Goal: Transaction & Acquisition: Purchase product/service

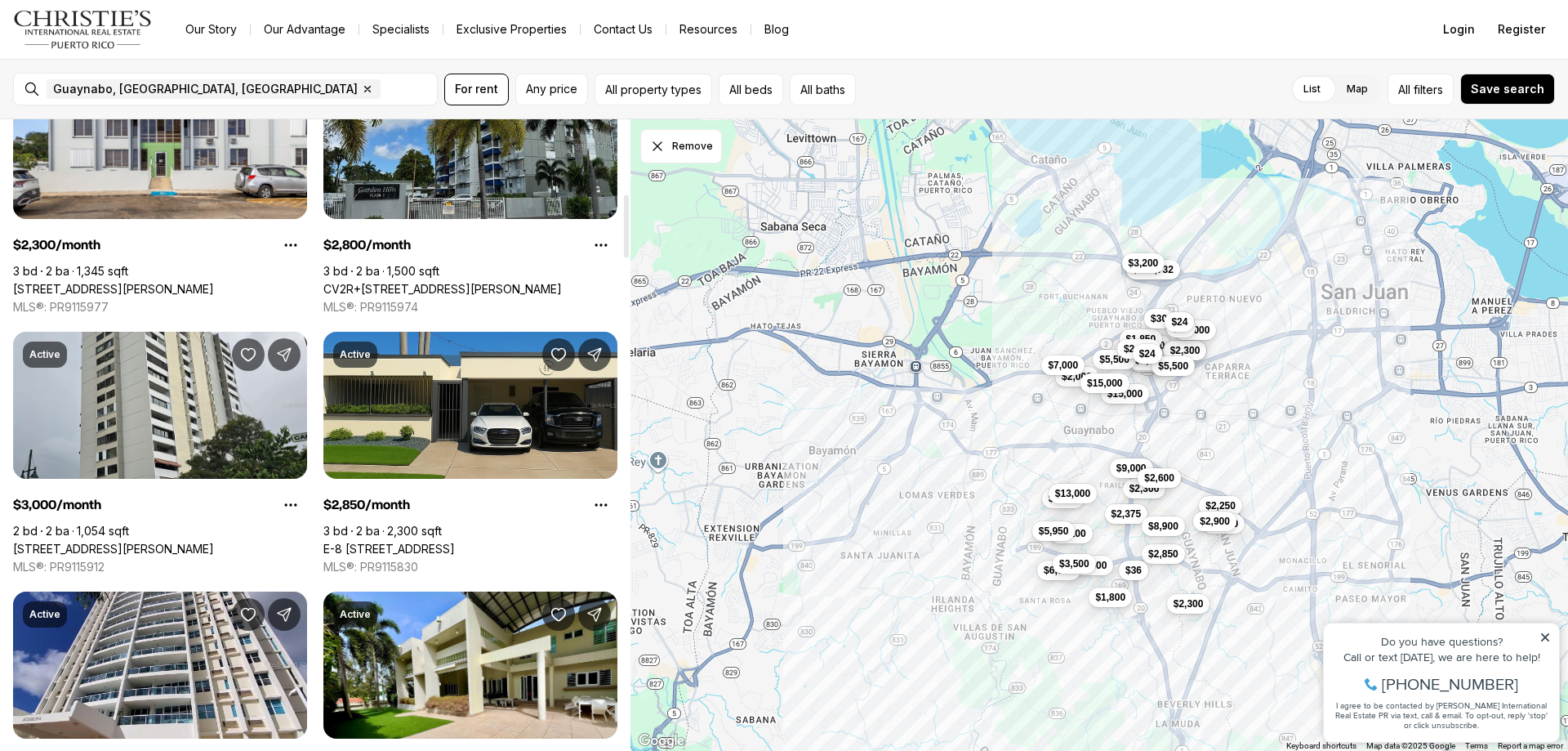
scroll to position [899, 0]
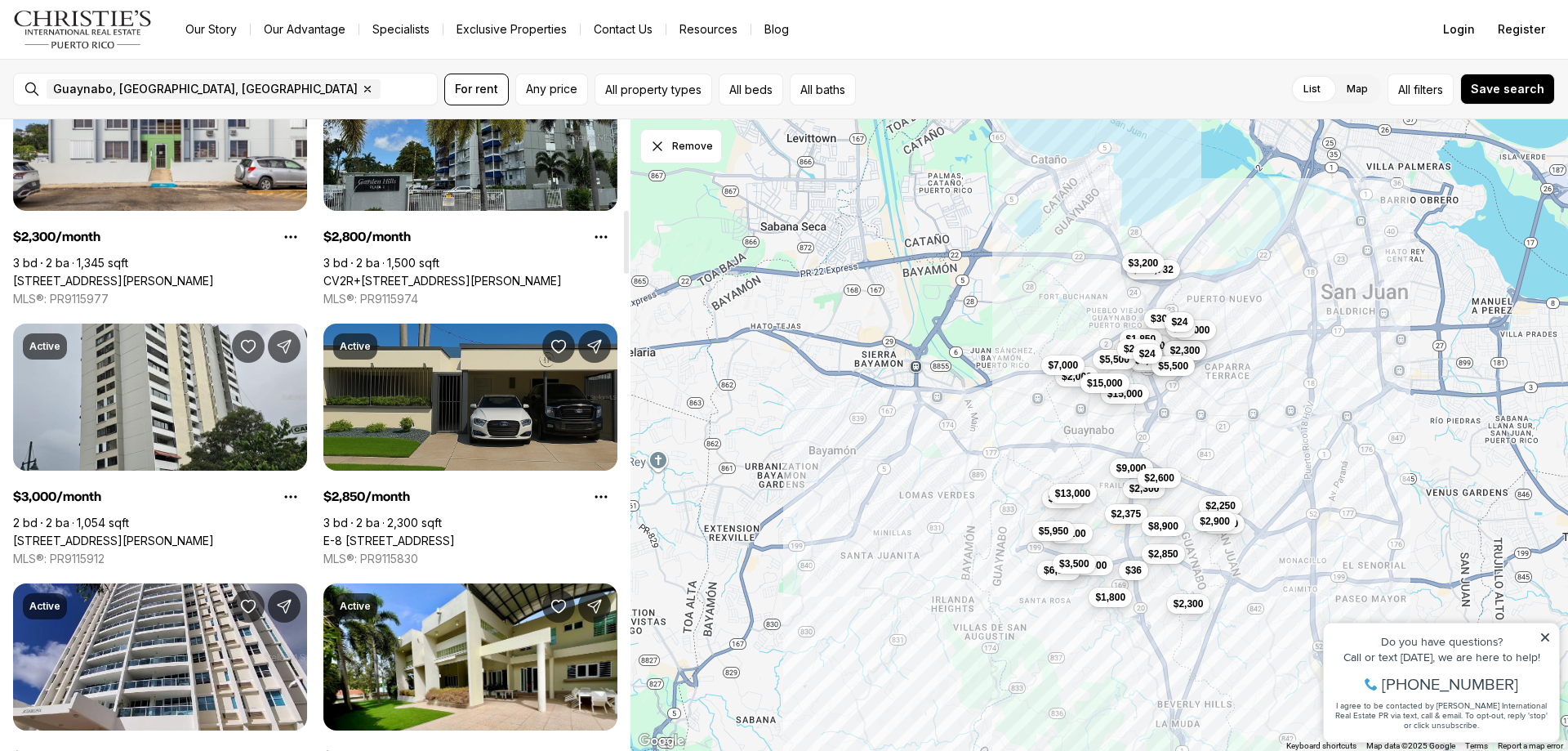
click at [448, 533] on link "E-8 [STREET_ADDRESS]" at bounding box center [389, 540] width 131 height 14
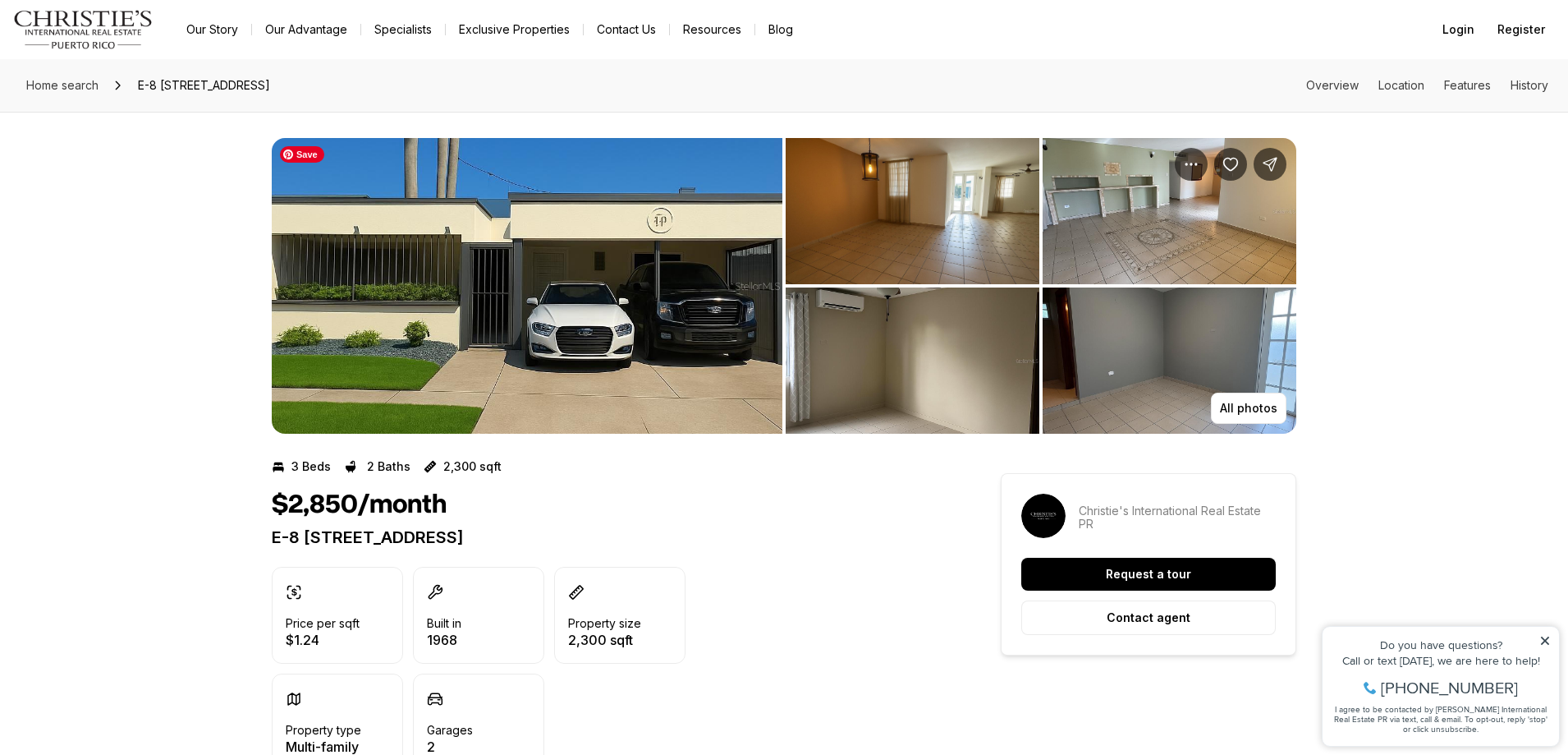
click at [661, 302] on img "View image gallery" at bounding box center [527, 285] width 510 height 296
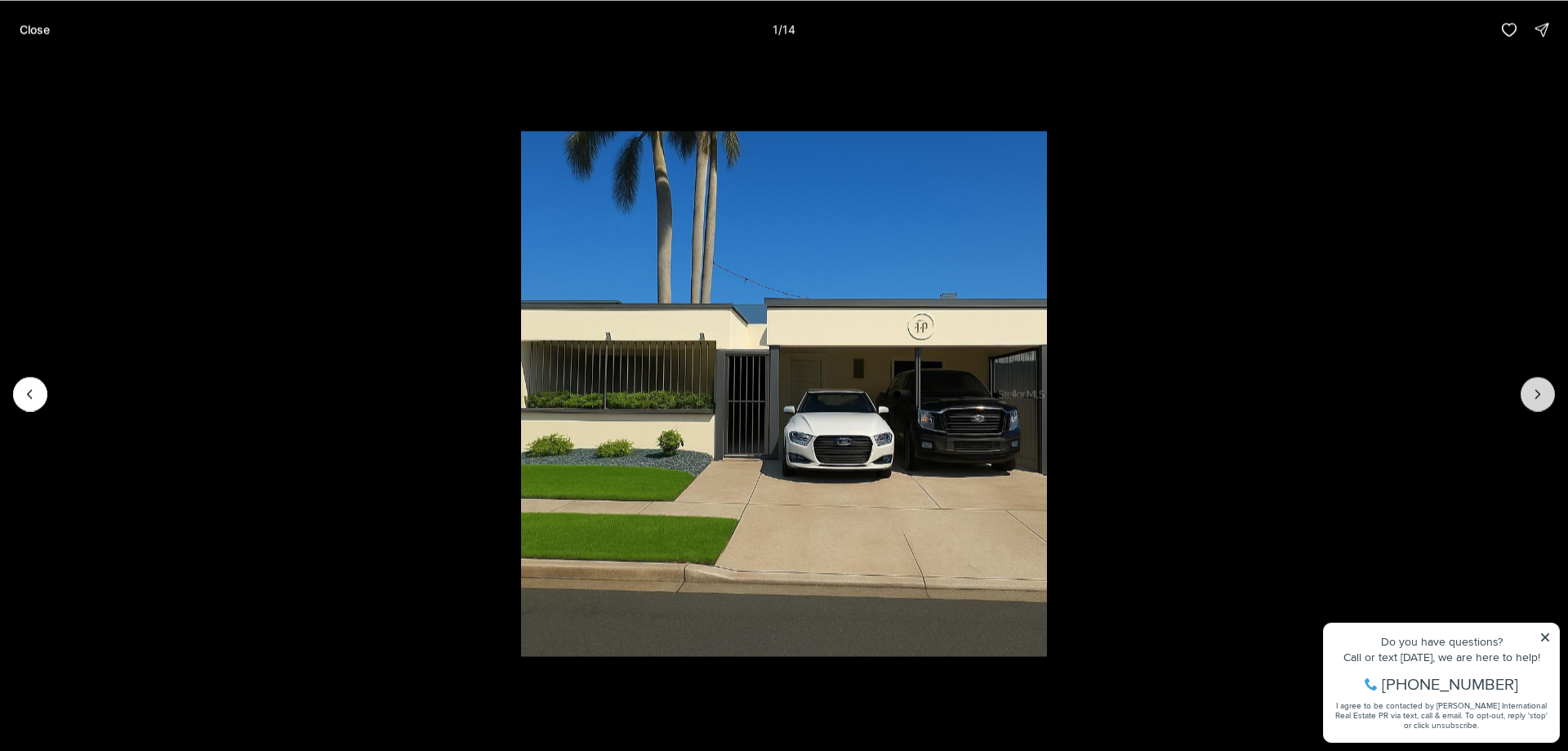
click at [1541, 394] on icon "Next slide" at bounding box center [1538, 394] width 4 height 8
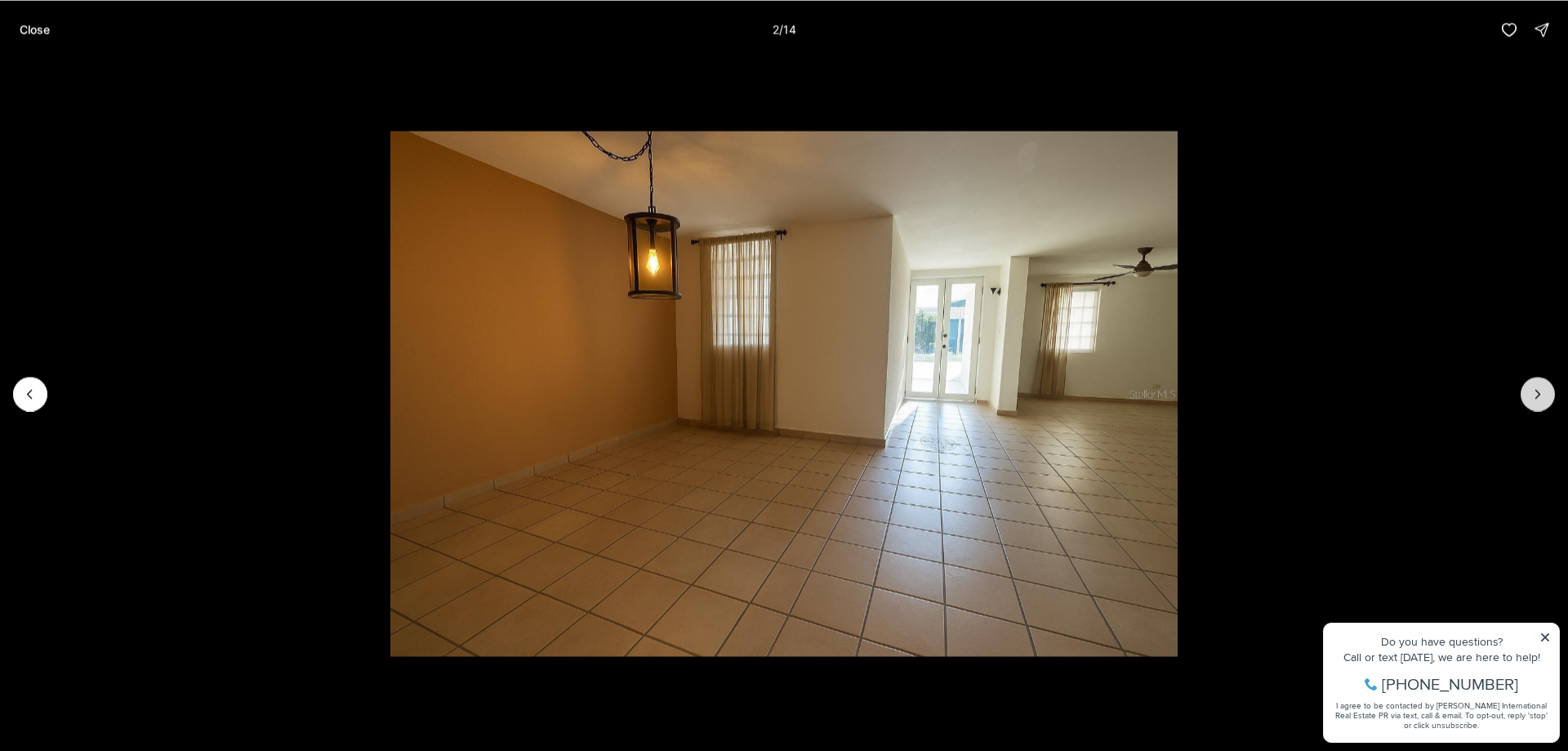
click at [1541, 394] on icon "Next slide" at bounding box center [1538, 394] width 4 height 8
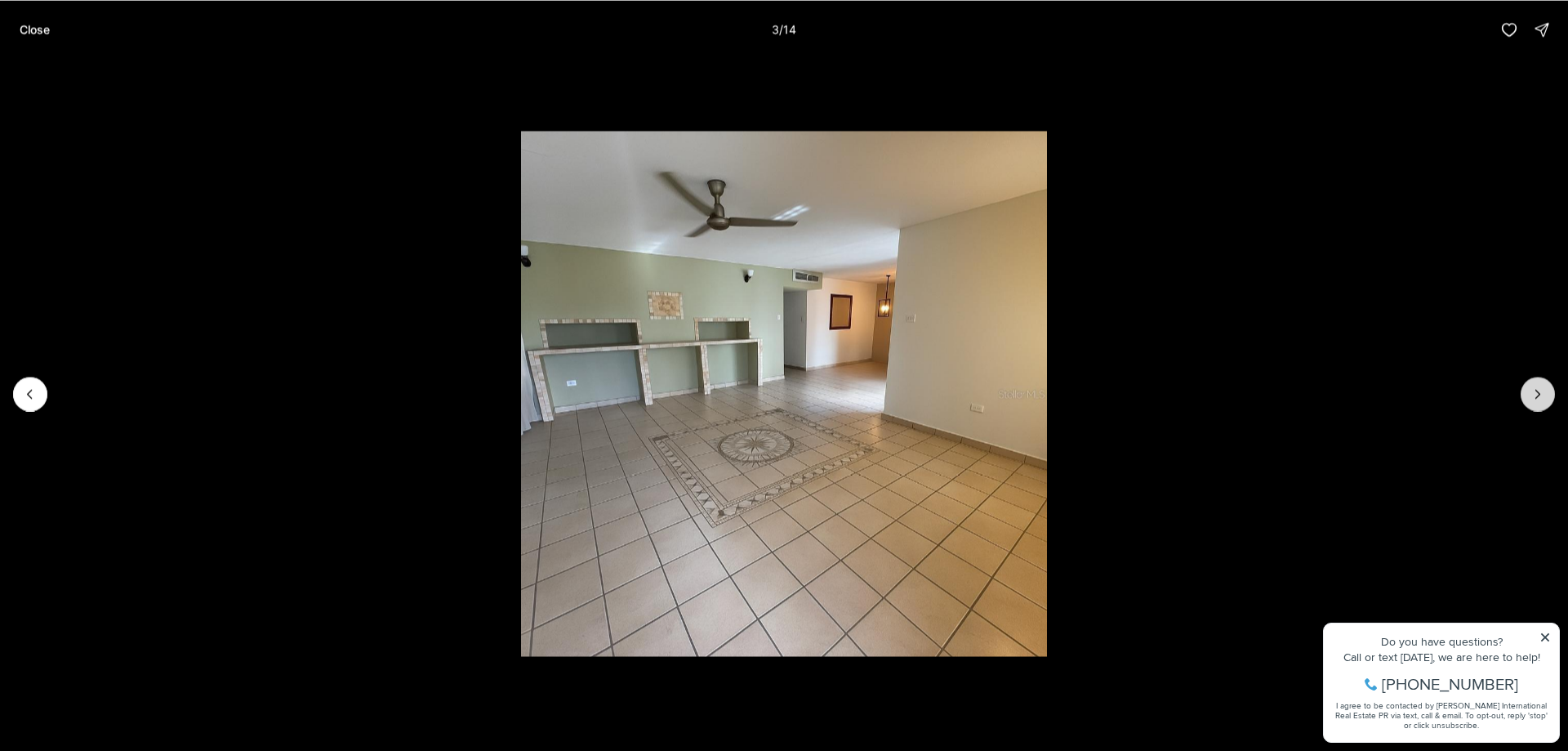
click at [1541, 394] on icon "Next slide" at bounding box center [1538, 394] width 4 height 8
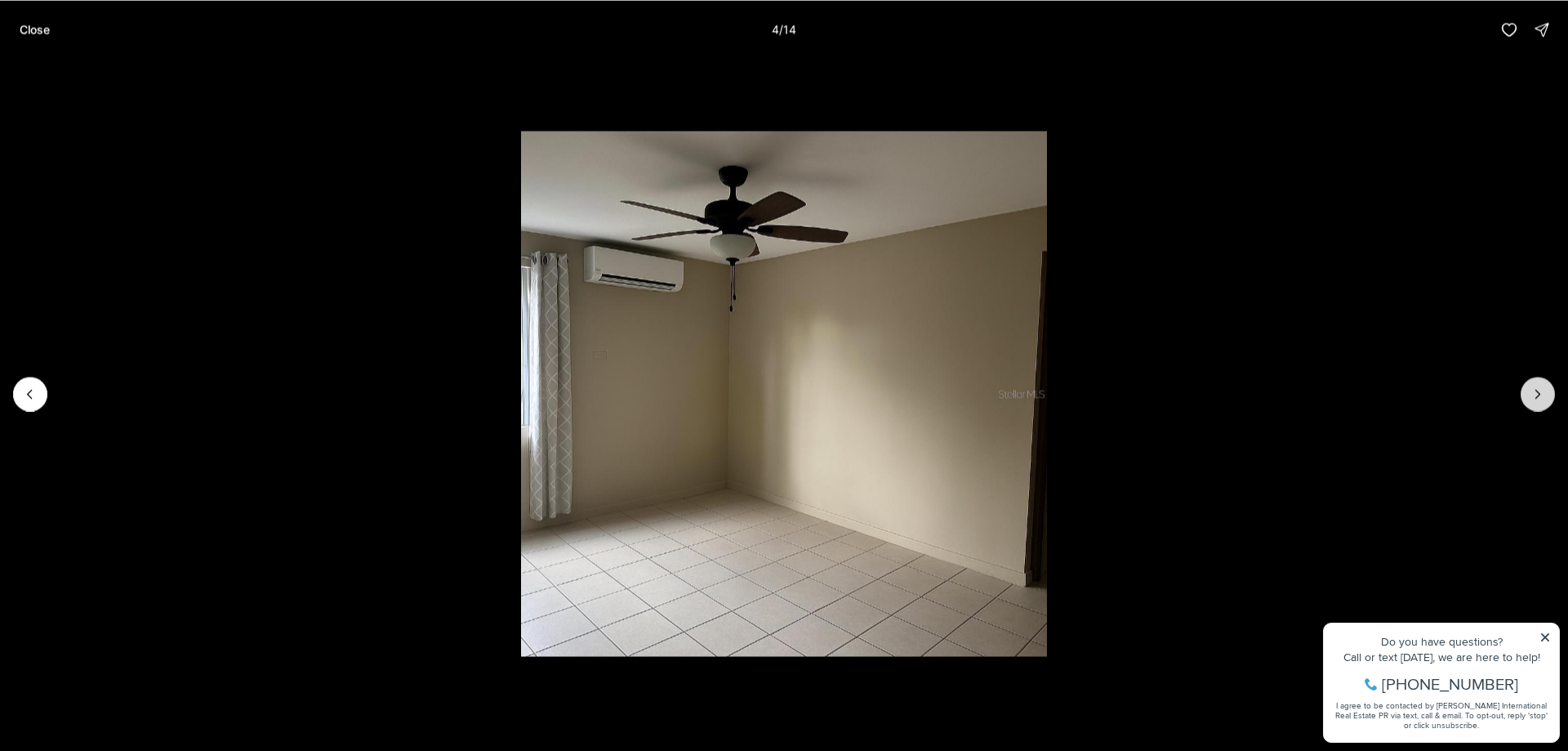
click at [1541, 394] on icon "Next slide" at bounding box center [1538, 394] width 4 height 8
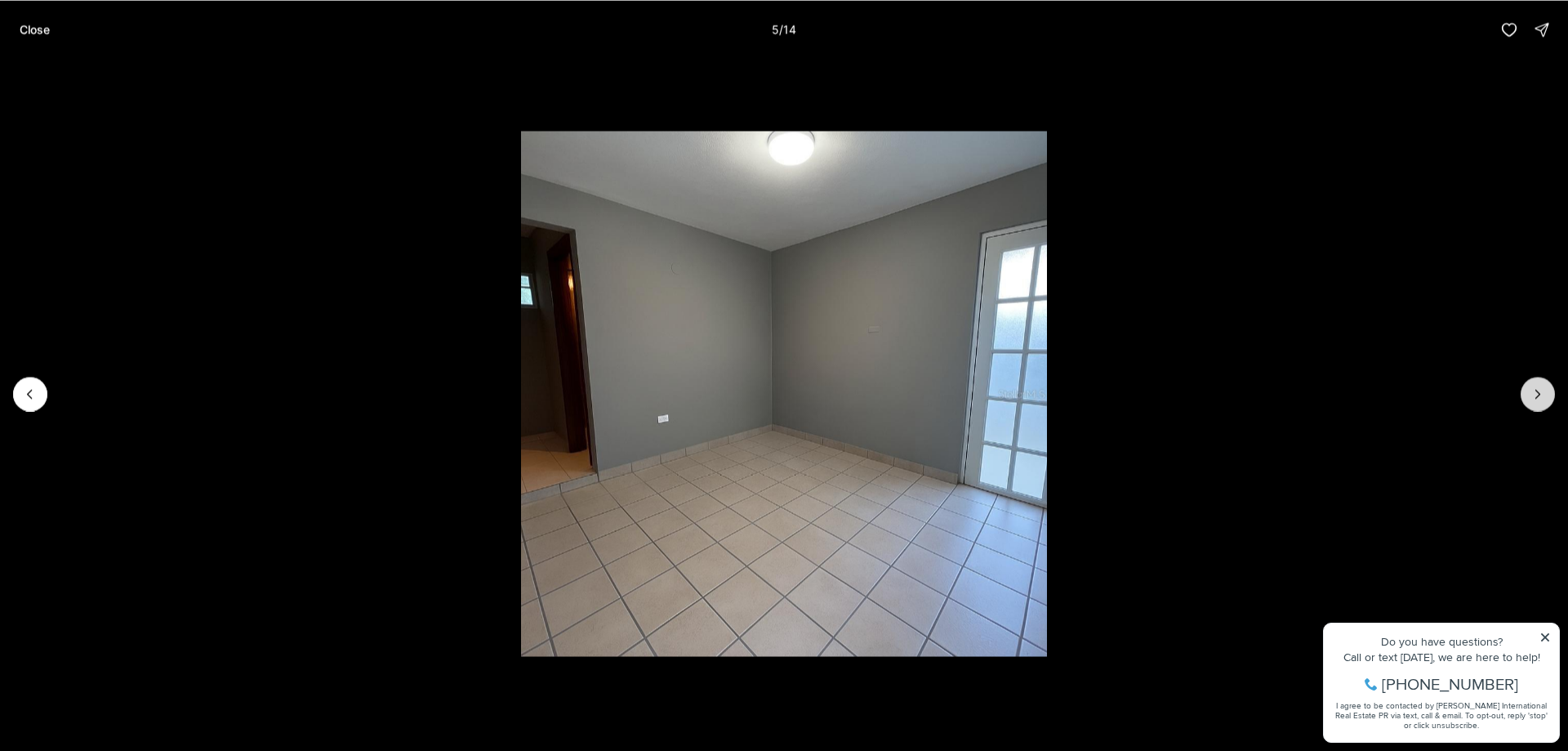
click at [1541, 394] on icon "Next slide" at bounding box center [1538, 394] width 4 height 8
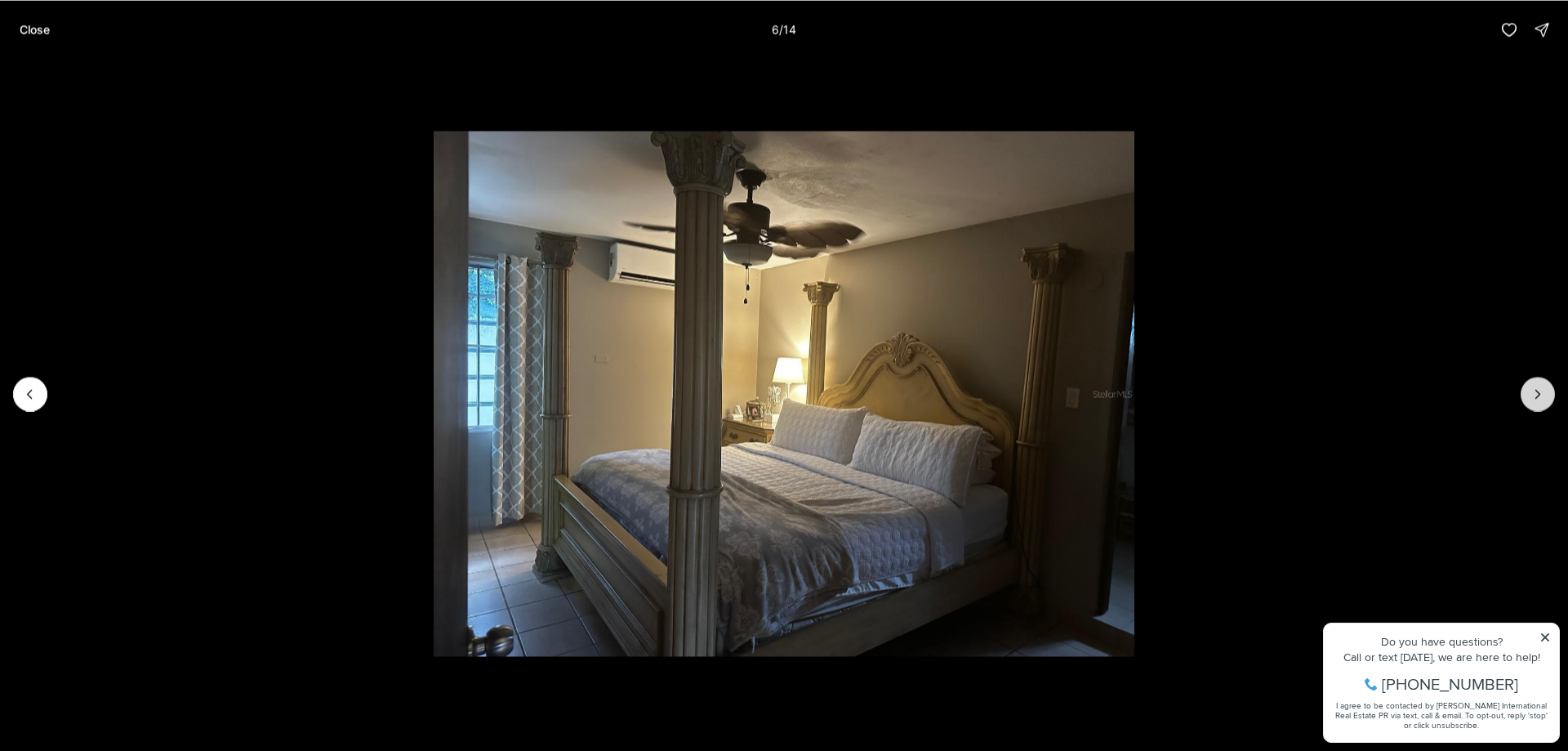
click at [1541, 394] on icon "Next slide" at bounding box center [1538, 394] width 4 height 8
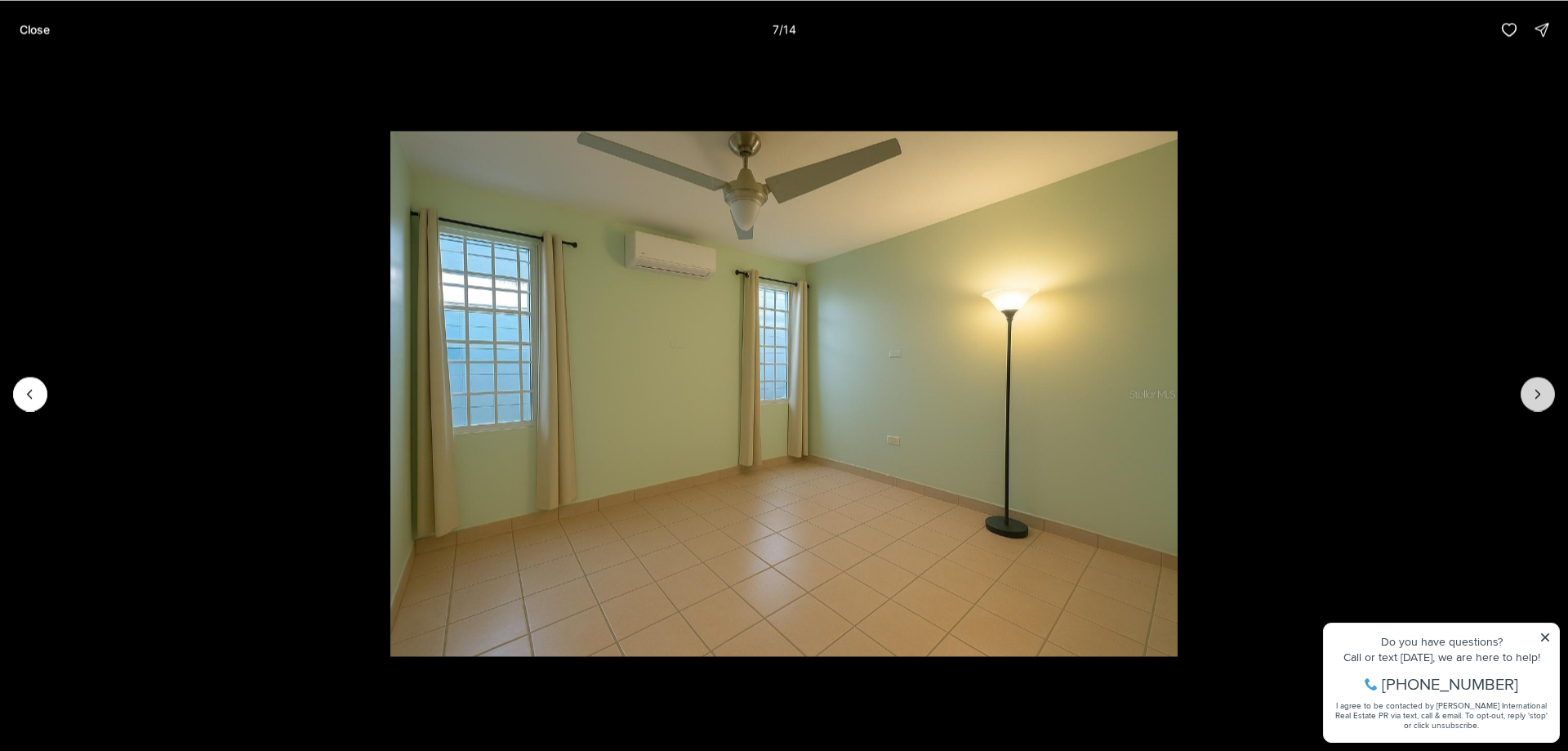
click at [1541, 394] on icon "Next slide" at bounding box center [1538, 394] width 4 height 8
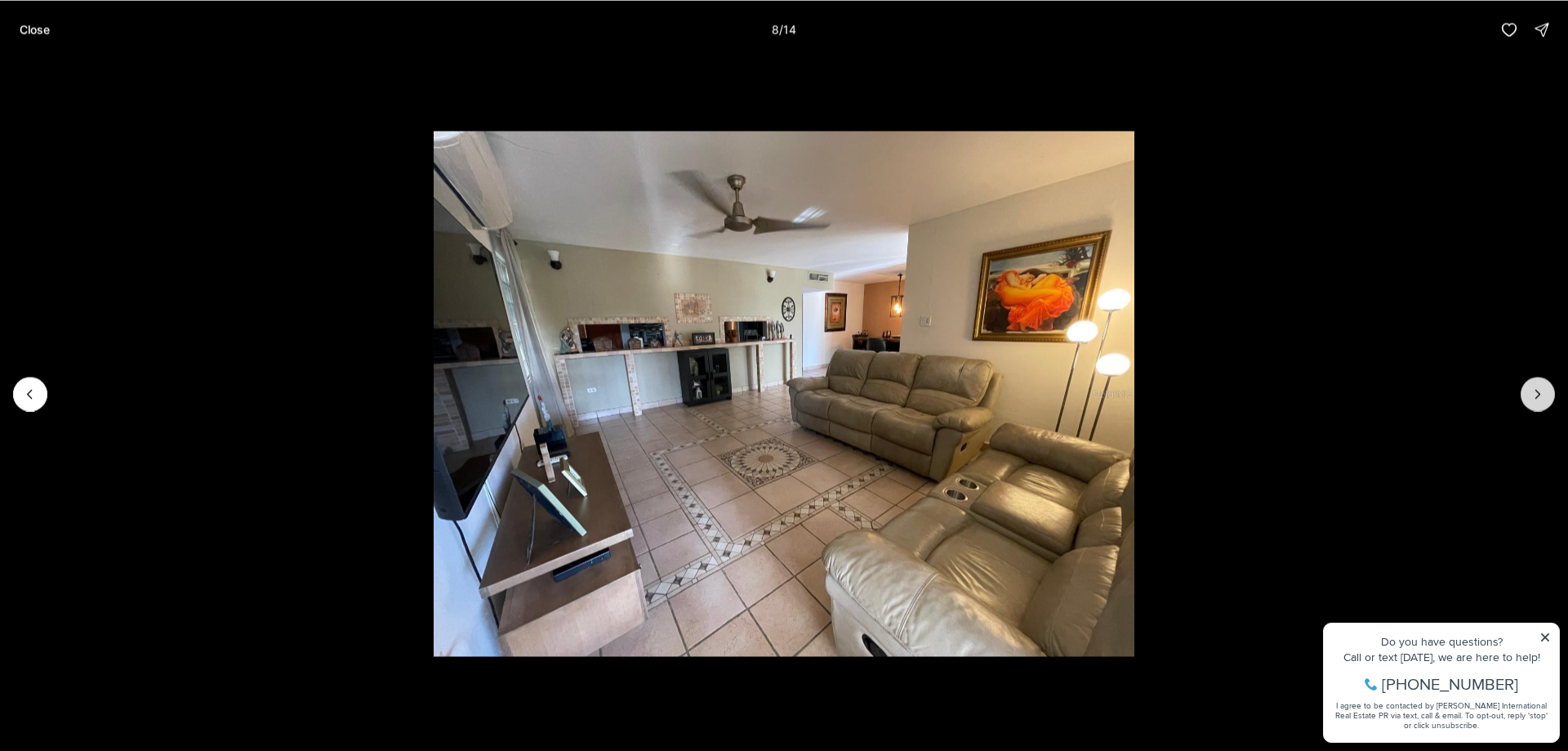
click at [1541, 394] on icon "Next slide" at bounding box center [1538, 394] width 4 height 8
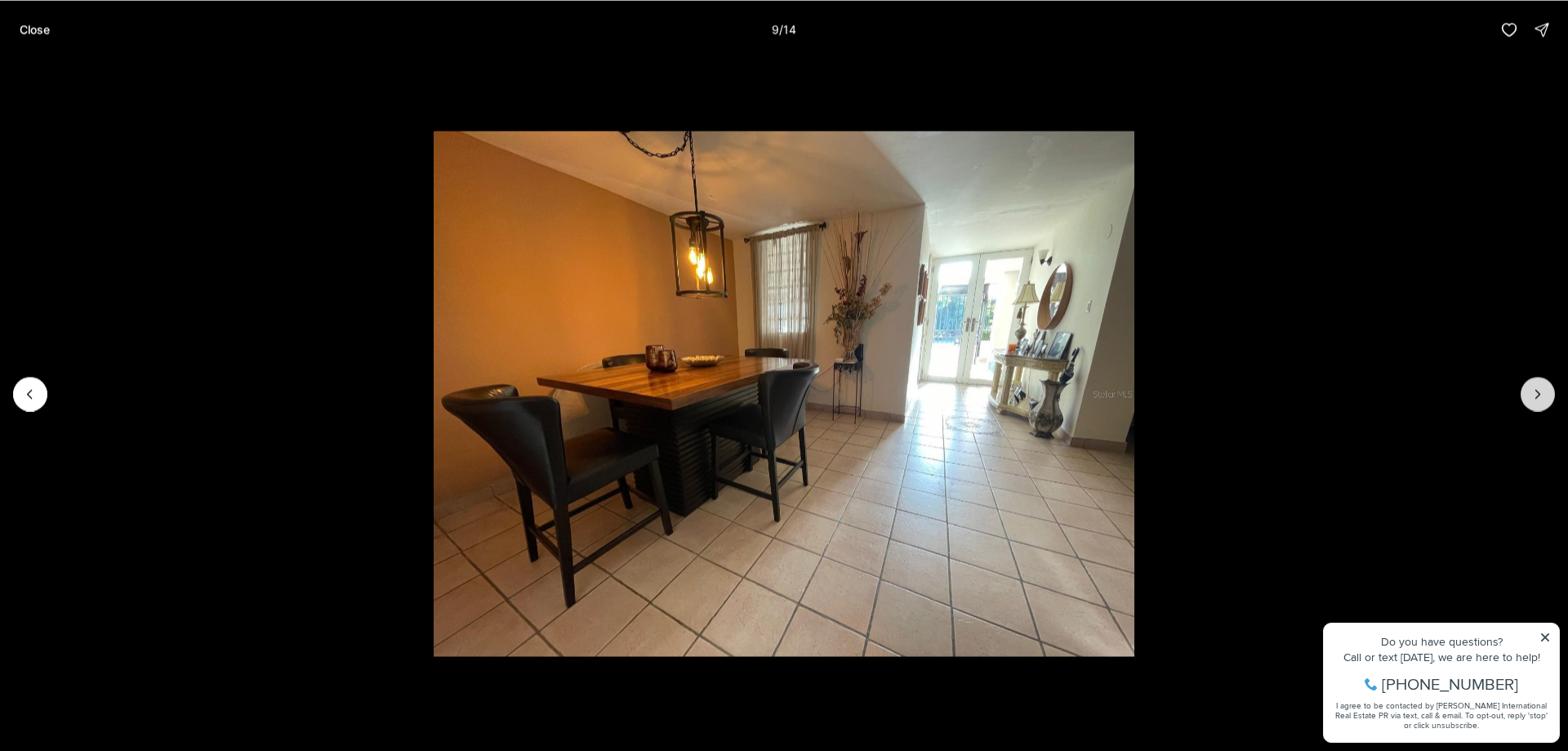
click at [1541, 394] on icon "Next slide" at bounding box center [1538, 394] width 4 height 8
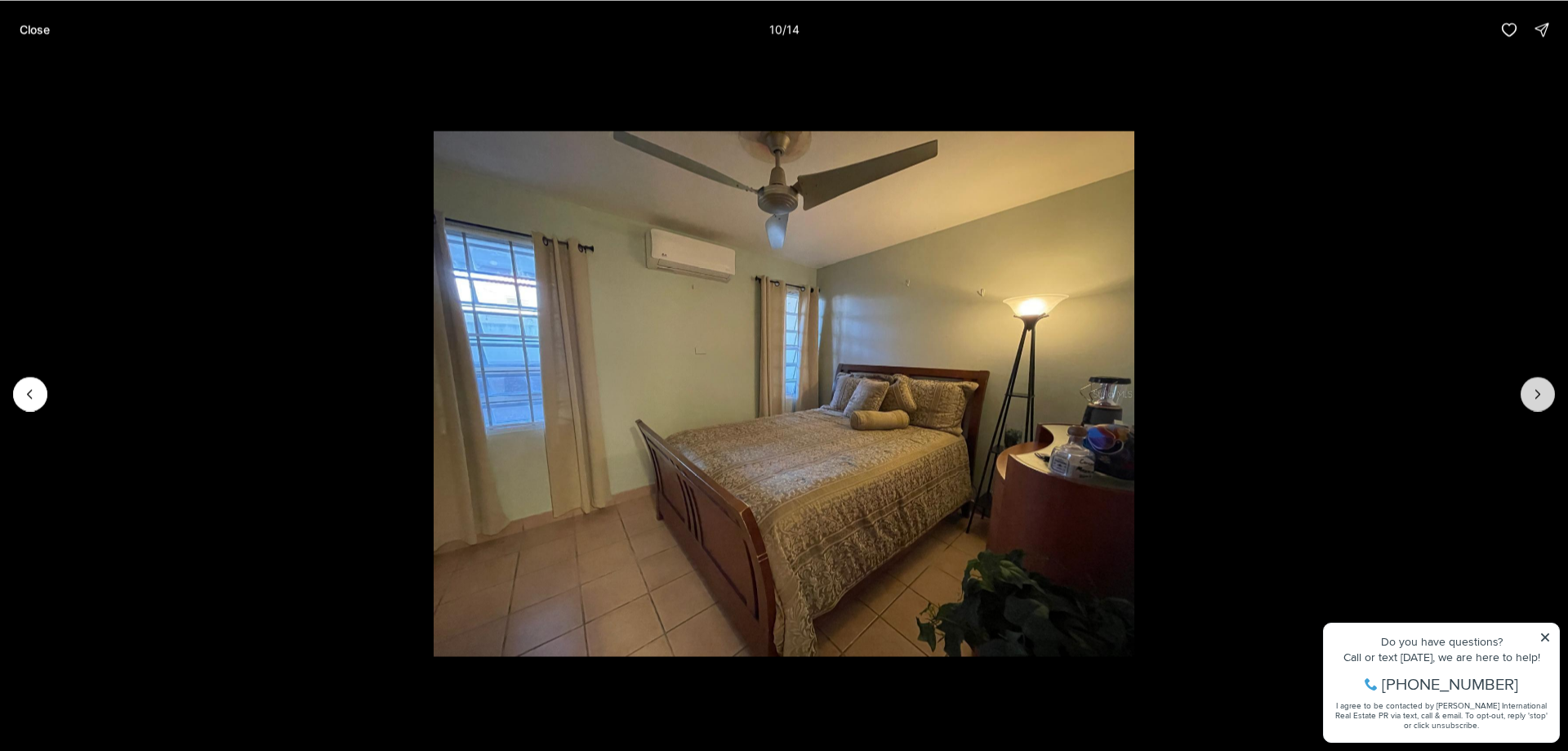
click at [1541, 394] on icon "Next slide" at bounding box center [1538, 394] width 4 height 8
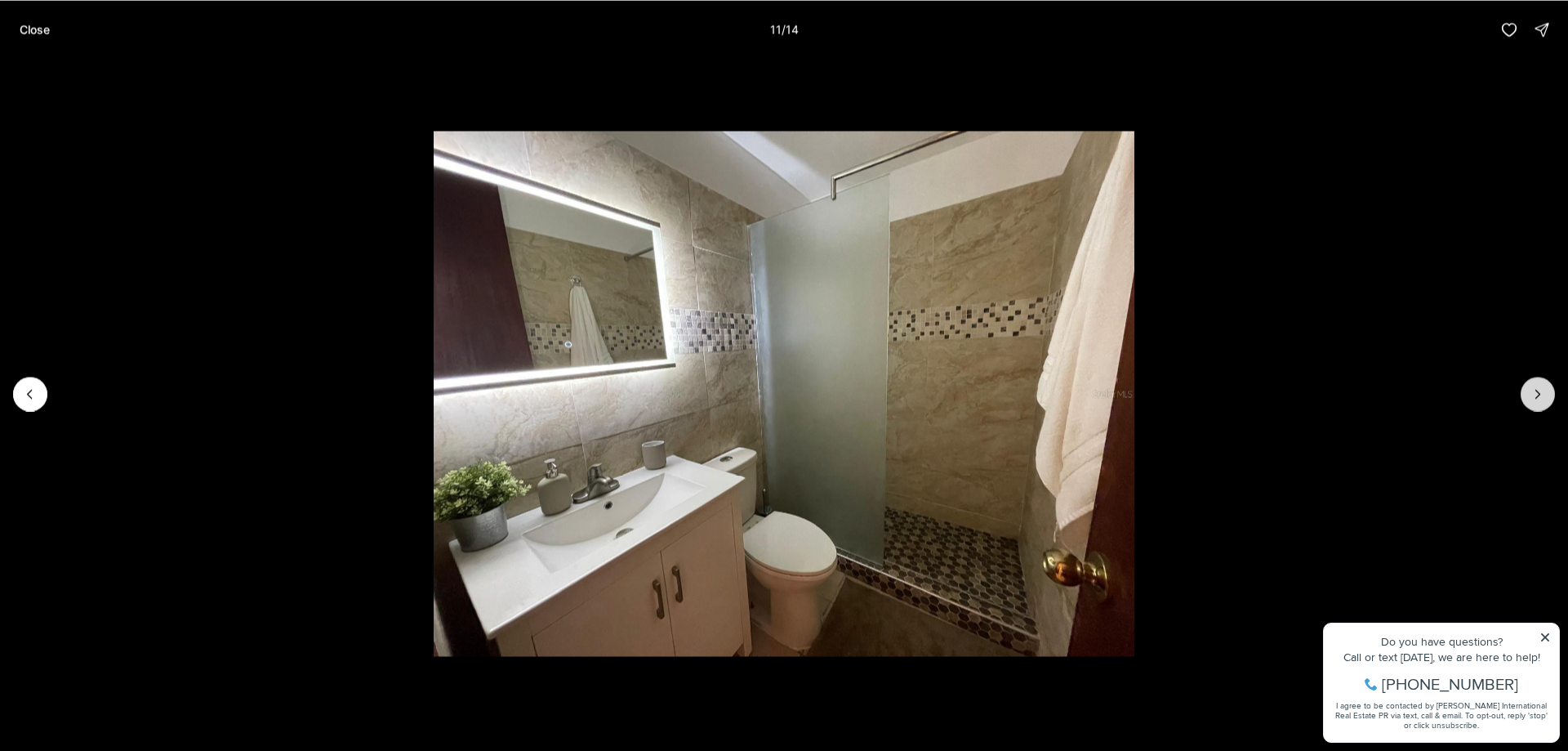
click at [1541, 394] on icon "Next slide" at bounding box center [1538, 394] width 4 height 8
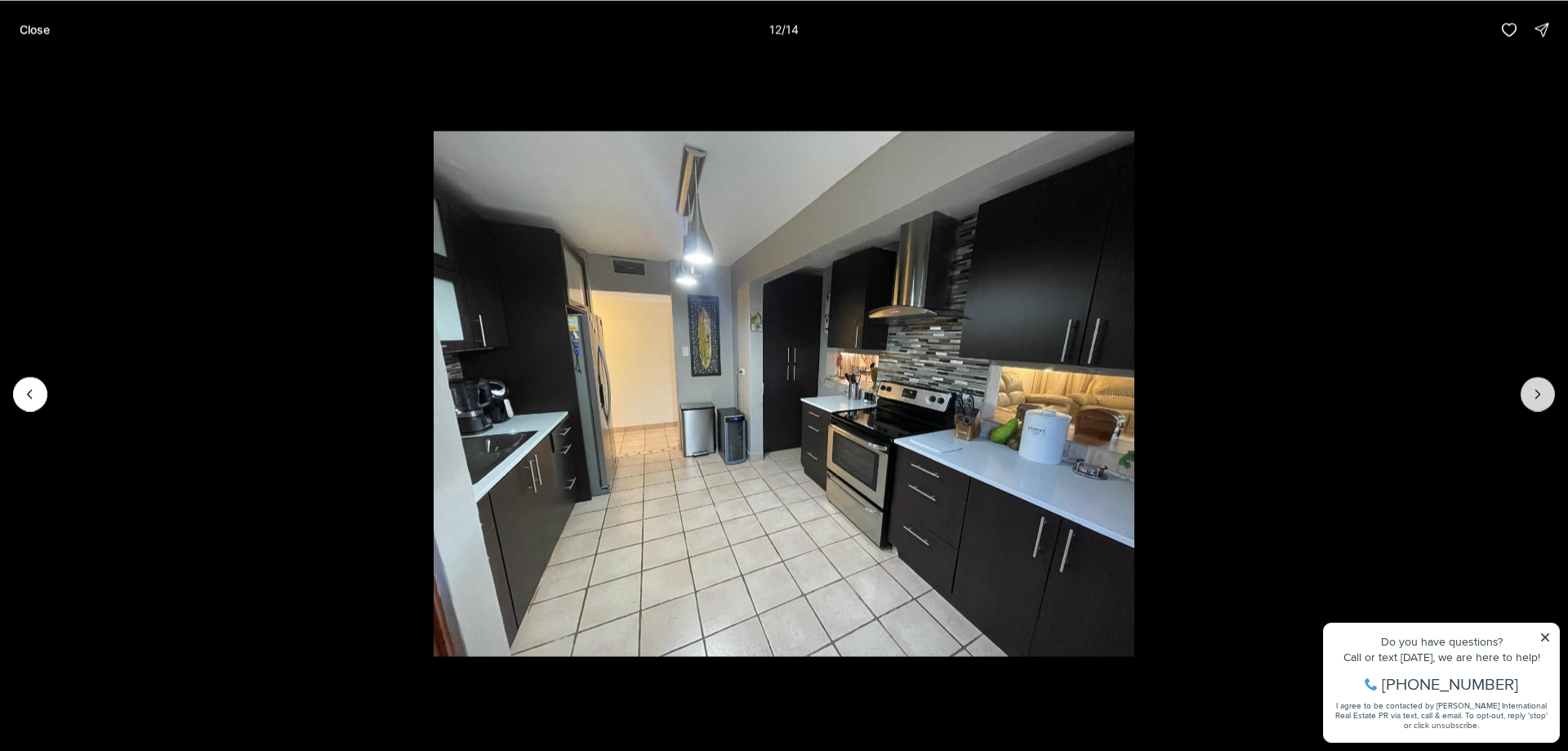
click at [1541, 394] on icon "Next slide" at bounding box center [1538, 394] width 4 height 8
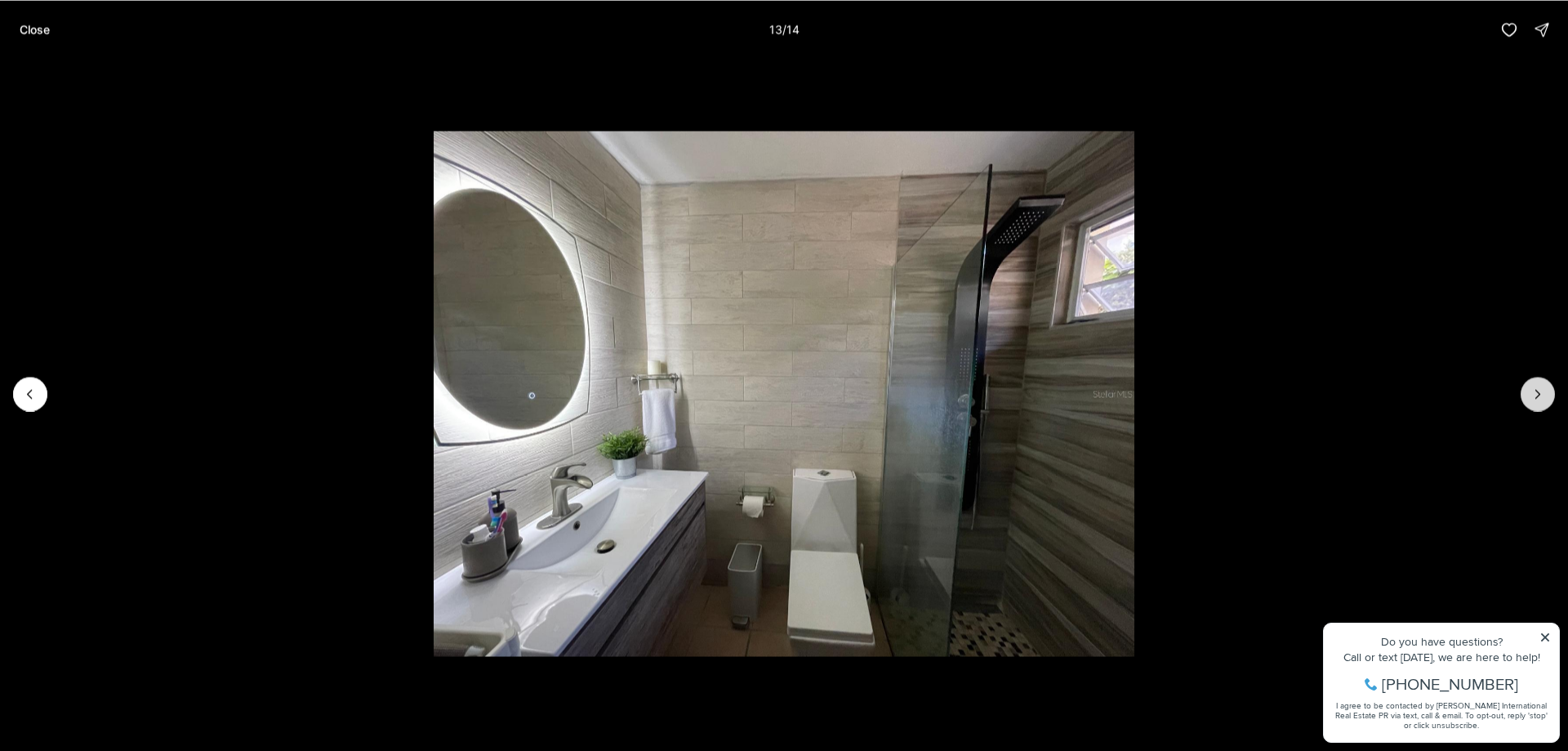
click at [1541, 394] on icon "Next slide" at bounding box center [1538, 394] width 4 height 8
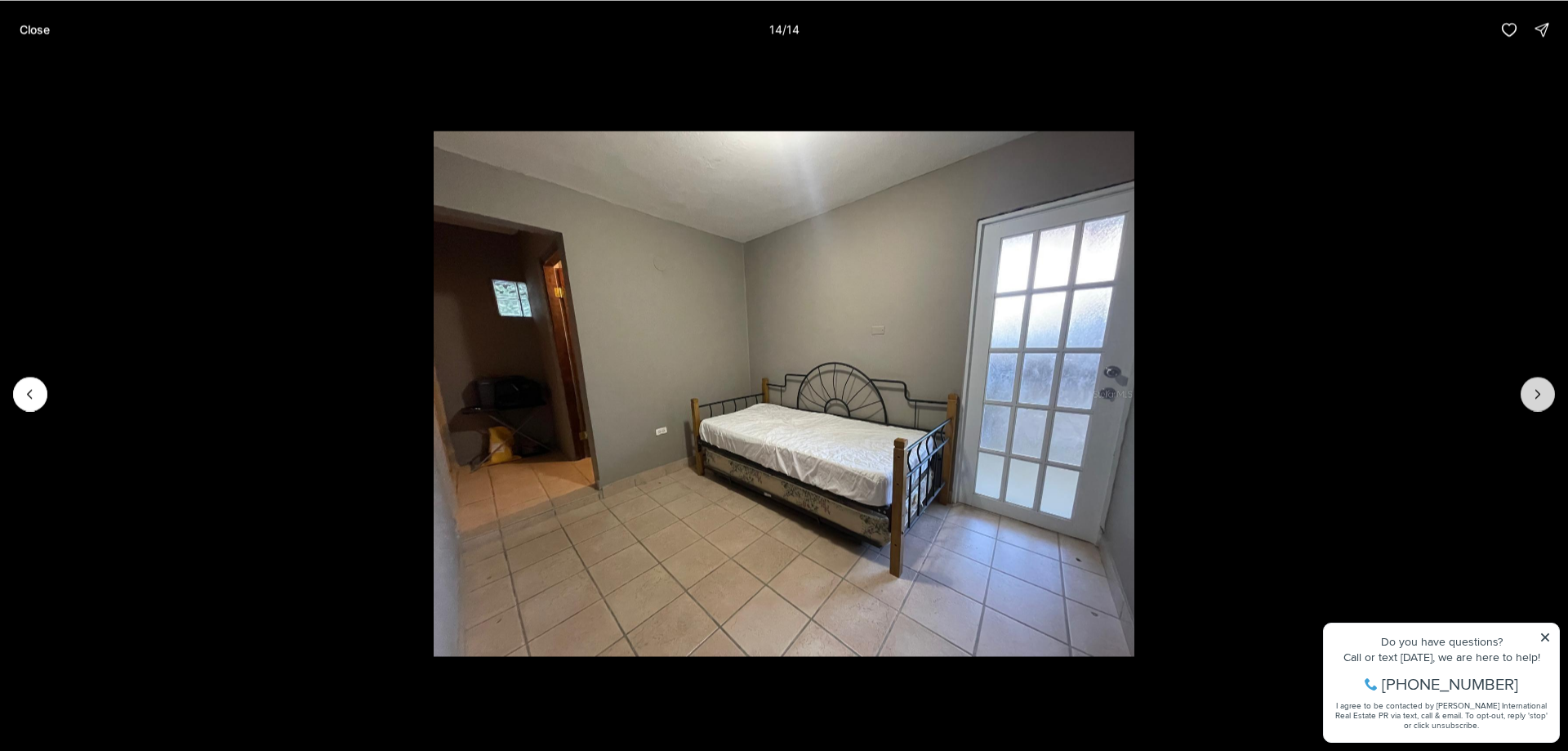
click at [1541, 394] on div at bounding box center [1538, 394] width 35 height 35
click at [32, 23] on p "Close" at bounding box center [34, 30] width 30 height 14
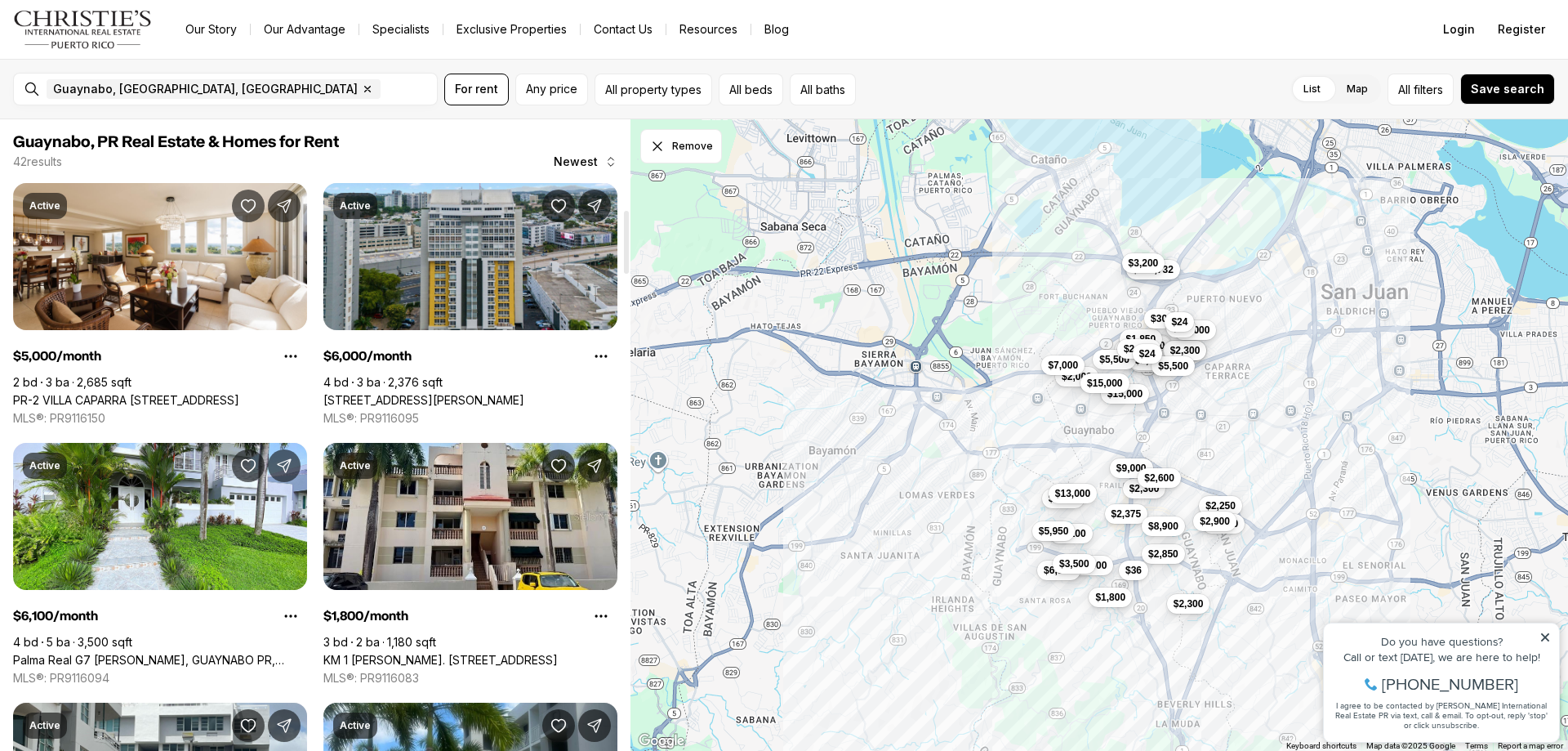
scroll to position [899, 0]
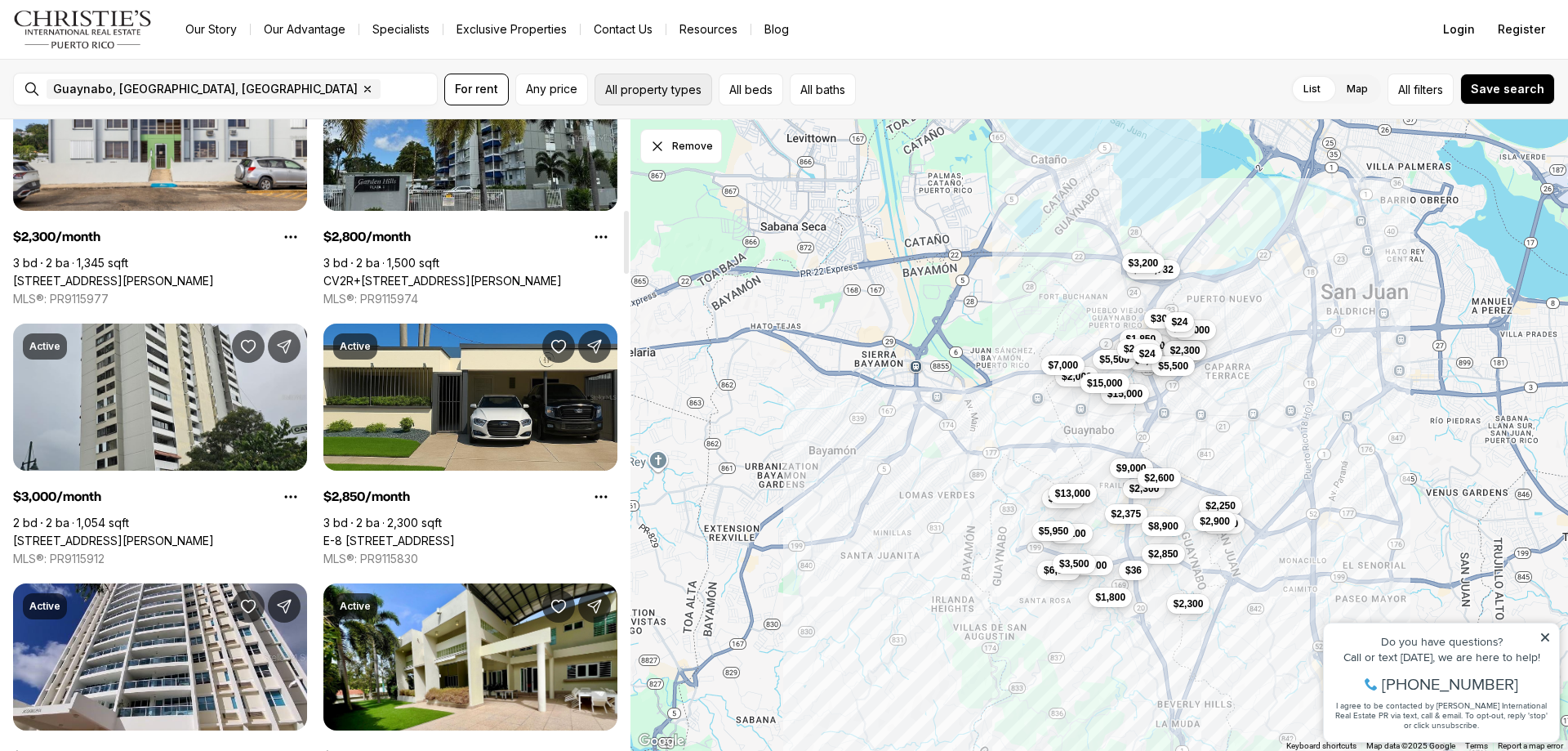
click at [625, 88] on button "All property types" at bounding box center [654, 89] width 118 height 32
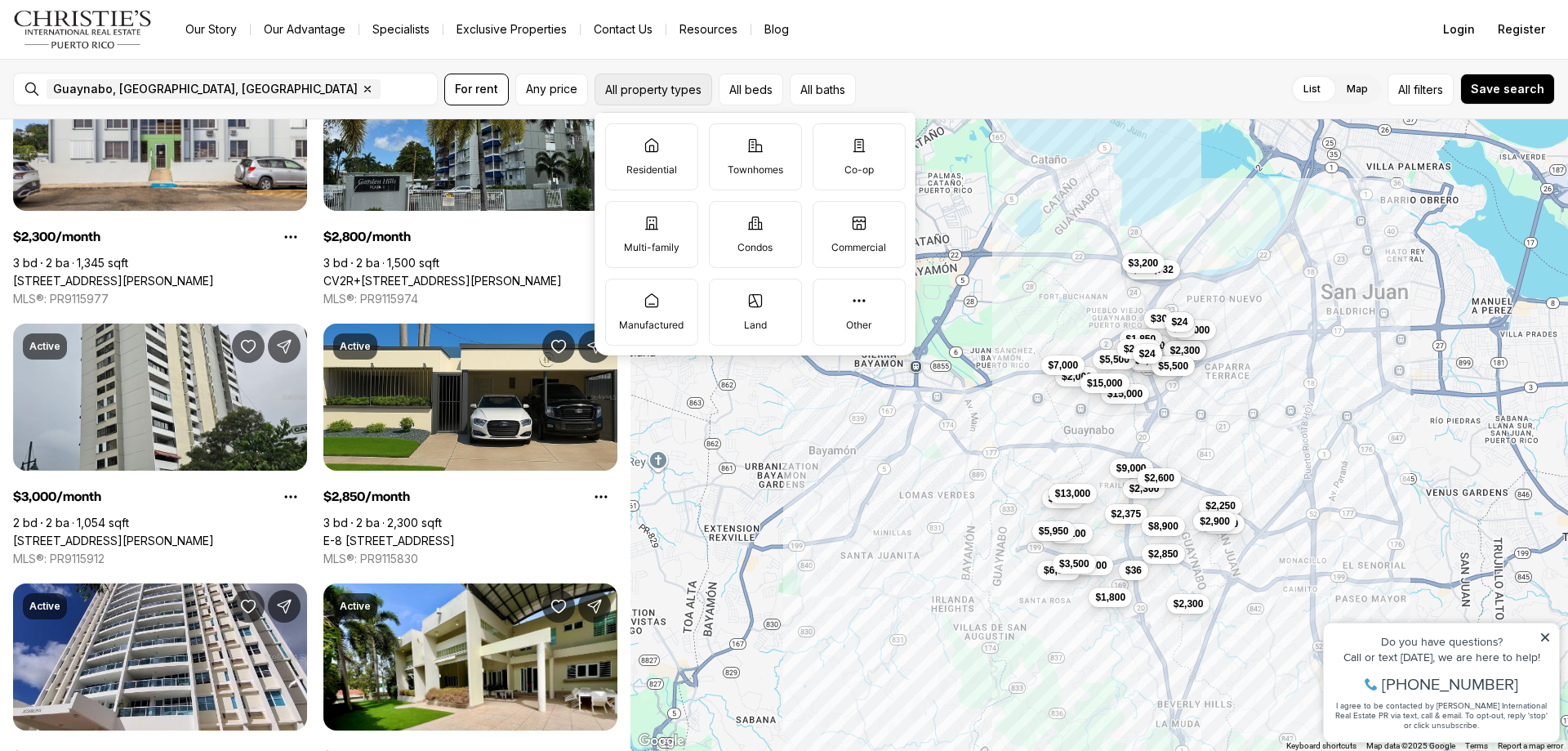
click at [625, 88] on button "All property types" at bounding box center [654, 89] width 118 height 32
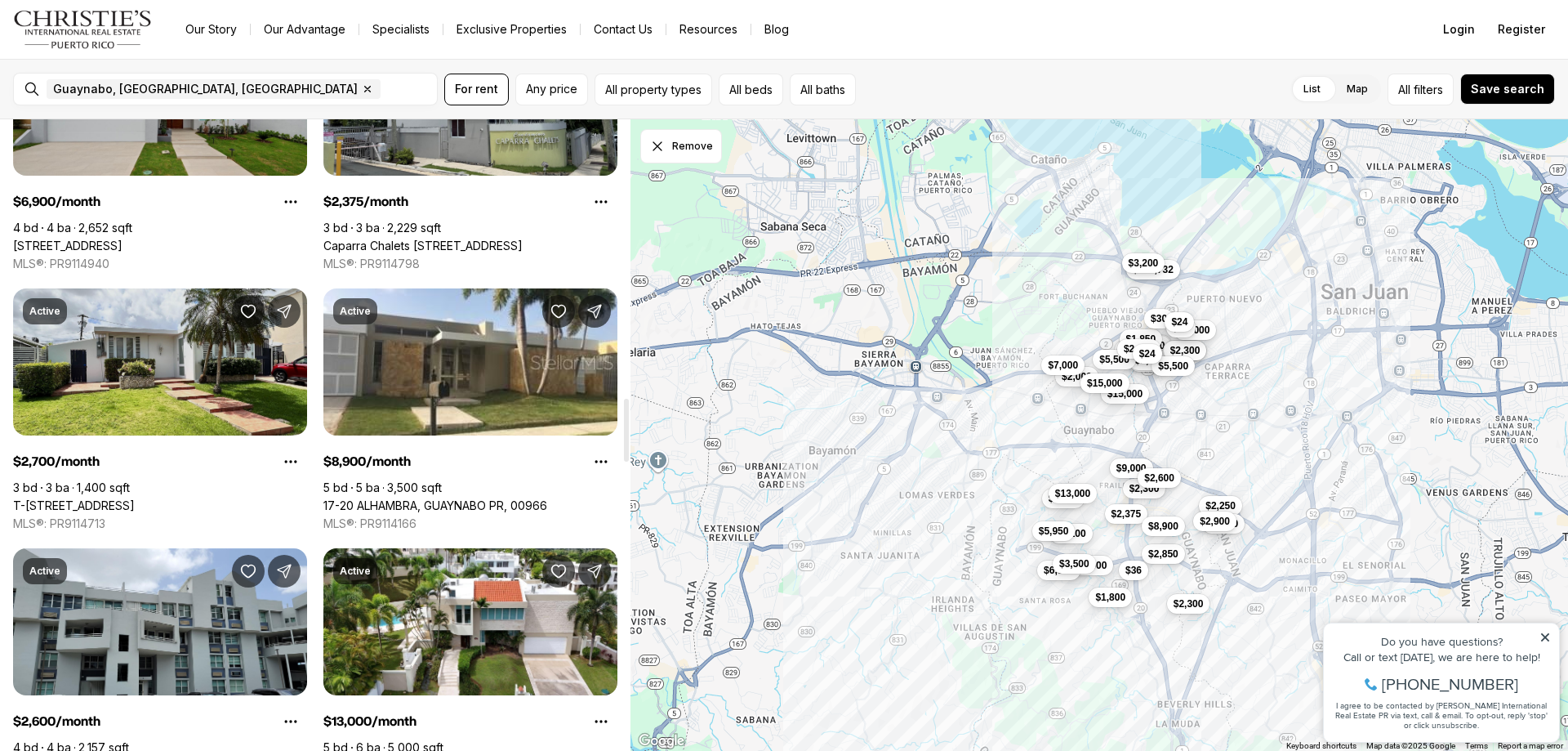
scroll to position [2777, 0]
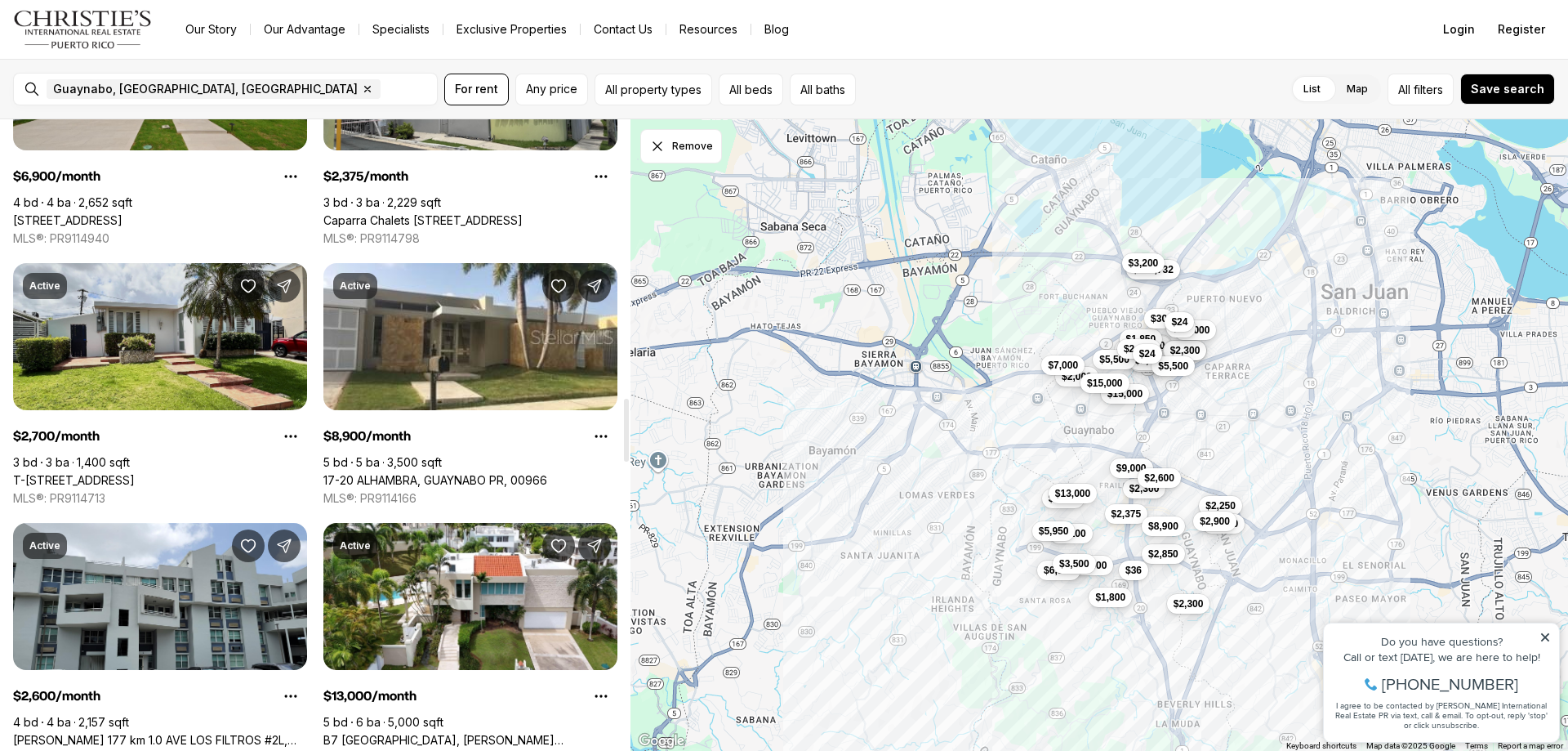
click at [135, 473] on link "T-[STREET_ADDRESS]" at bounding box center [74, 480] width 122 height 14
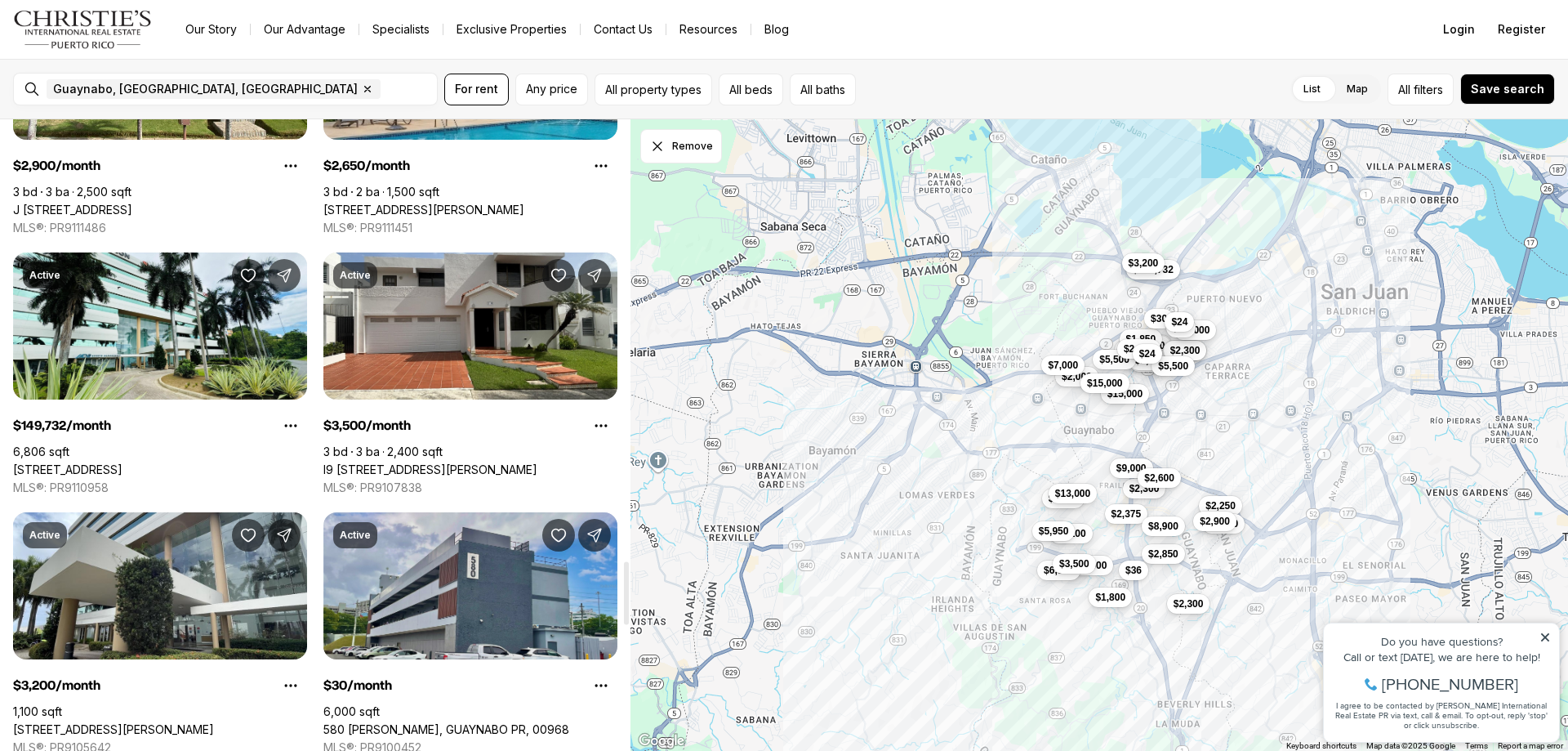
scroll to position [4328, 0]
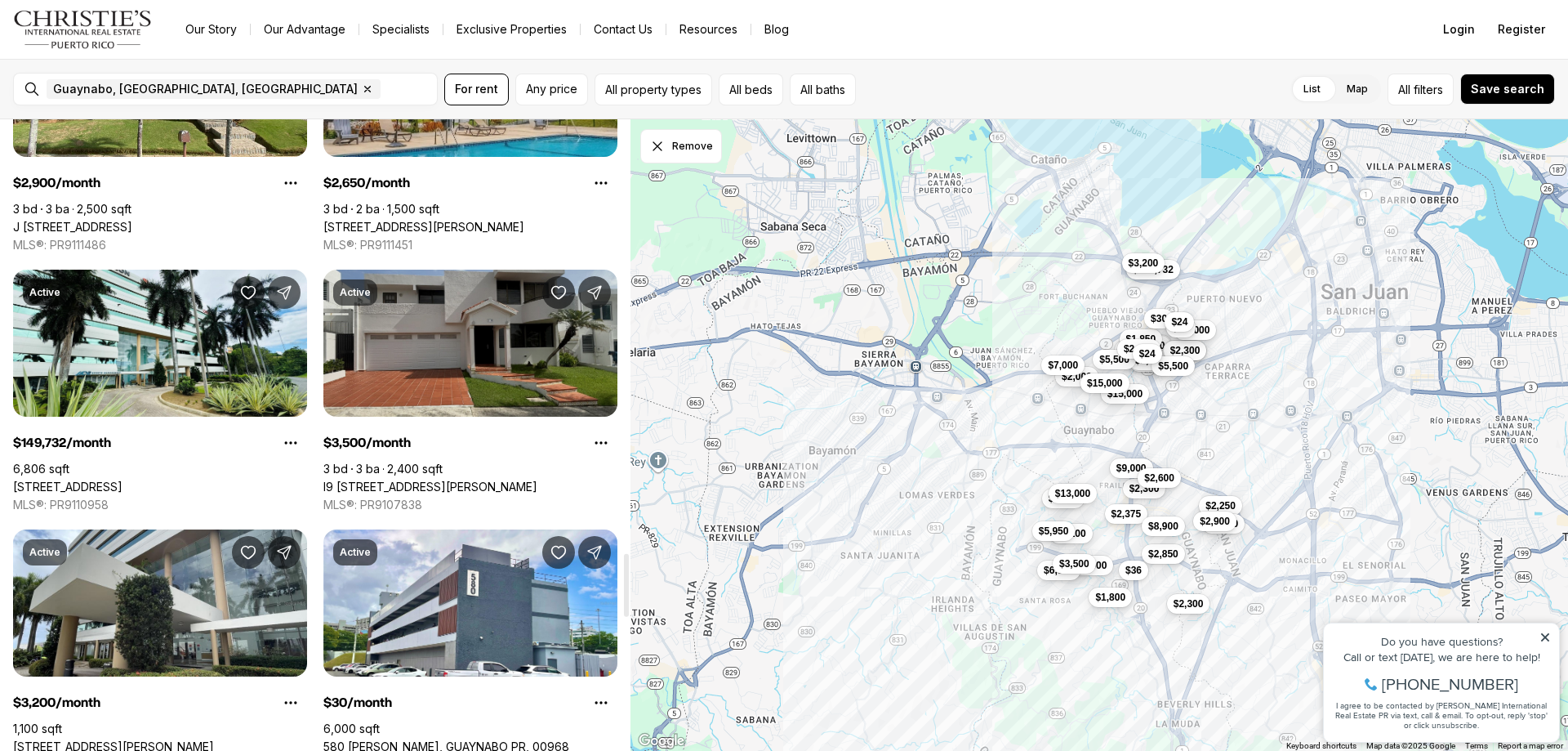
click at [436, 480] on link "I9 CALLE PRINCIPE EDUARDO, GUAYNABO PR, 00969" at bounding box center [431, 487] width 214 height 14
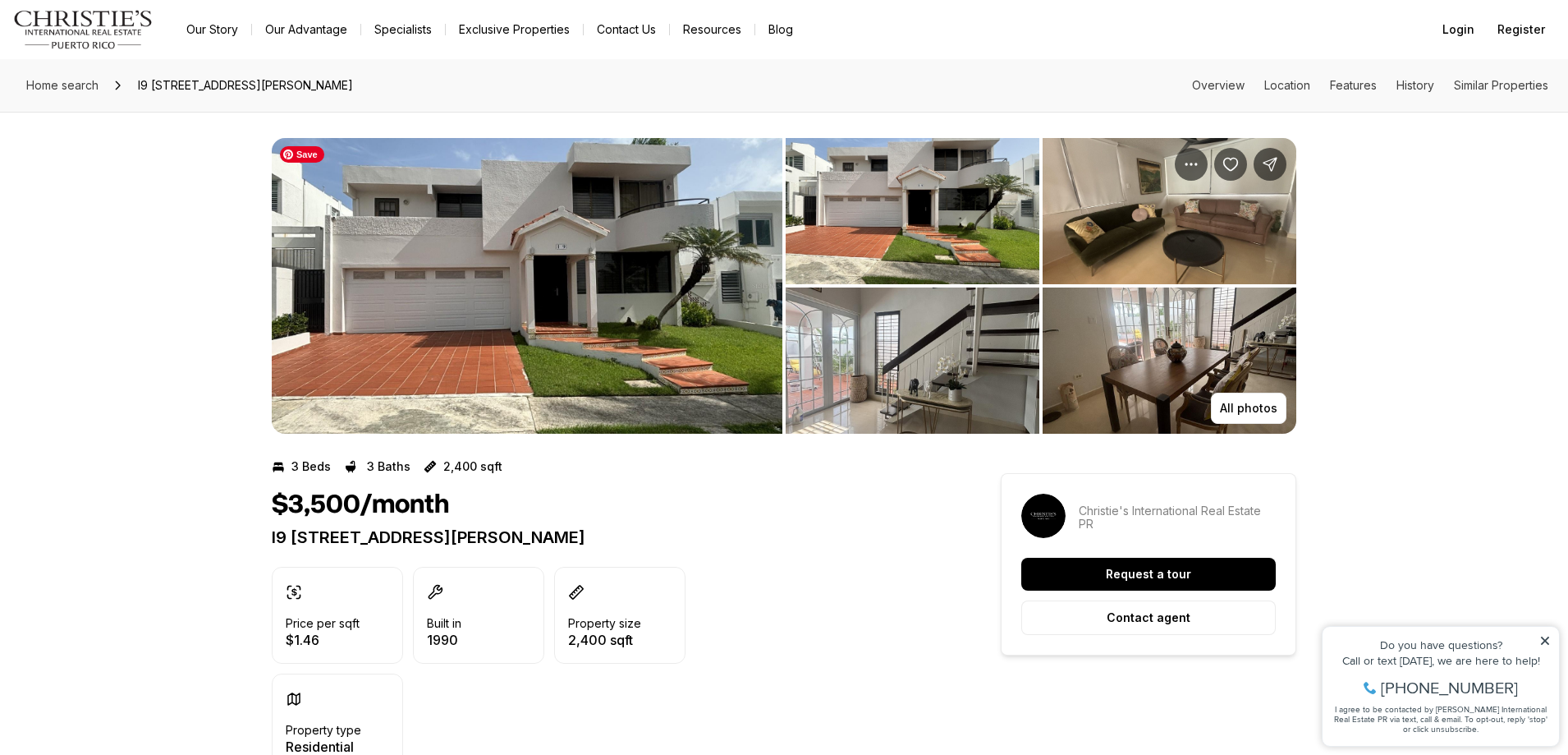
click at [526, 251] on img "View image gallery" at bounding box center [527, 285] width 510 height 296
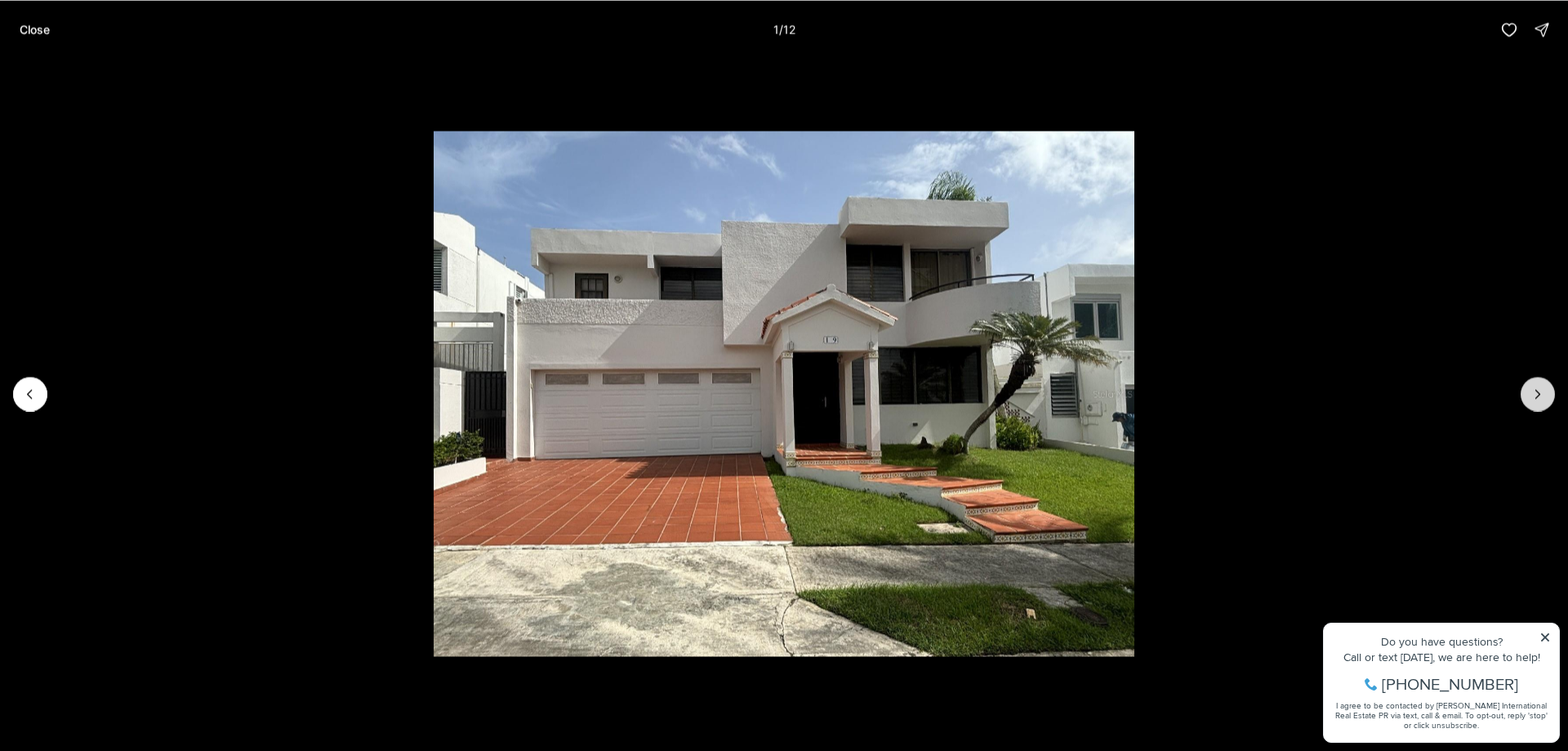
click at [1551, 391] on button "Next slide" at bounding box center [1538, 394] width 35 height 35
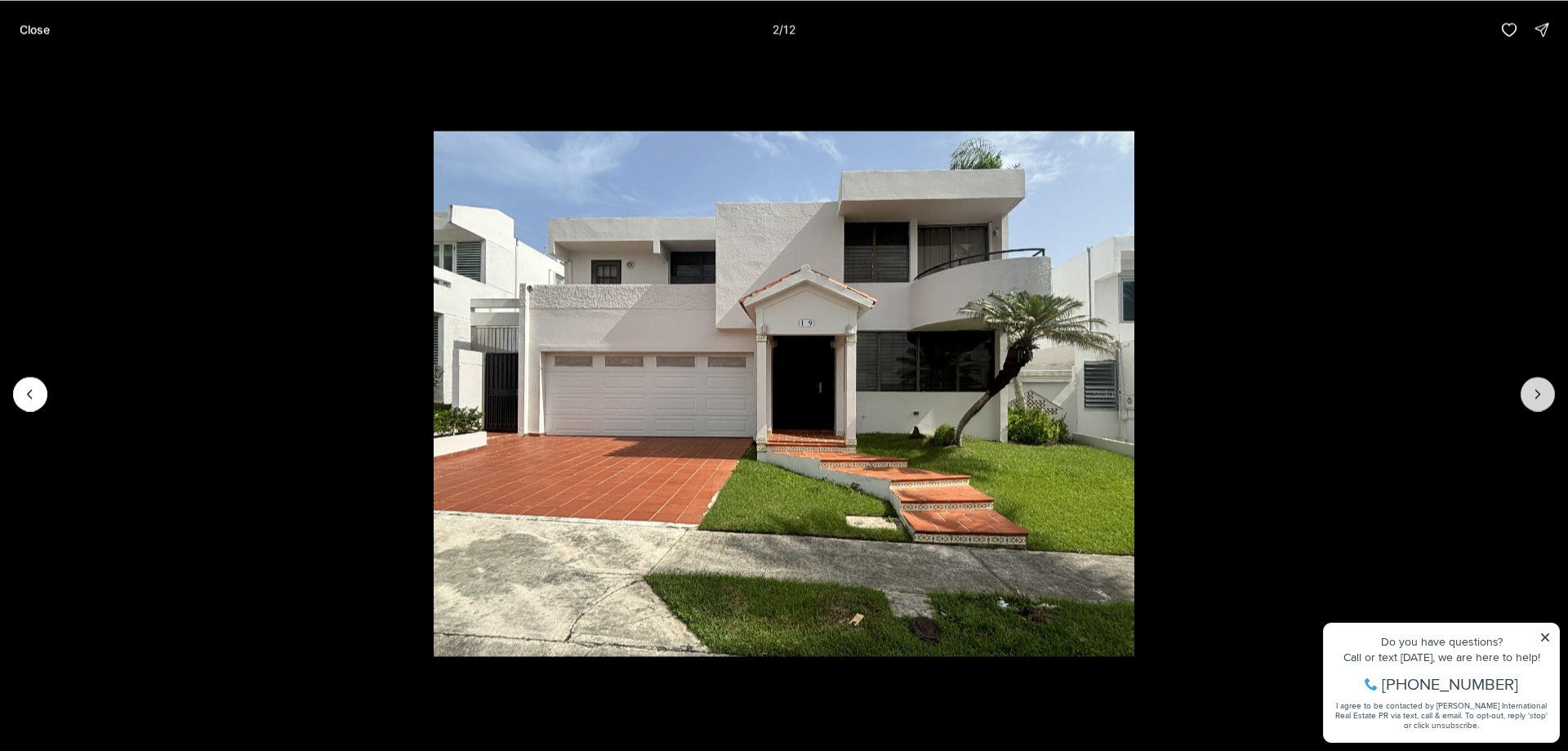
click at [1551, 391] on button "Next slide" at bounding box center [1538, 394] width 35 height 35
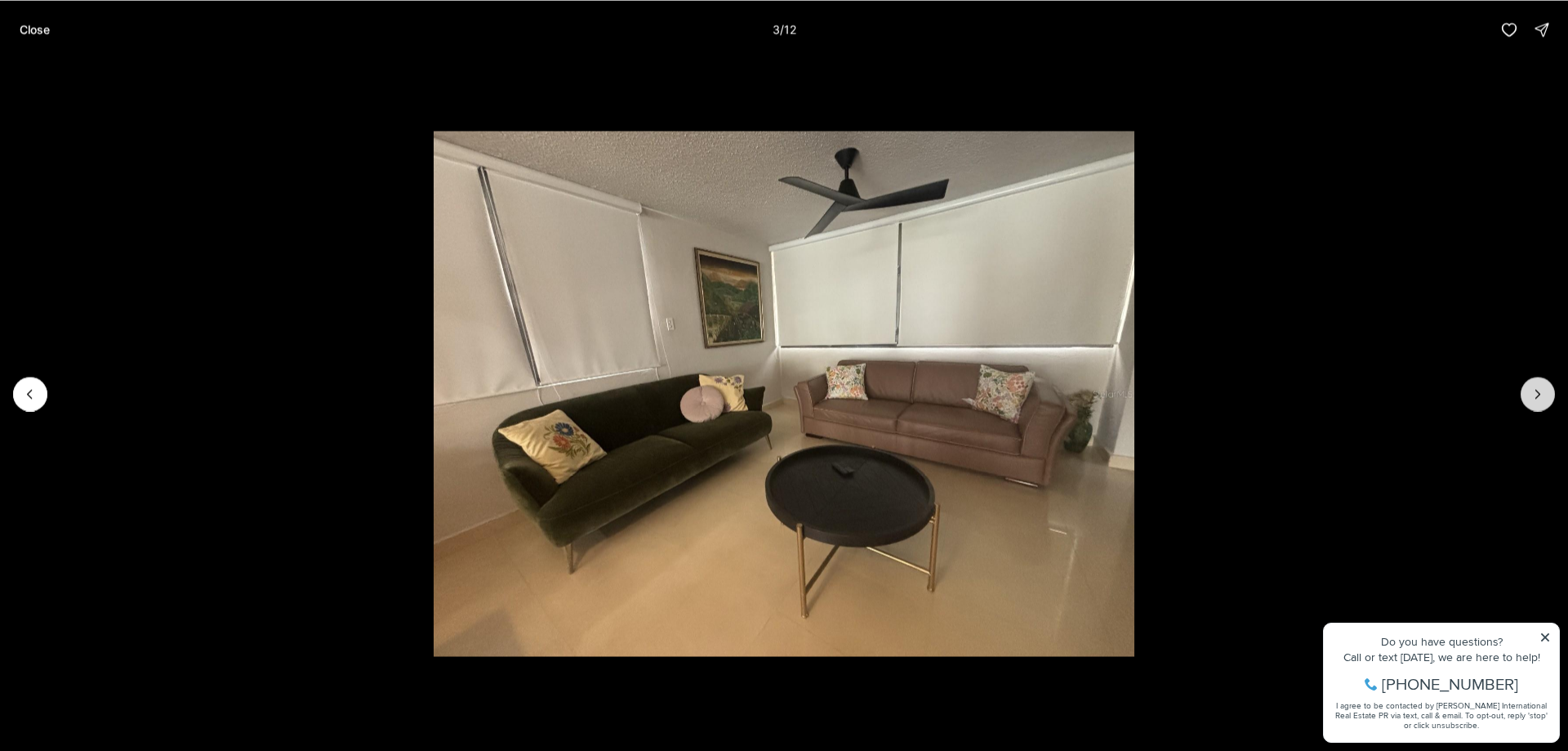
click at [1551, 391] on button "Next slide" at bounding box center [1538, 394] width 35 height 35
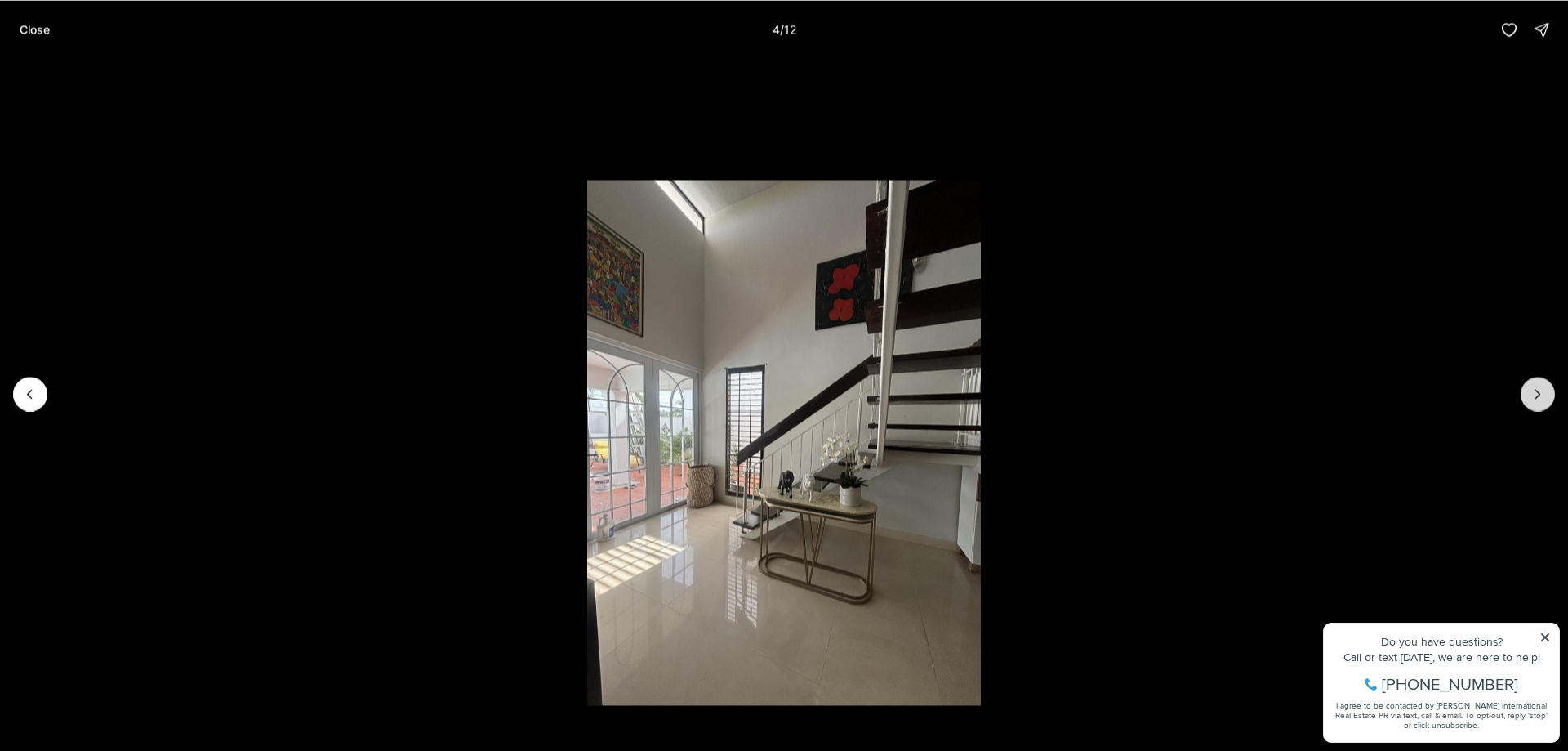
click at [1551, 391] on button "Next slide" at bounding box center [1538, 394] width 35 height 35
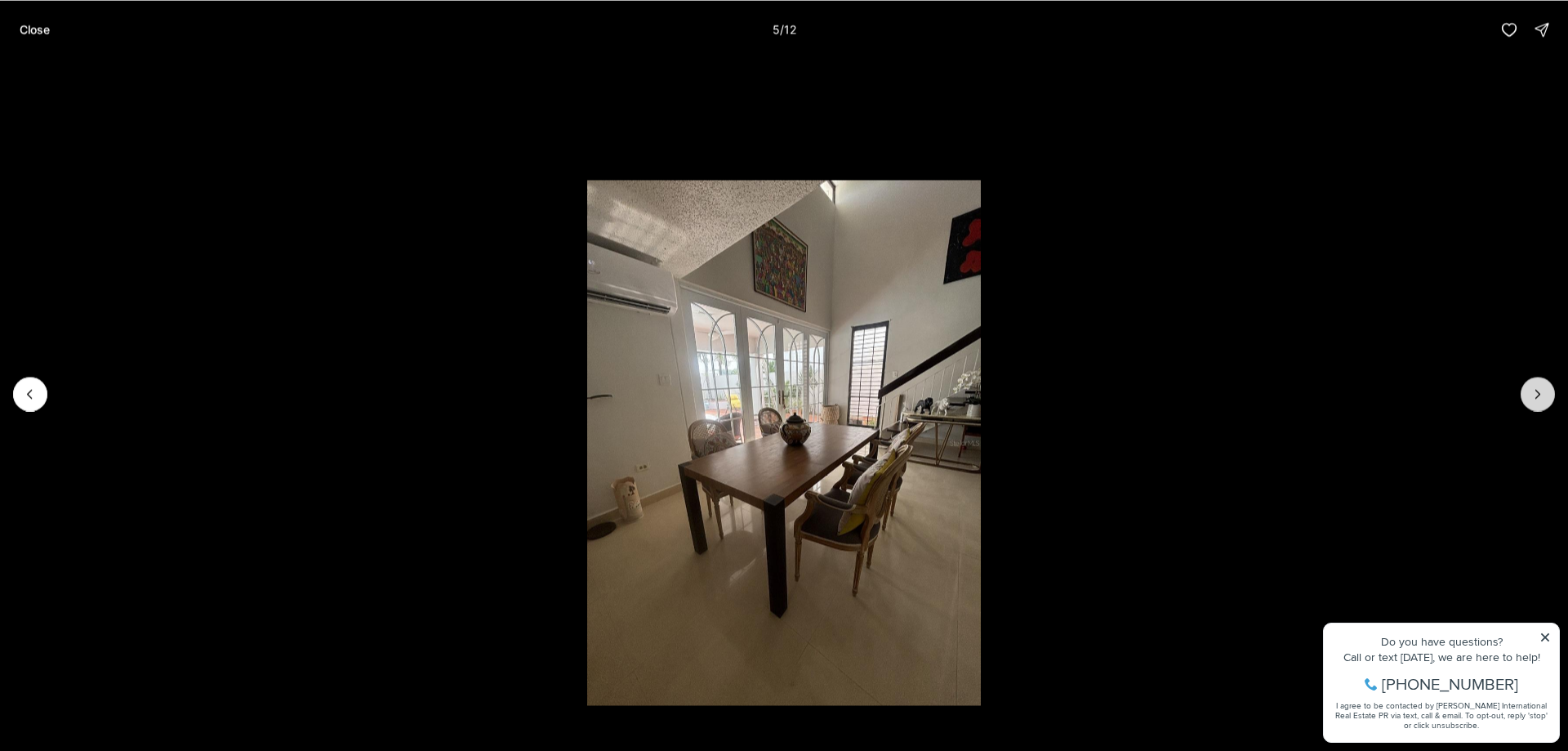
click at [1551, 391] on button "Next slide" at bounding box center [1538, 394] width 35 height 35
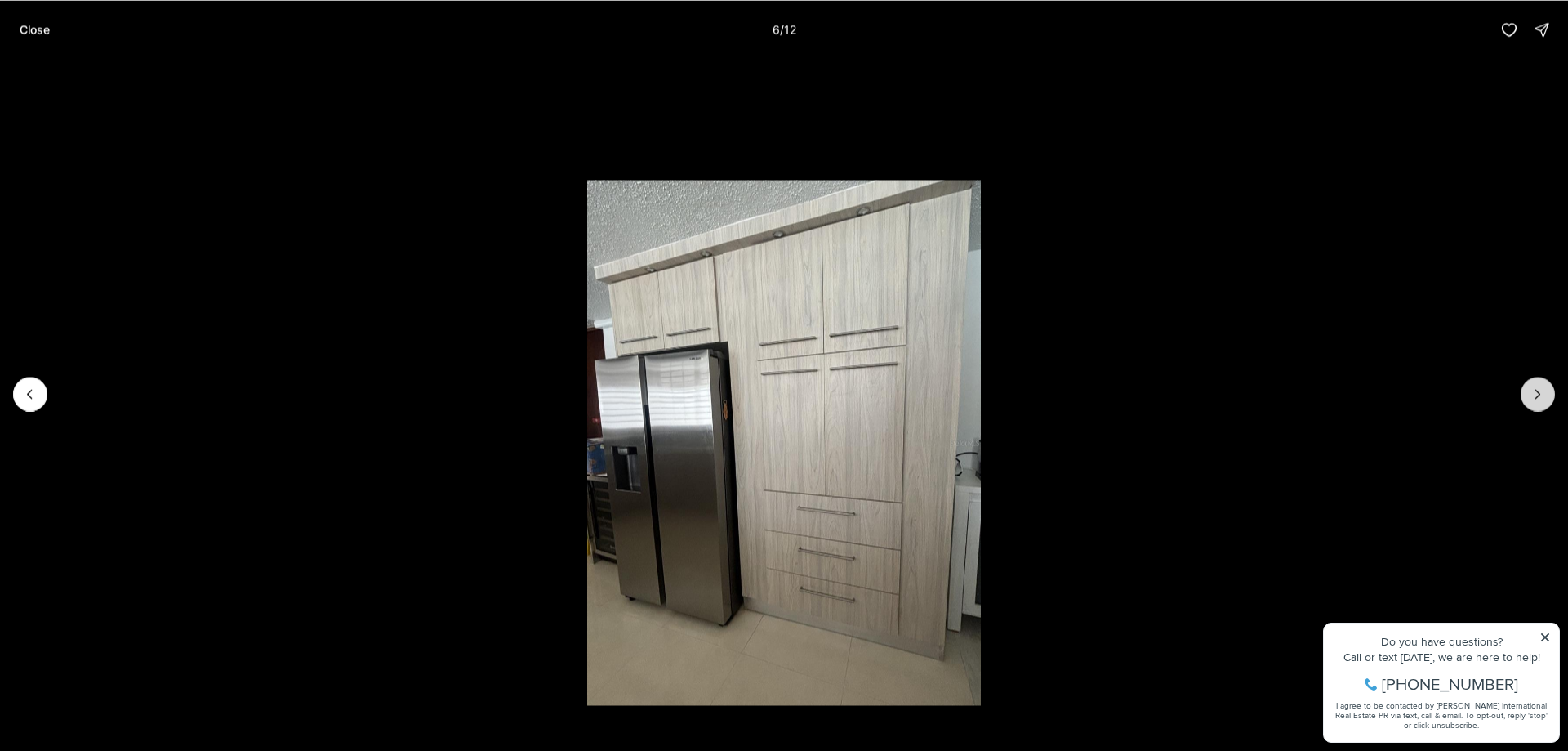
click at [1551, 391] on button "Next slide" at bounding box center [1538, 394] width 35 height 35
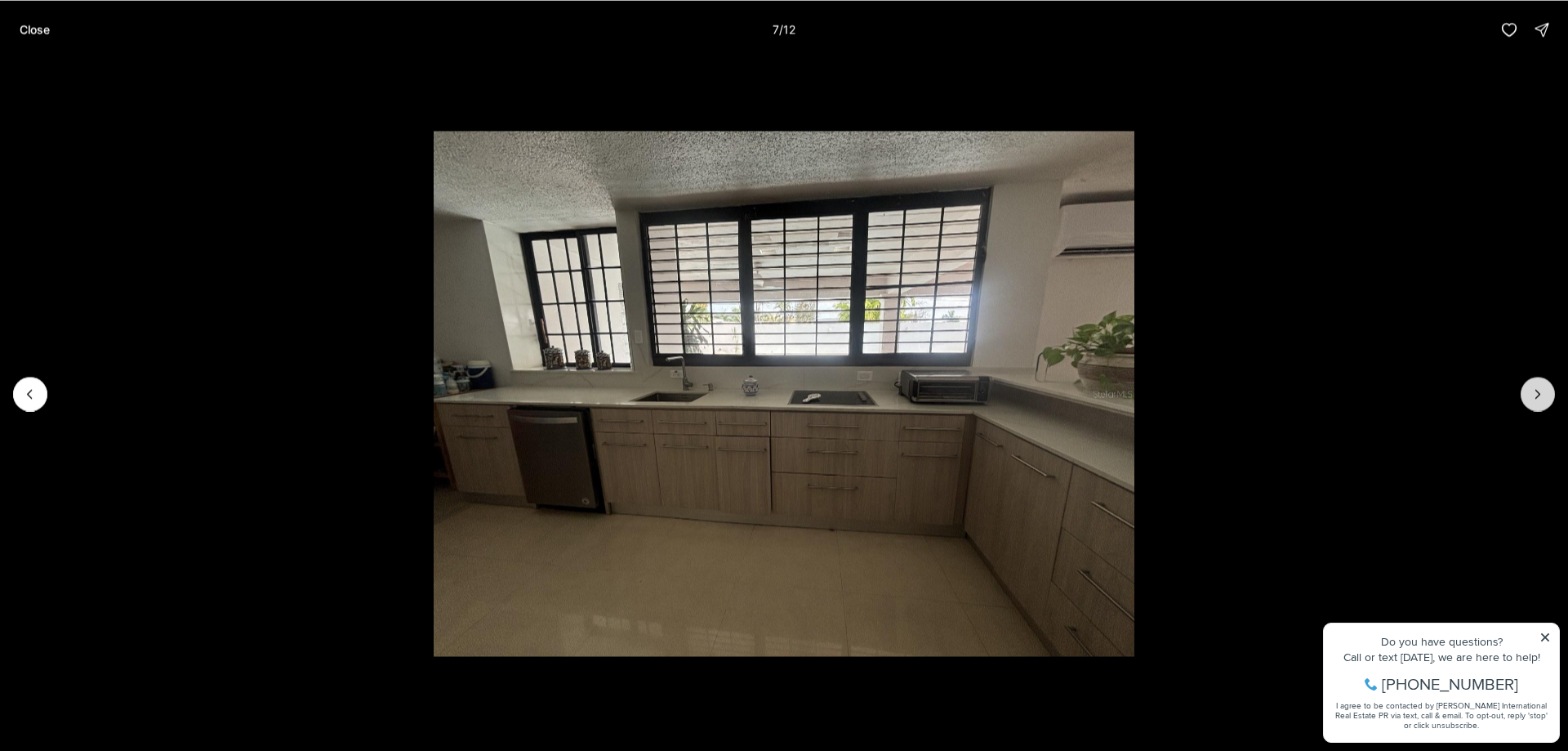
click at [1551, 391] on button "Next slide" at bounding box center [1538, 394] width 35 height 35
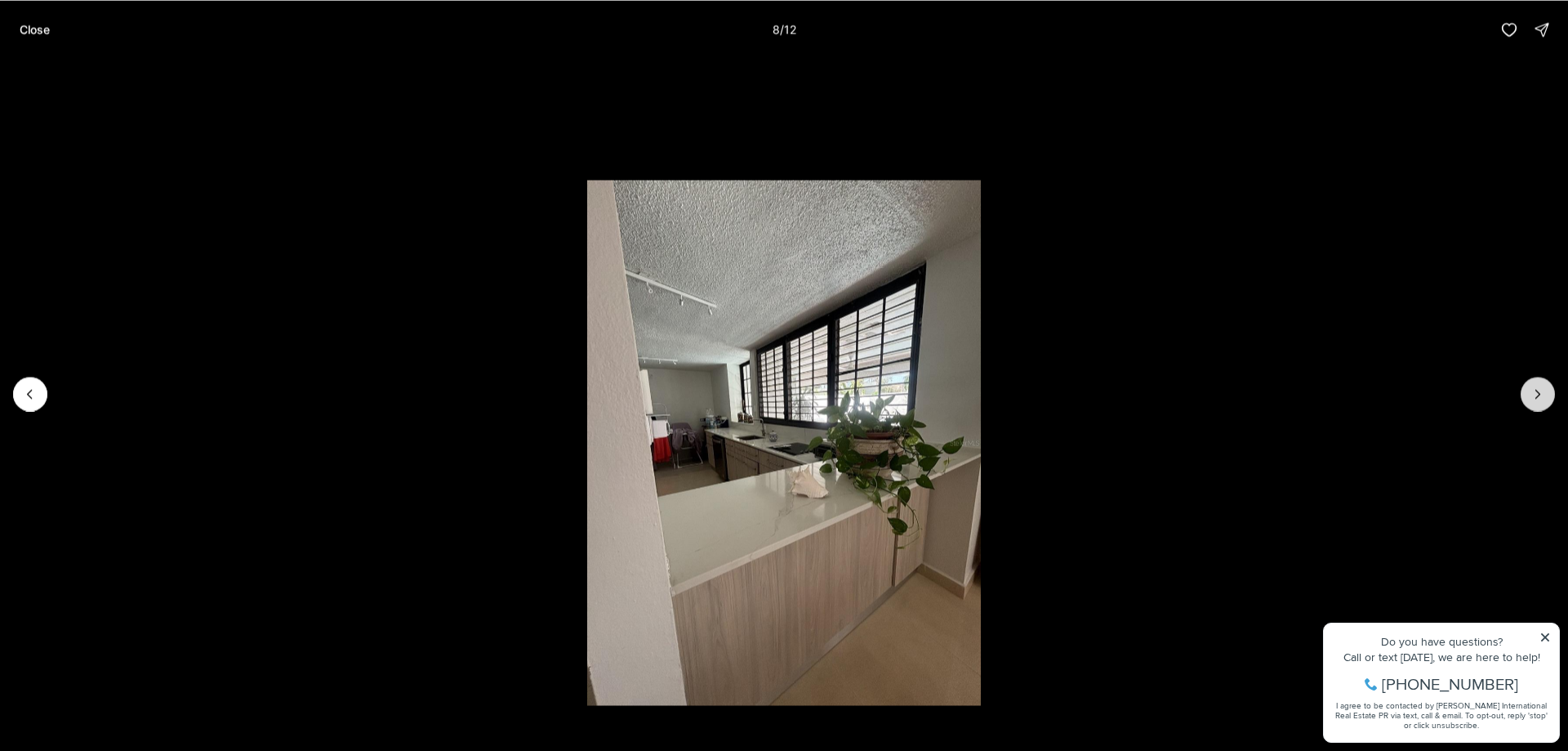
click at [1551, 391] on button "Next slide" at bounding box center [1538, 394] width 35 height 35
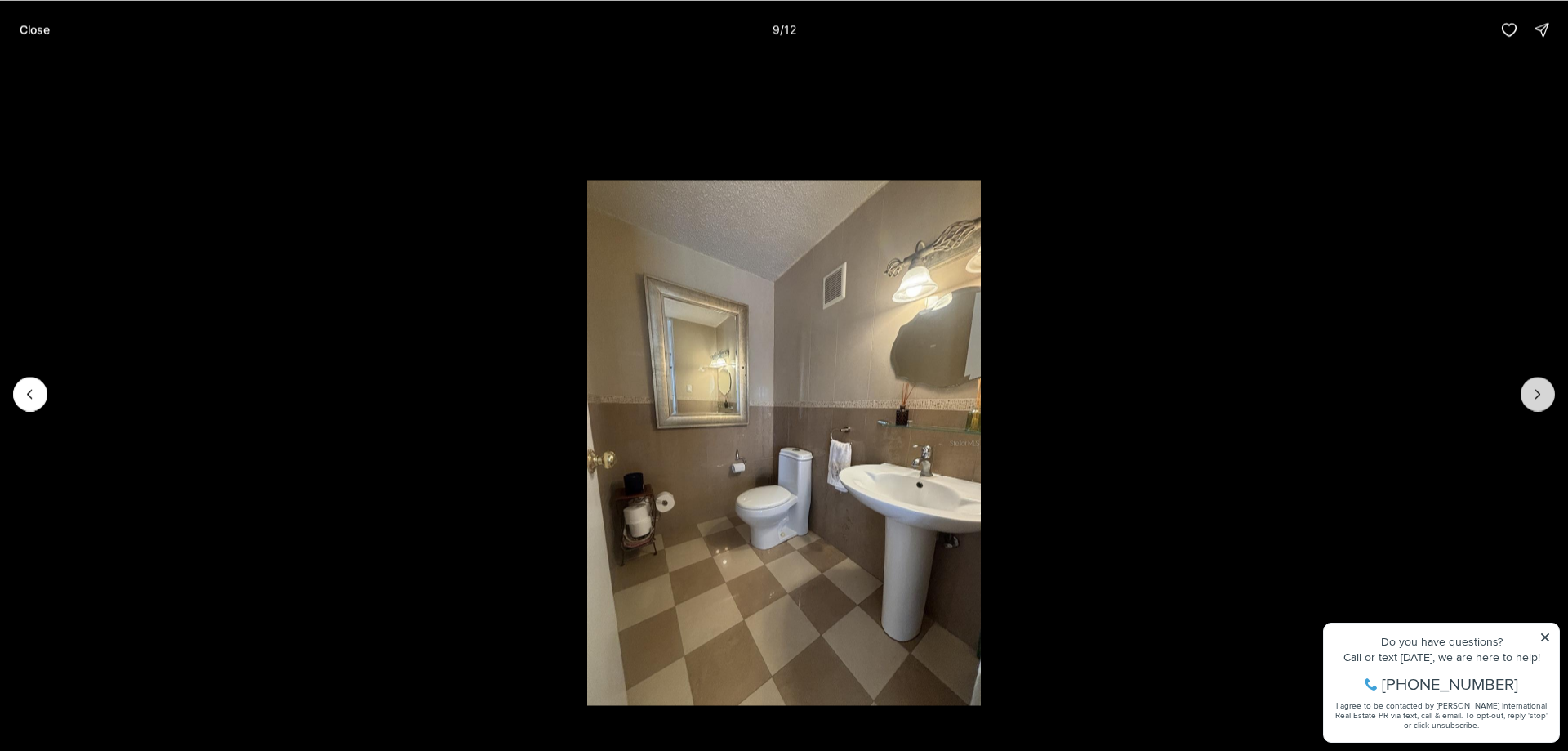
click at [1551, 391] on button "Next slide" at bounding box center [1538, 394] width 35 height 35
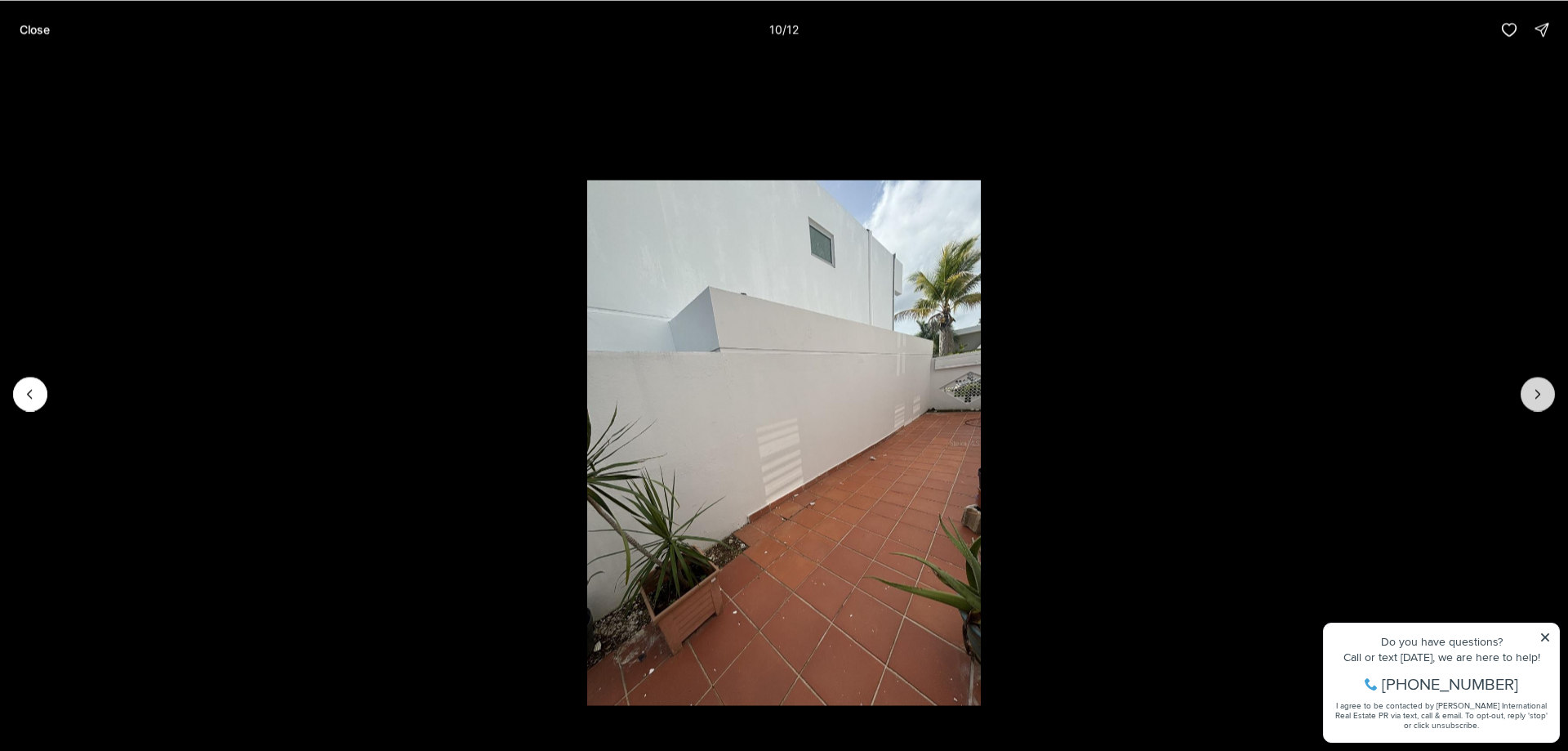
click at [1551, 391] on button "Next slide" at bounding box center [1538, 394] width 35 height 35
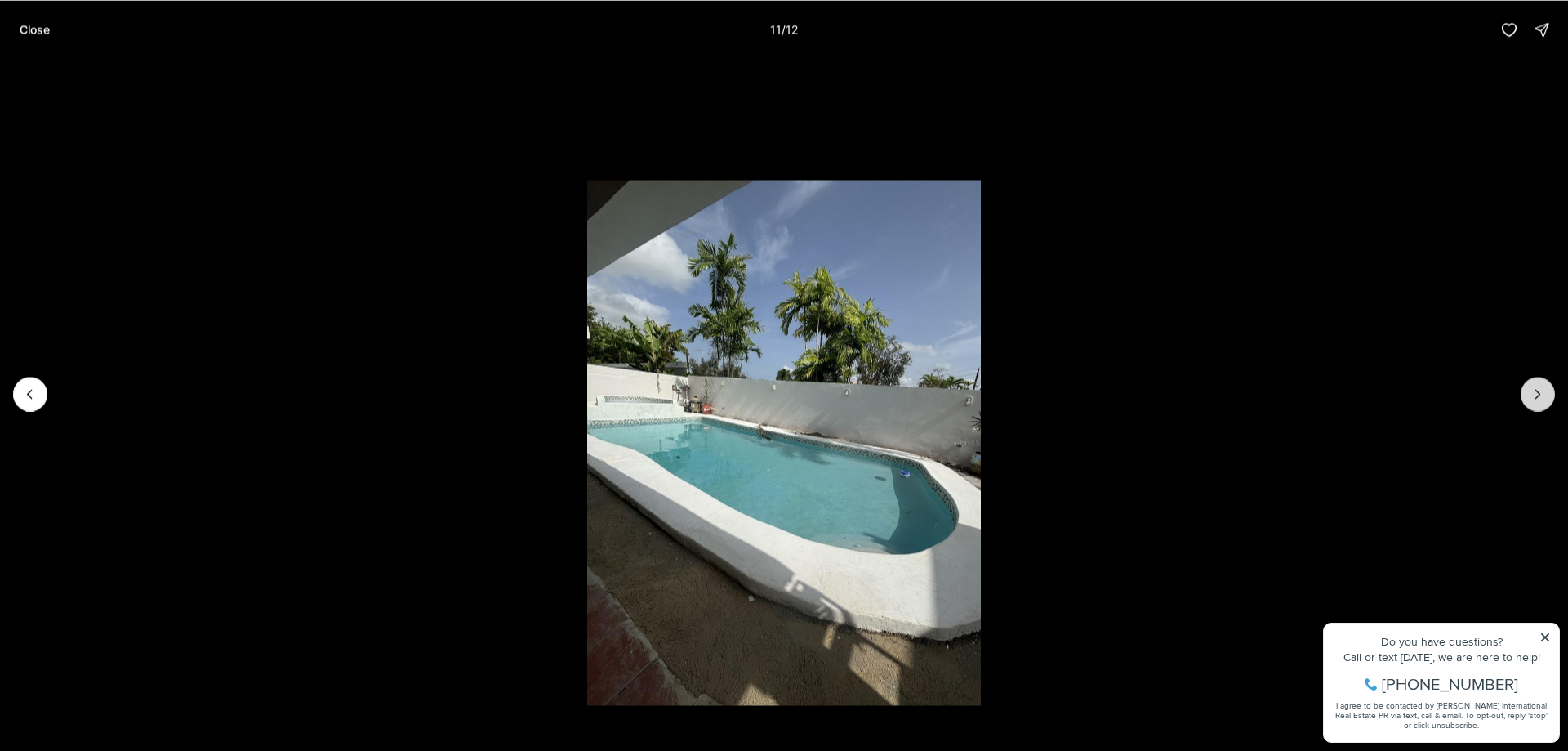
click at [1551, 391] on button "Next slide" at bounding box center [1538, 394] width 35 height 35
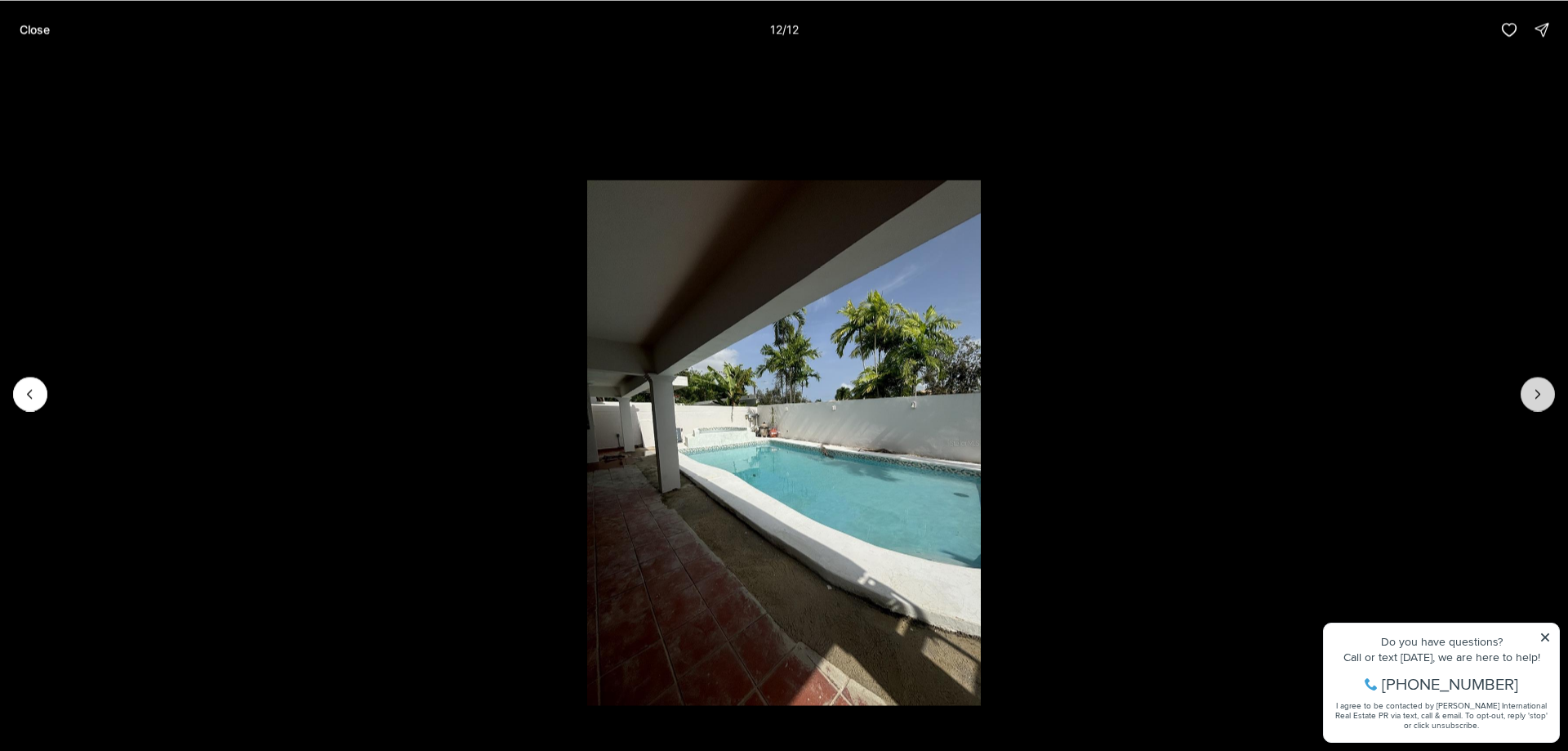
click at [1551, 391] on div at bounding box center [1538, 394] width 35 height 35
click at [33, 29] on p "Close" at bounding box center [34, 30] width 30 height 14
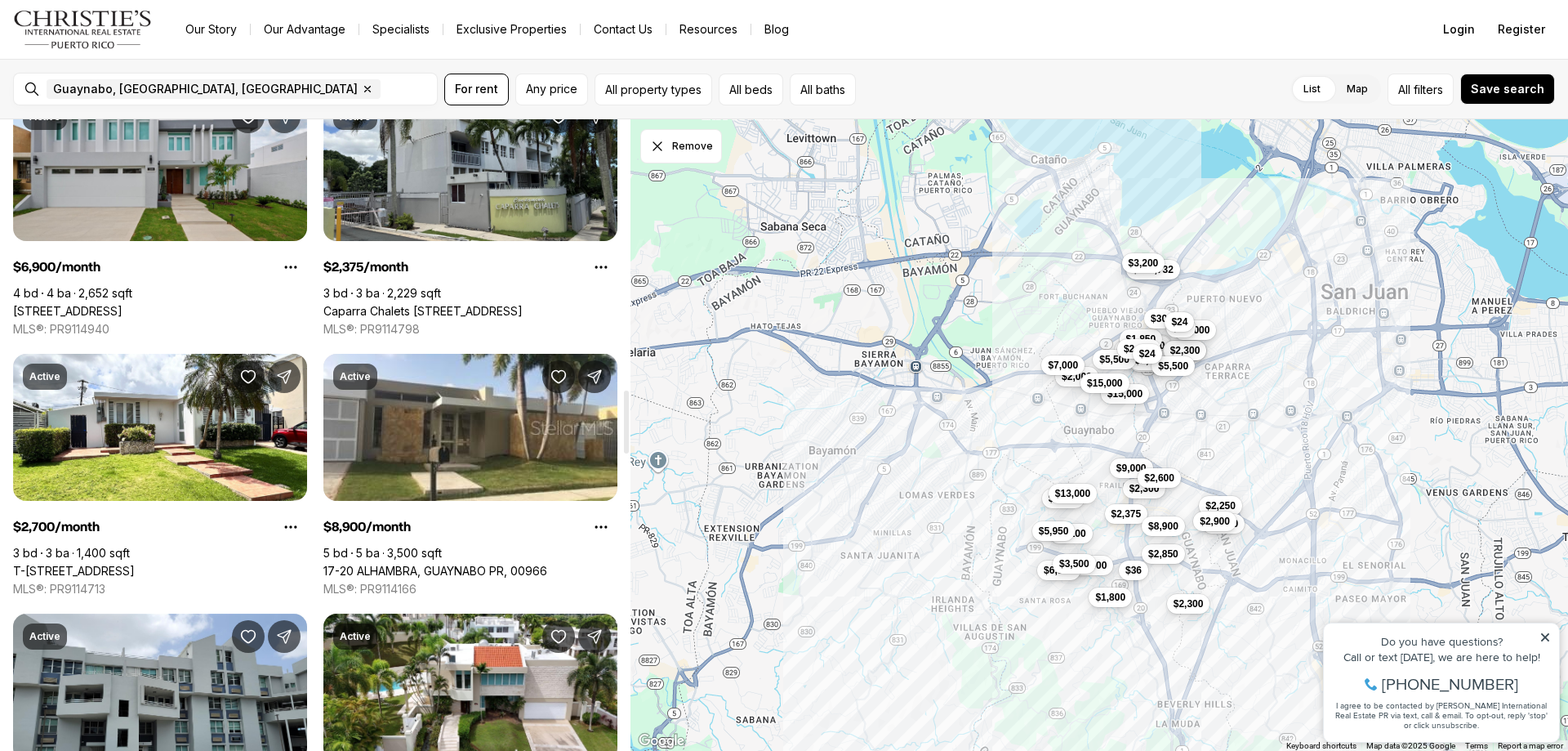
scroll to position [2695, 0]
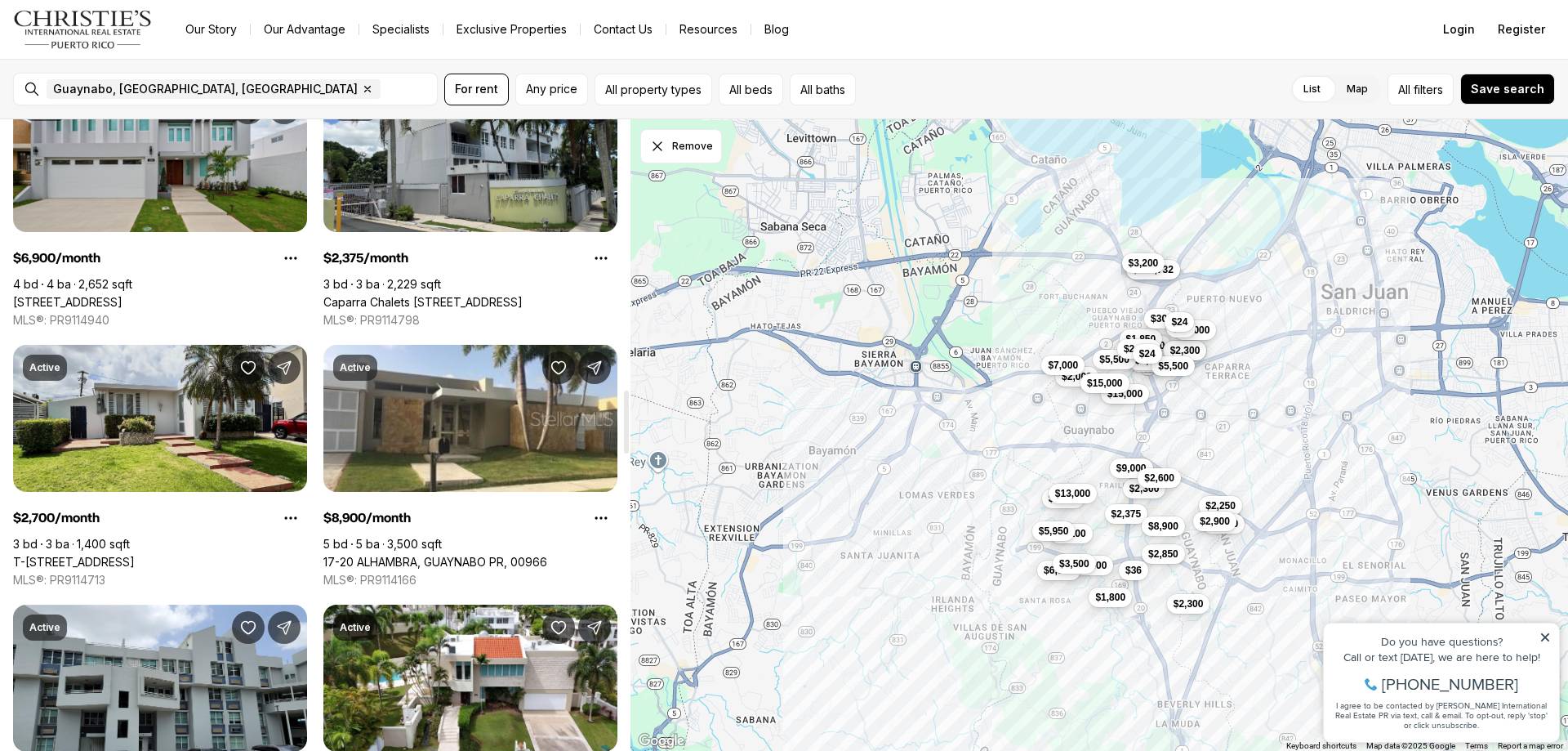
click at [92, 554] on link "T-[STREET_ADDRESS]" at bounding box center [74, 561] width 122 height 14
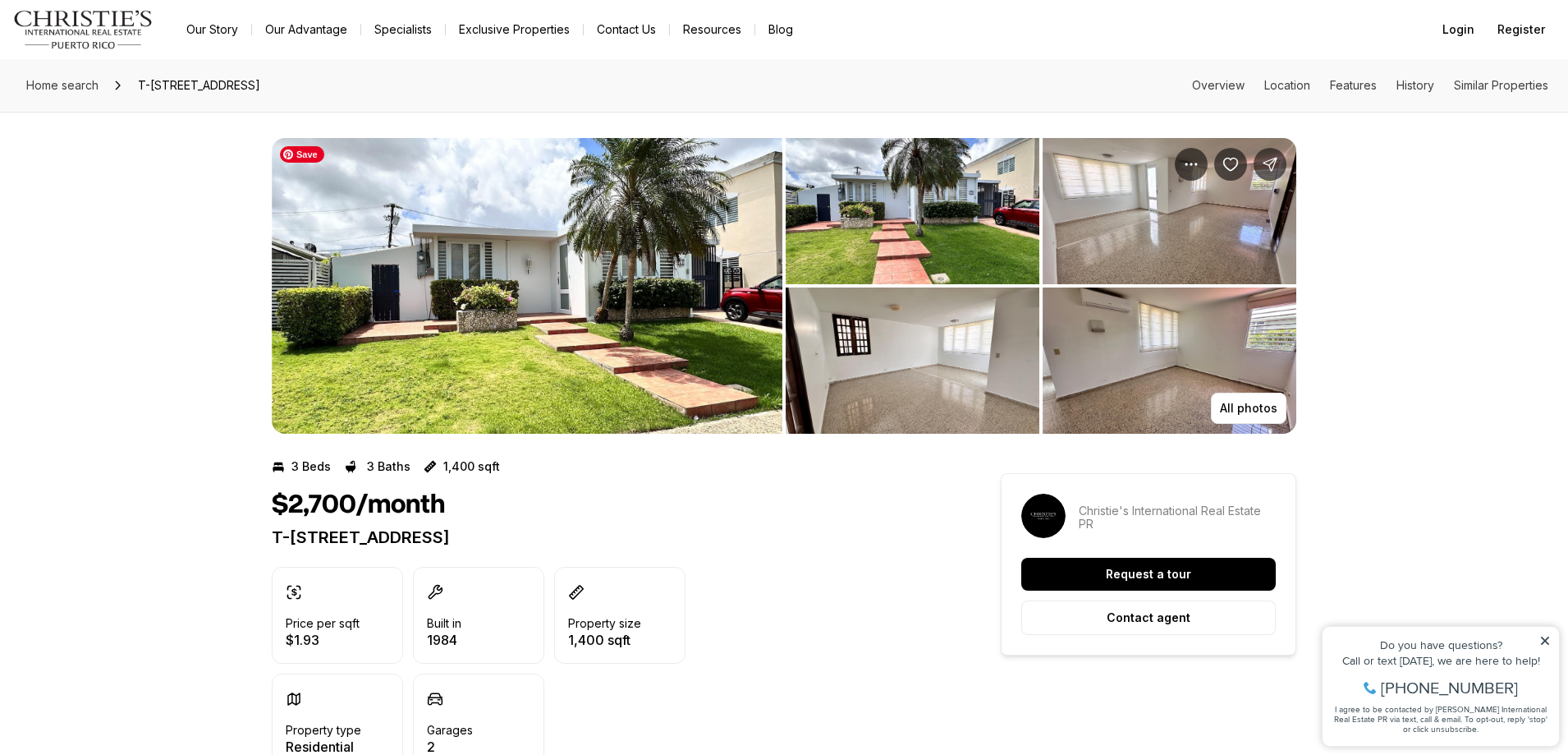
click at [618, 305] on img "View image gallery" at bounding box center [527, 285] width 510 height 296
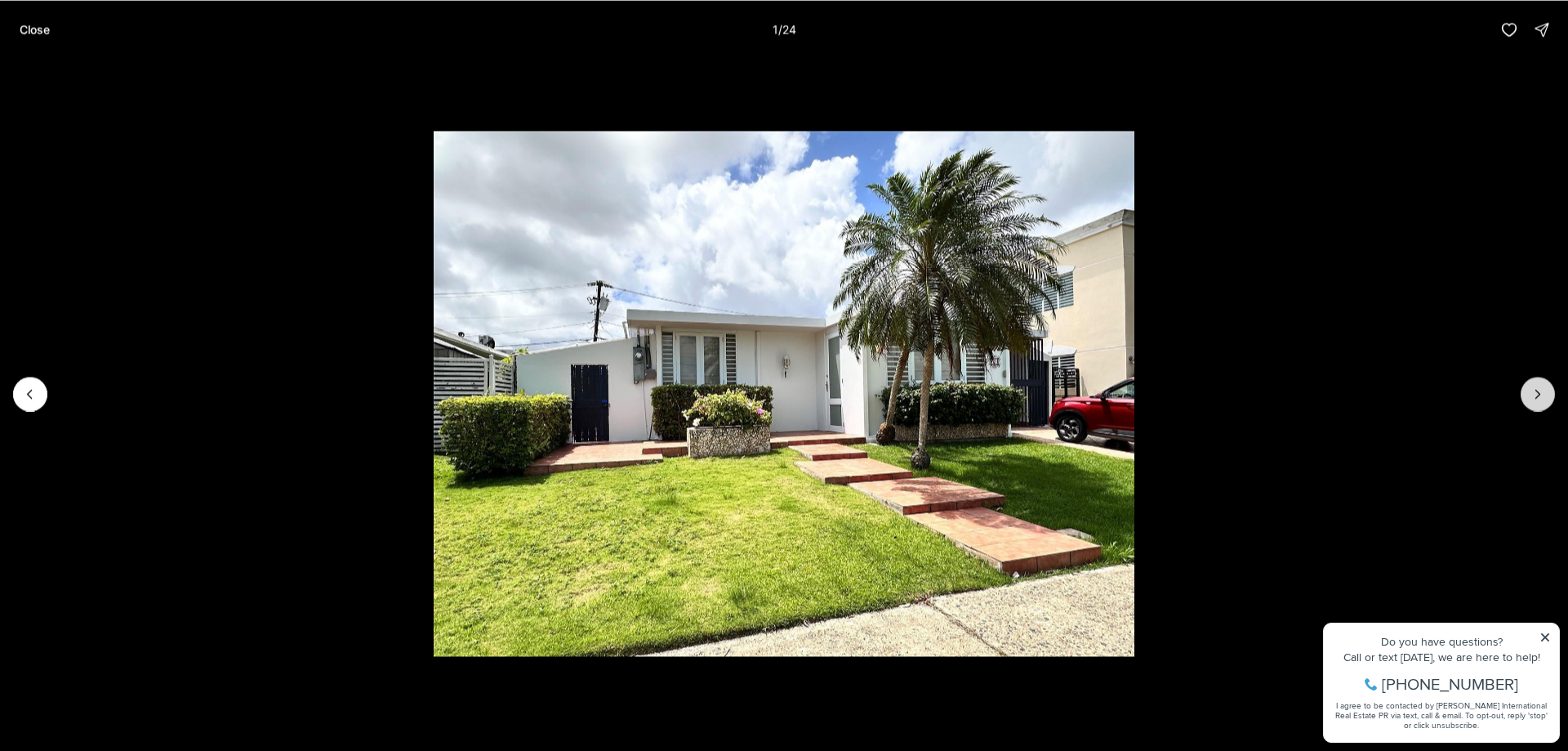
click at [1537, 390] on icon "Next slide" at bounding box center [1538, 393] width 16 height 16
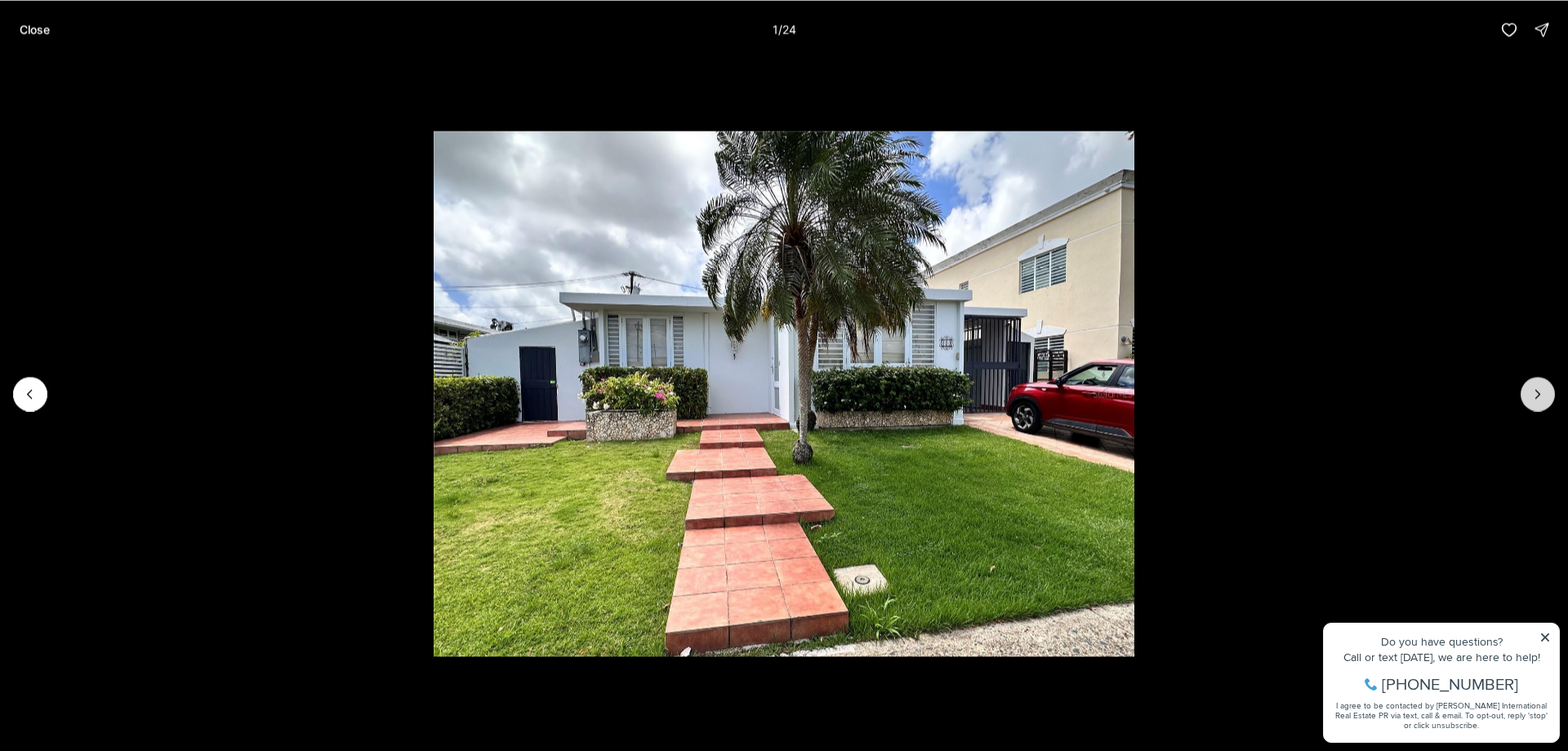
click at [1537, 390] on icon "Next slide" at bounding box center [1538, 393] width 16 height 16
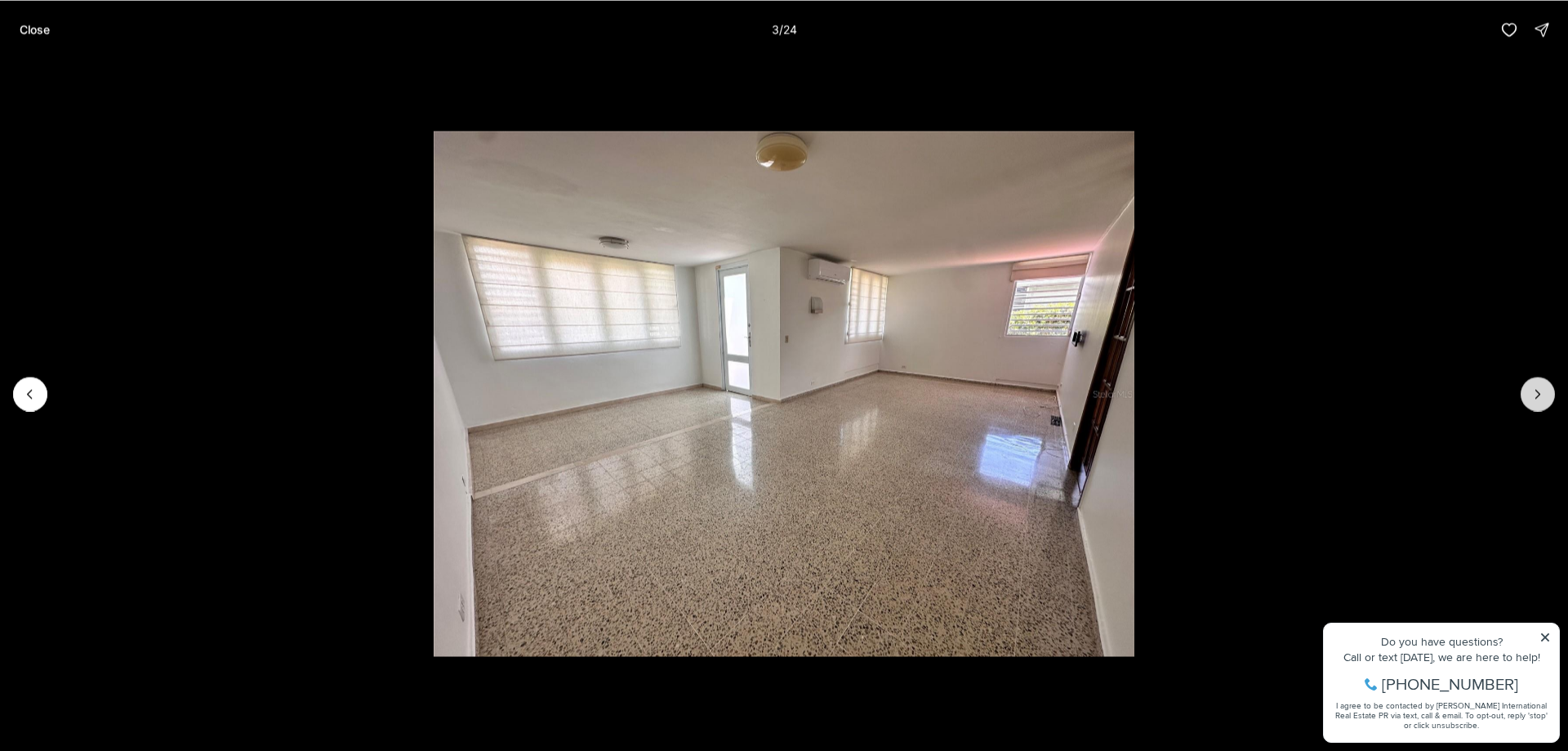
click at [1537, 390] on icon "Next slide" at bounding box center [1538, 393] width 16 height 16
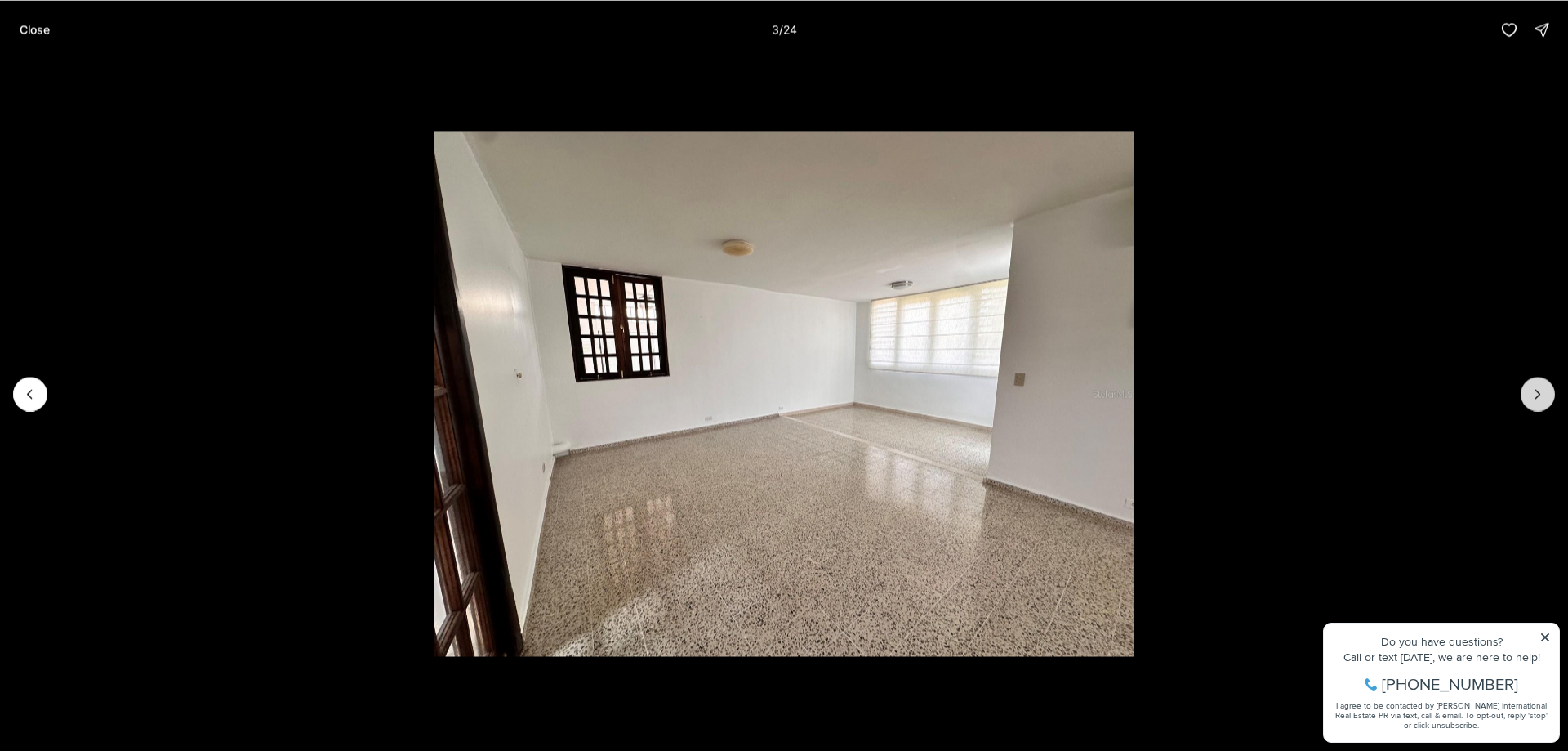
click at [1537, 390] on icon "Next slide" at bounding box center [1538, 393] width 16 height 16
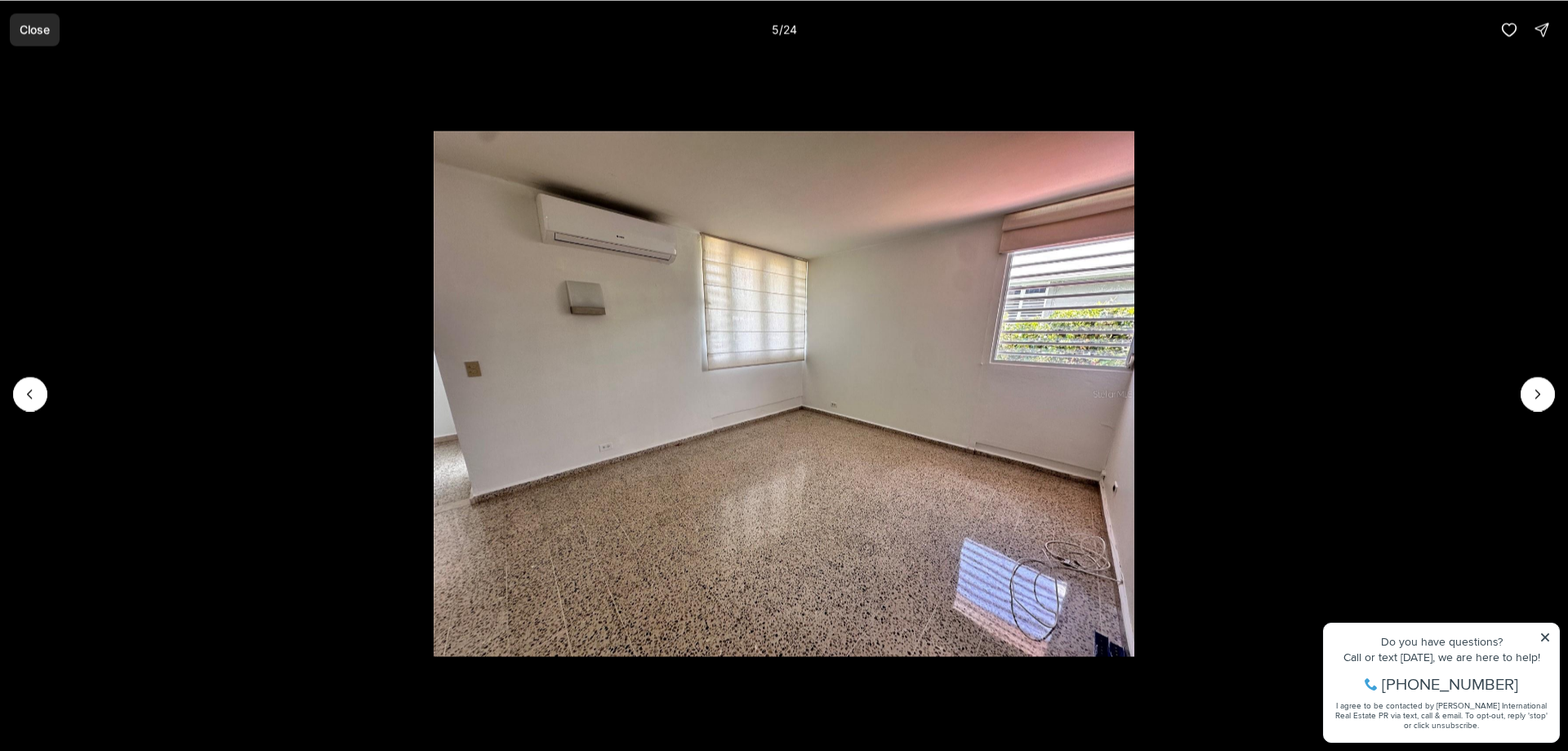
drag, startPoint x: 31, startPoint y: 29, endPoint x: 29, endPoint y: 3, distance: 26.1
click at [31, 28] on p "Close" at bounding box center [34, 30] width 30 height 14
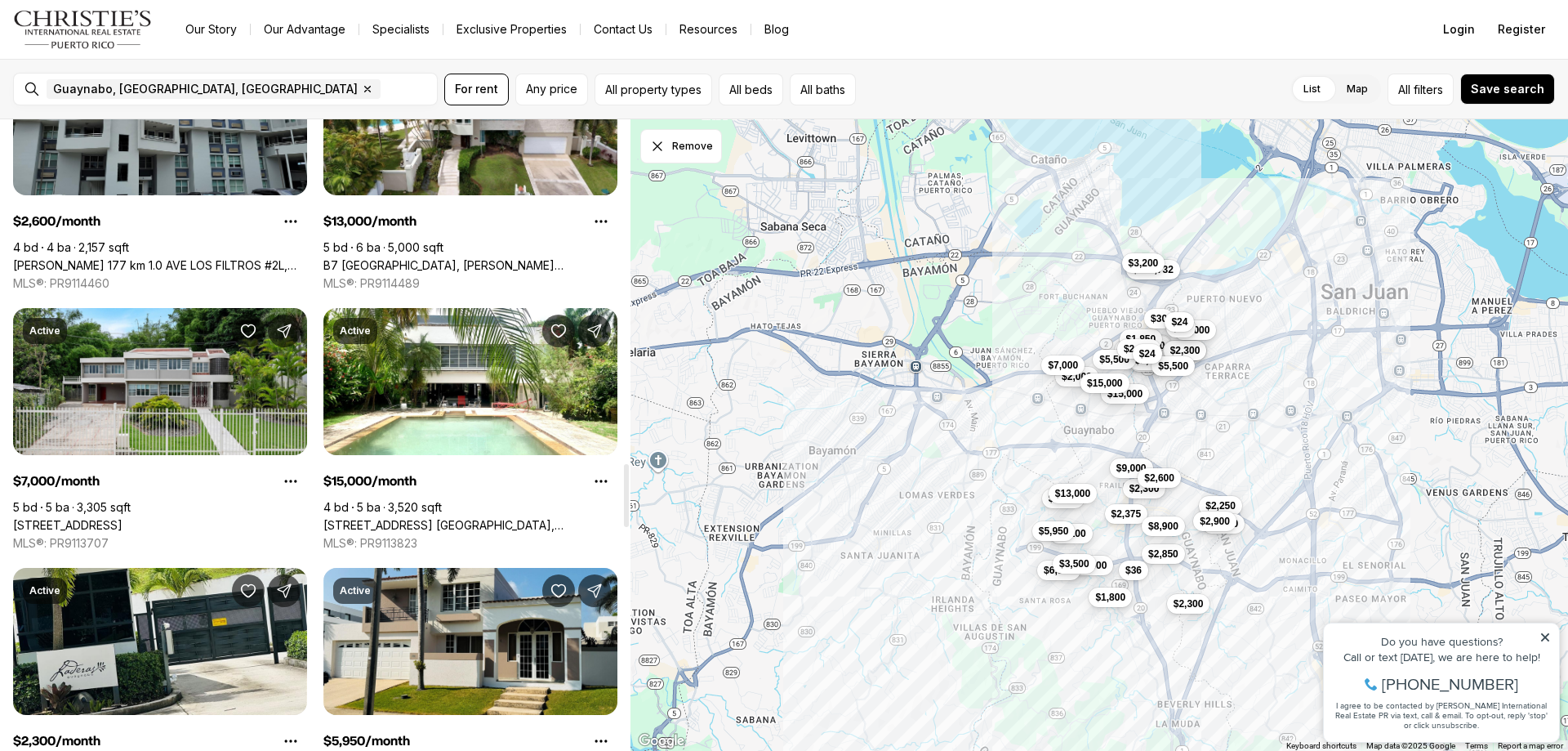
scroll to position [3430, 0]
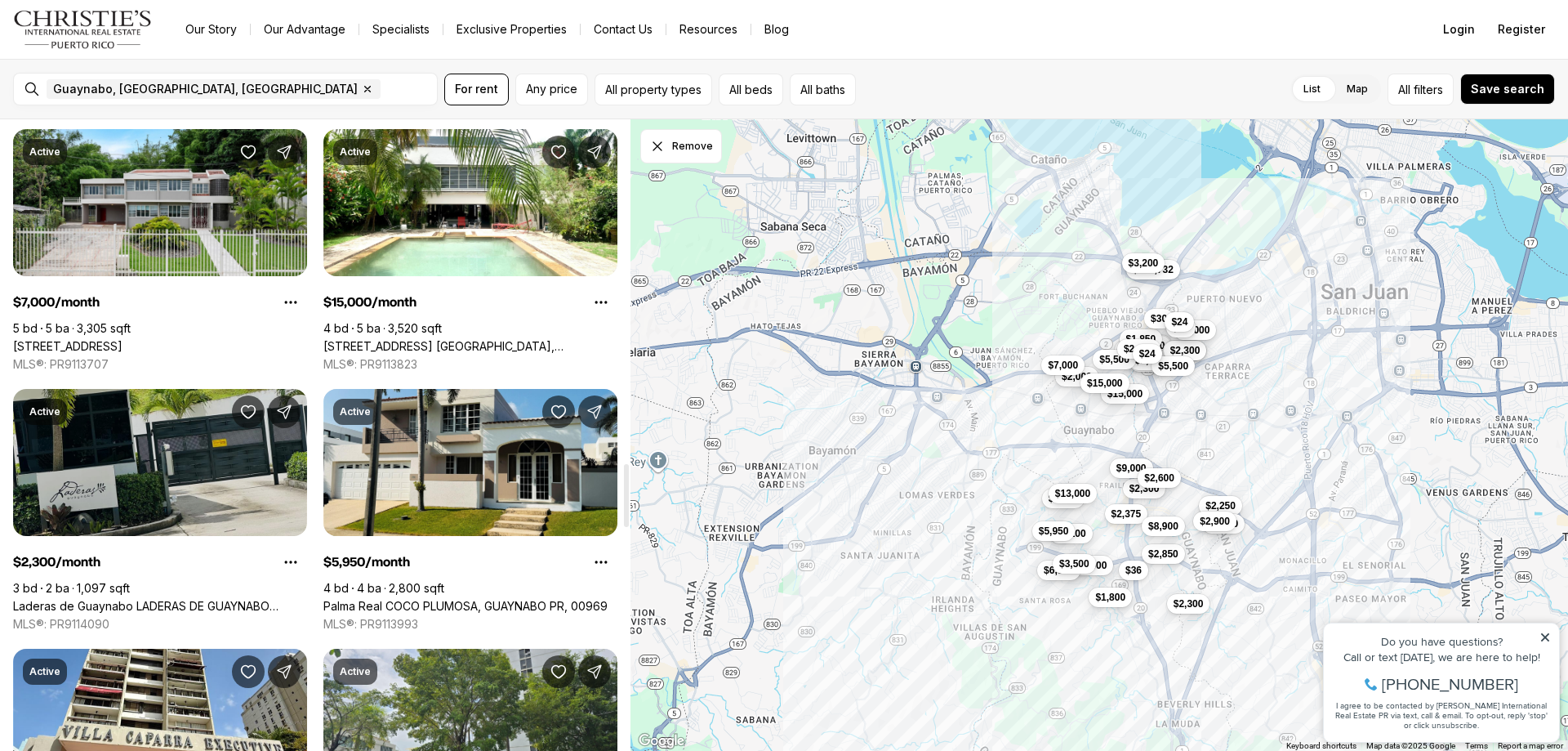
click at [228, 598] on link "Laderas de Guaynabo LADERAS DE GUAYNABO #H501, GUAYNABO PR, 00969" at bounding box center [160, 605] width 294 height 14
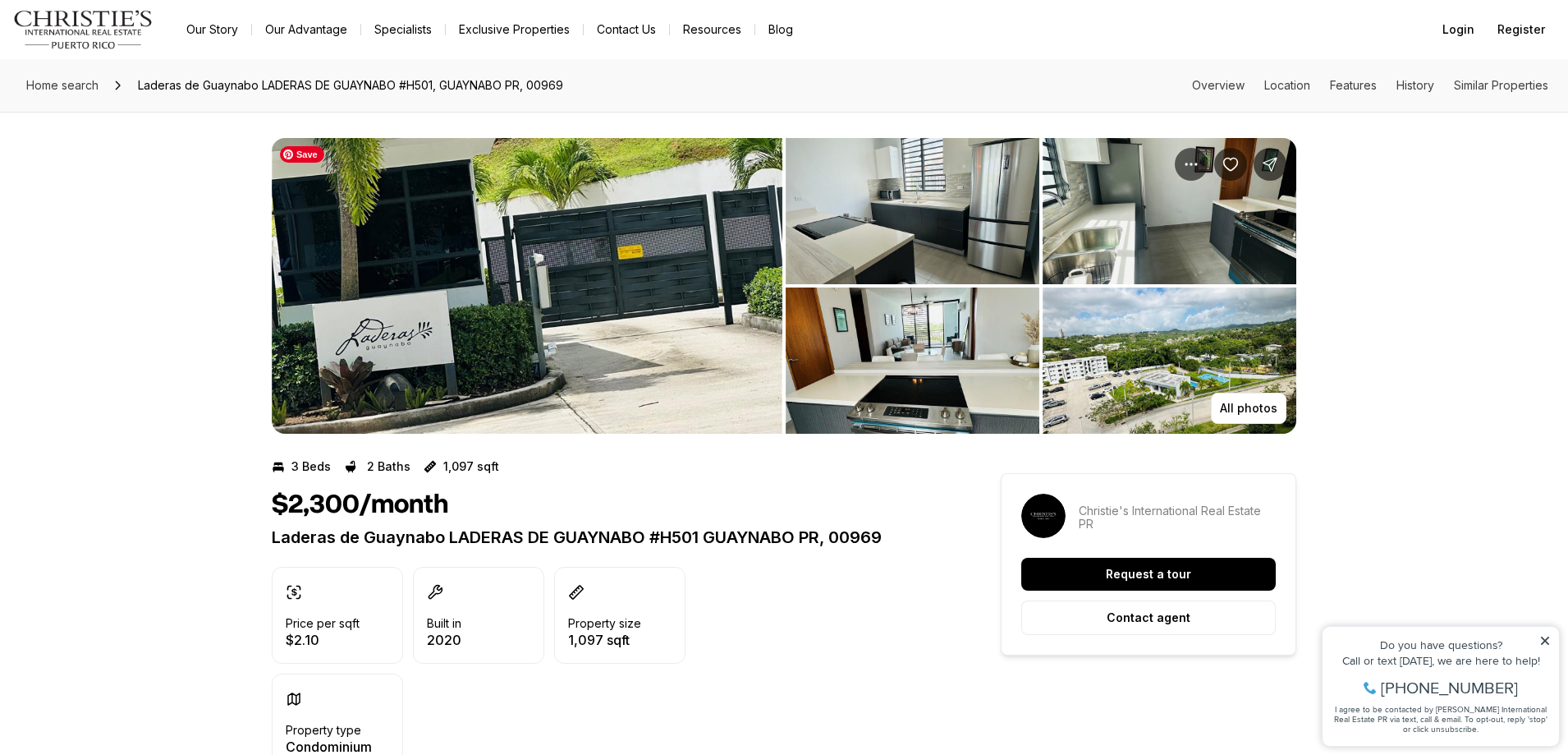
click at [506, 297] on img "View image gallery" at bounding box center [527, 285] width 510 height 296
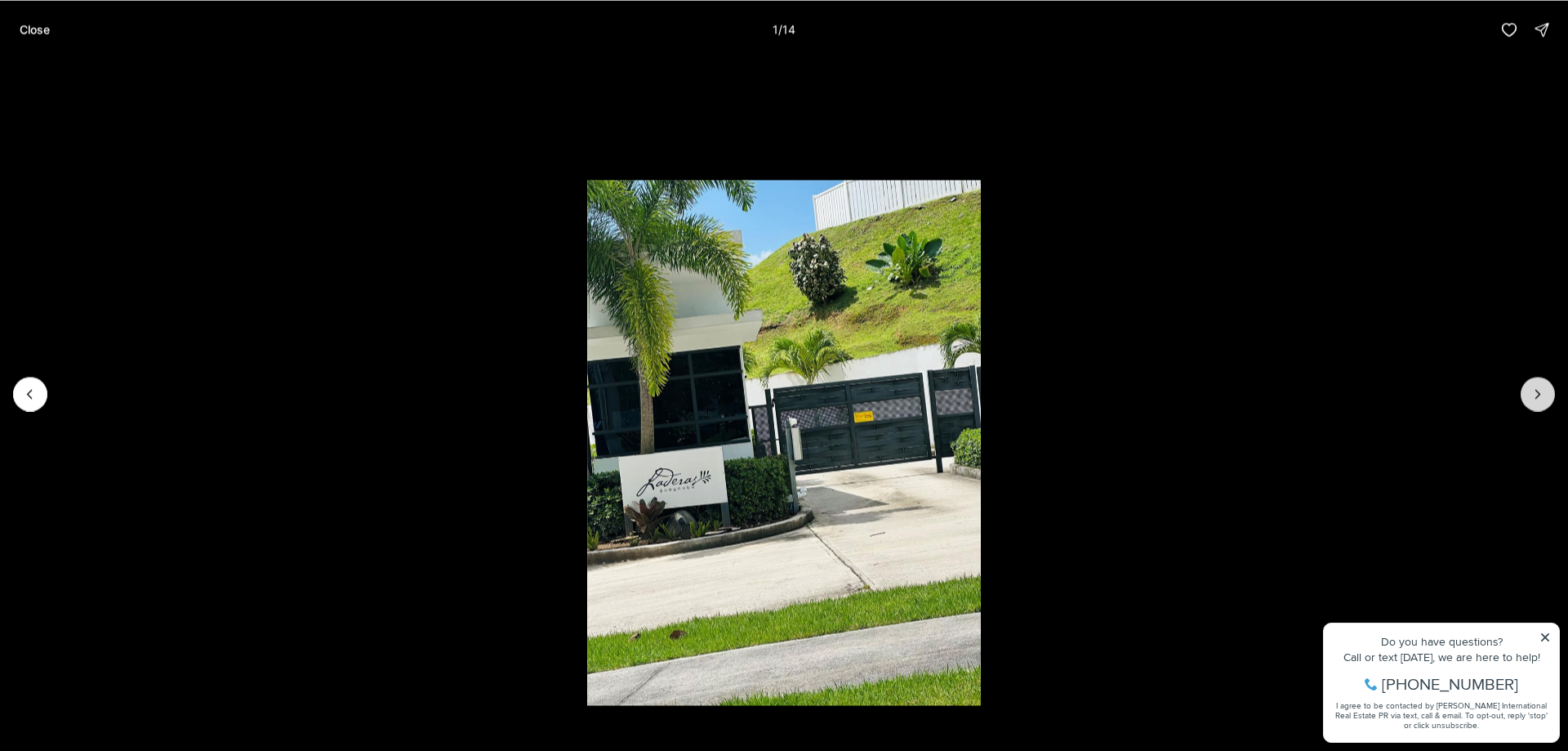
click at [1536, 393] on icon "Next slide" at bounding box center [1538, 393] width 16 height 16
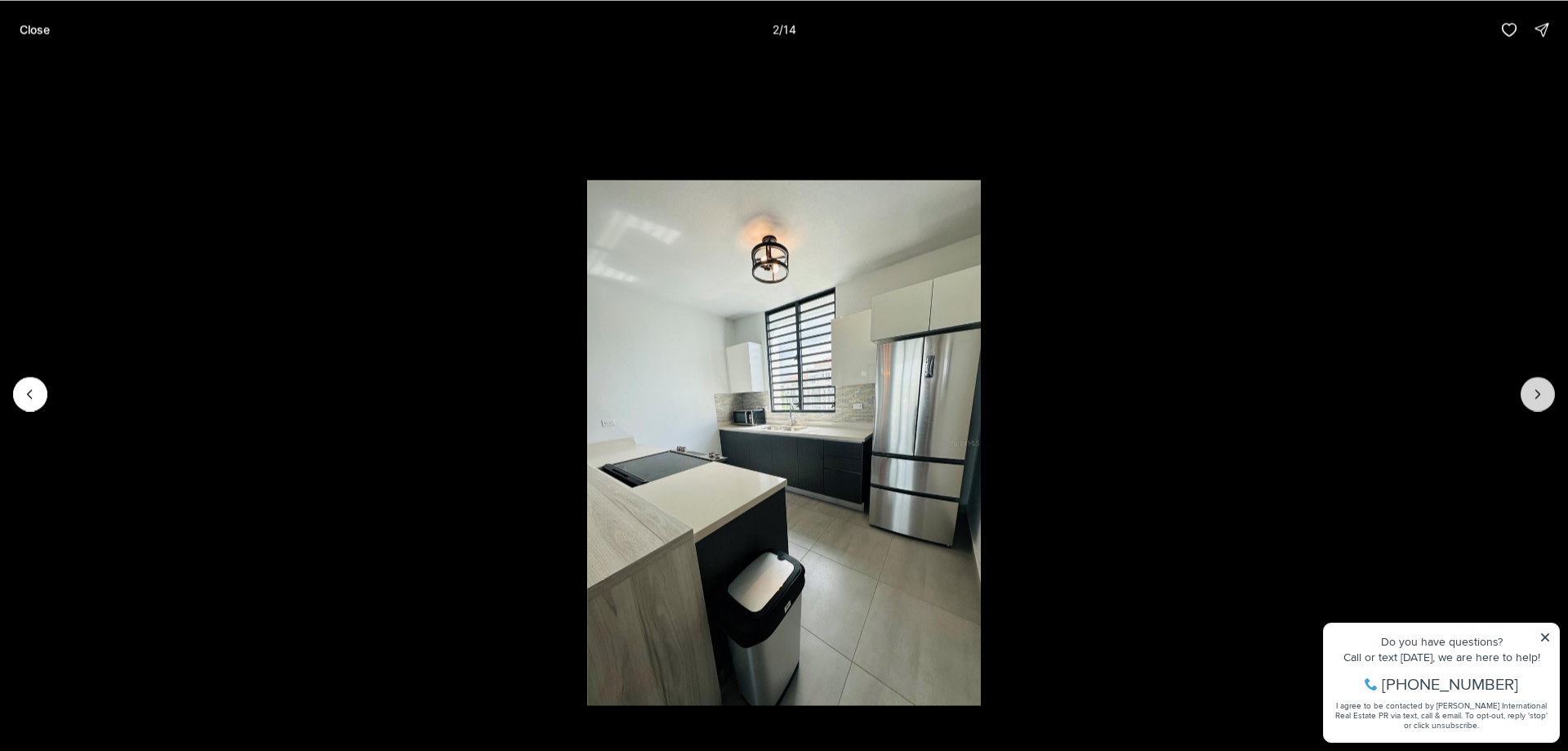
click at [1536, 393] on icon "Next slide" at bounding box center [1538, 393] width 16 height 16
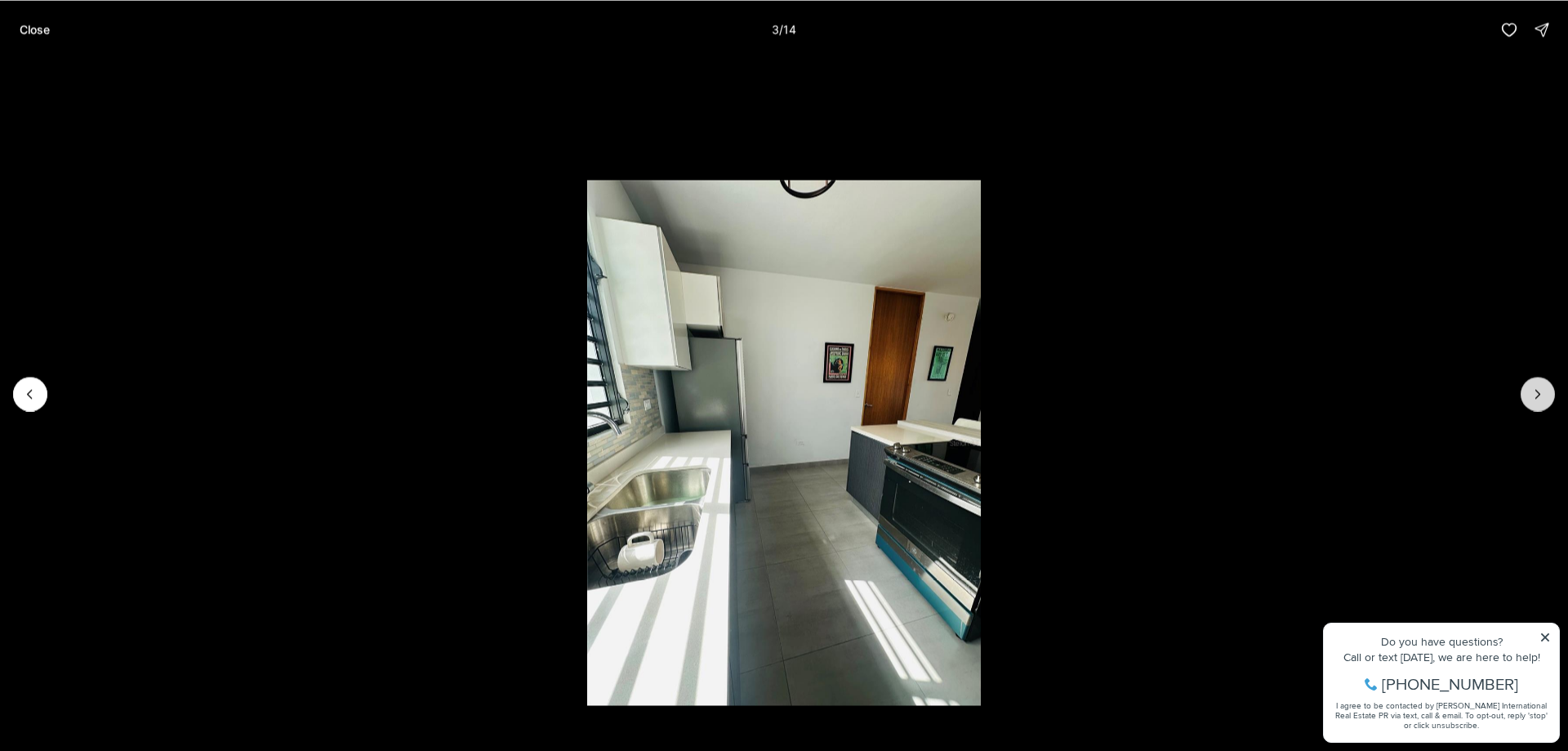
click at [1533, 393] on icon "Next slide" at bounding box center [1538, 393] width 16 height 16
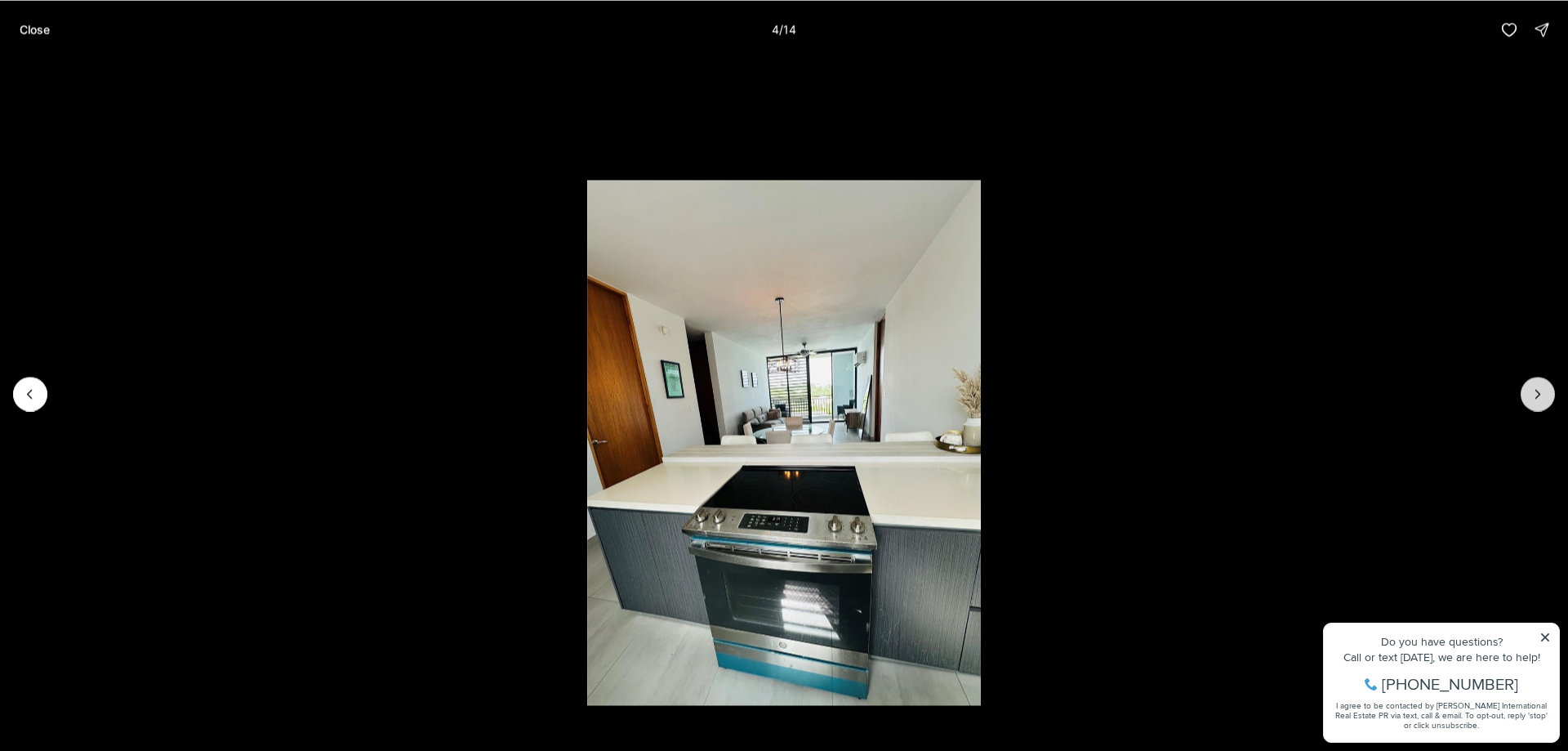
click at [1533, 393] on icon "Next slide" at bounding box center [1538, 393] width 16 height 16
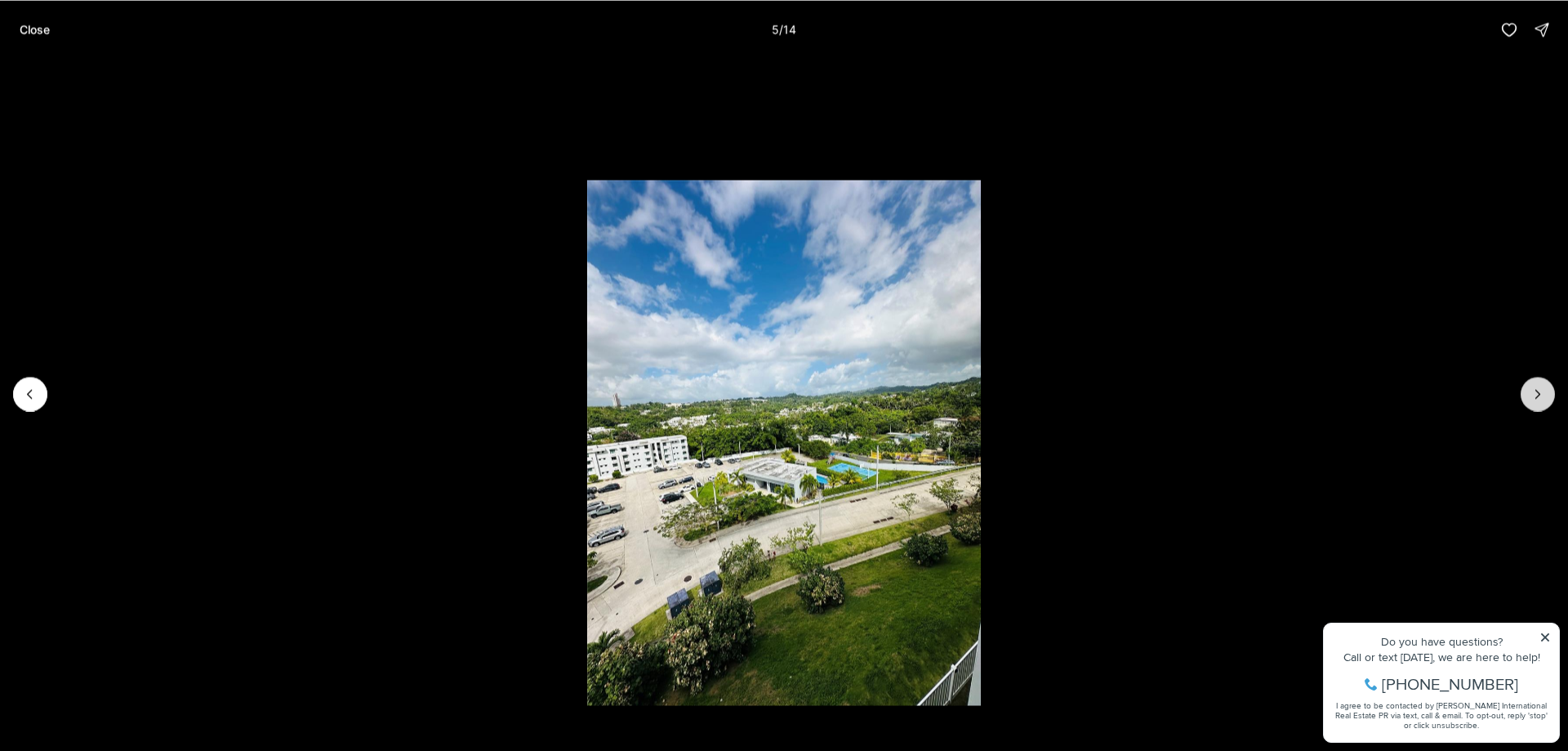
click at [1533, 393] on icon "Next slide" at bounding box center [1538, 393] width 16 height 16
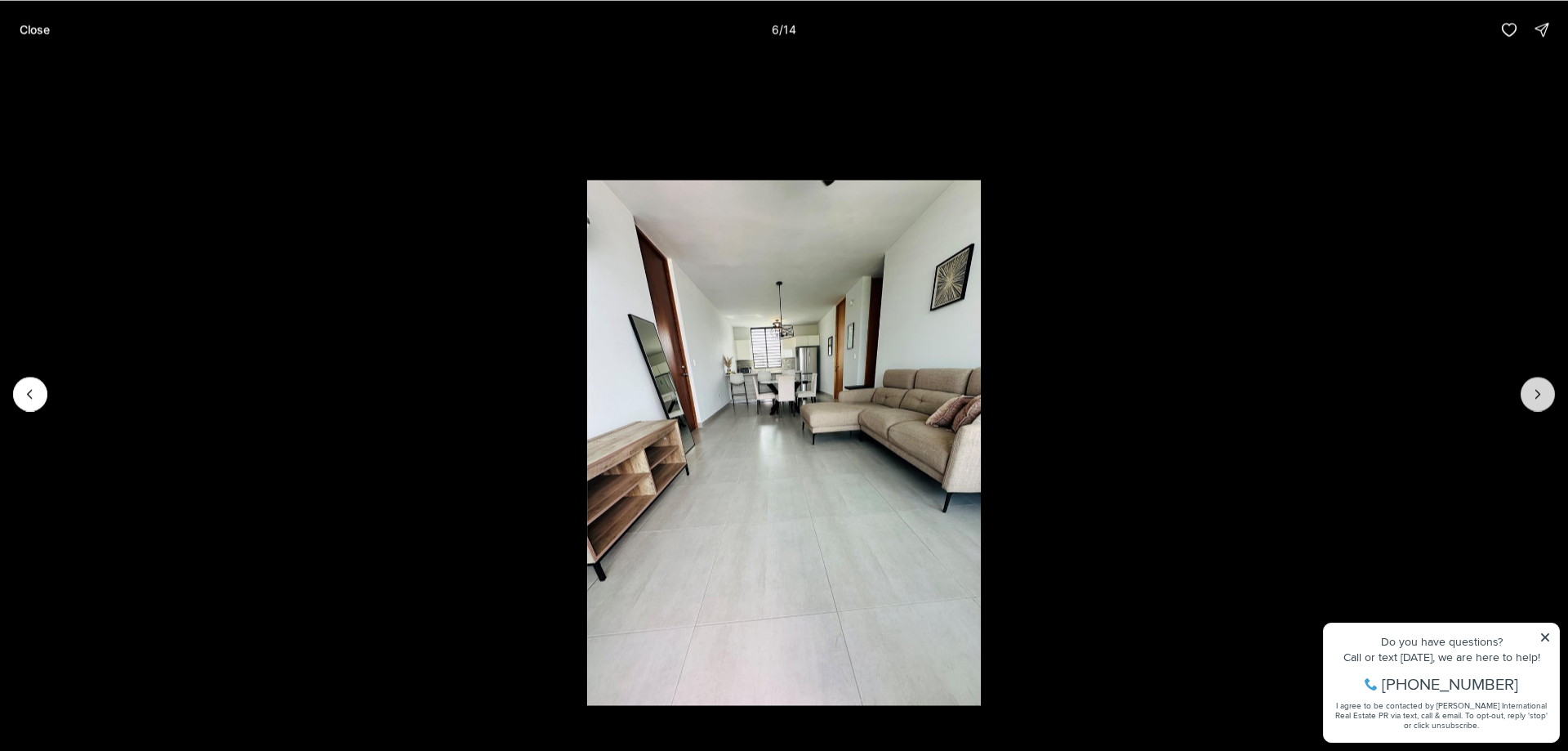
click at [1533, 393] on icon "Next slide" at bounding box center [1538, 393] width 16 height 16
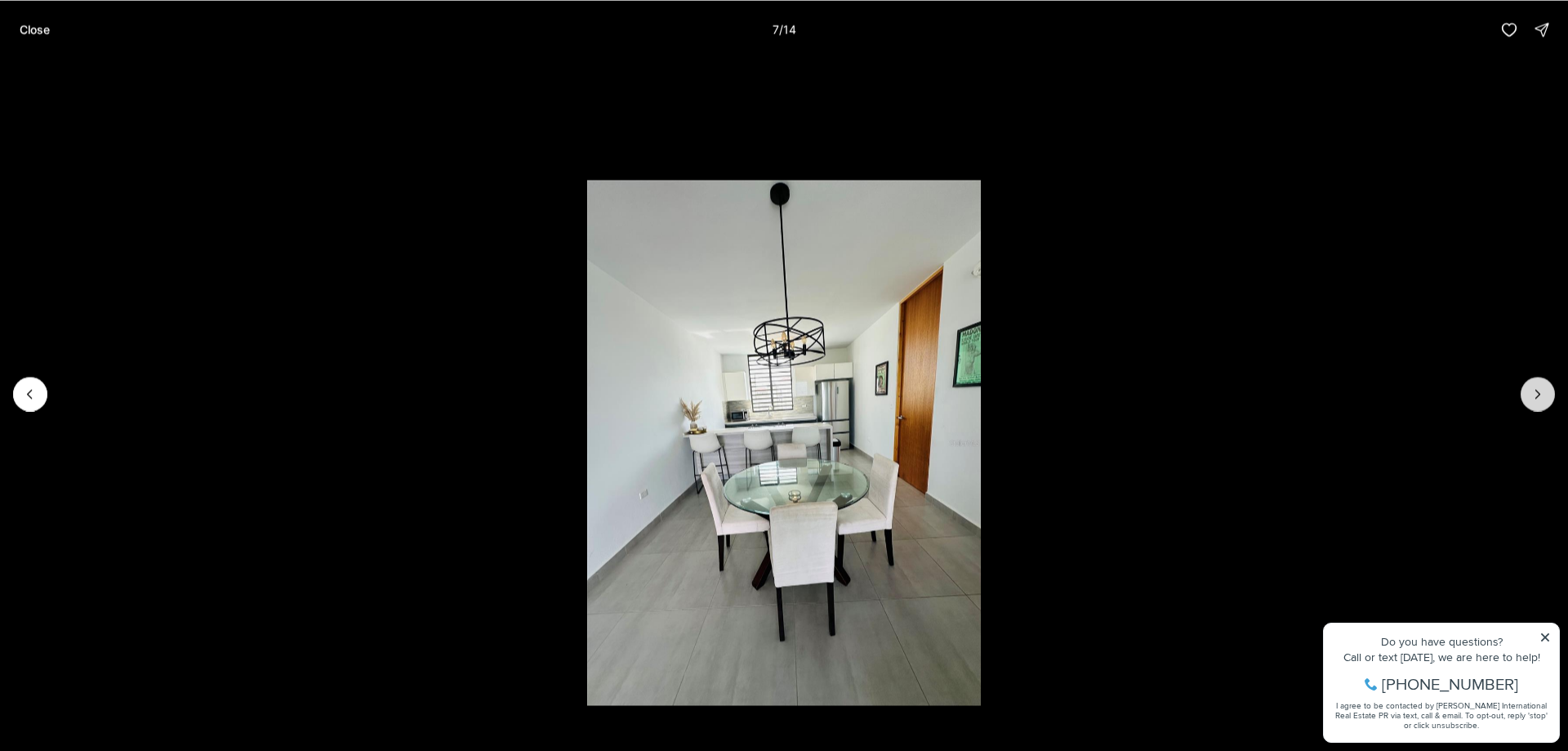
click at [1533, 393] on icon "Next slide" at bounding box center [1538, 393] width 16 height 16
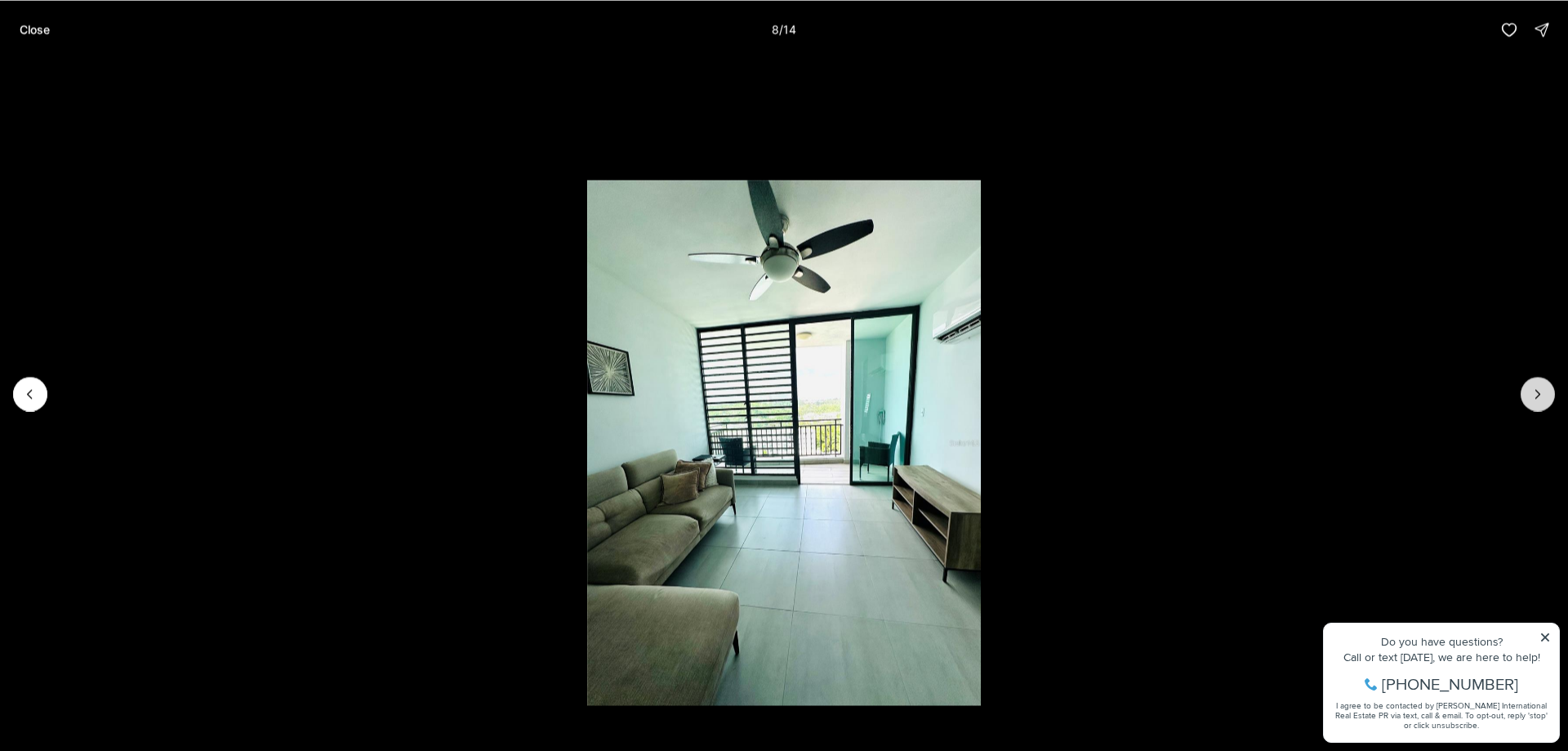
click at [1533, 393] on icon "Next slide" at bounding box center [1538, 393] width 16 height 16
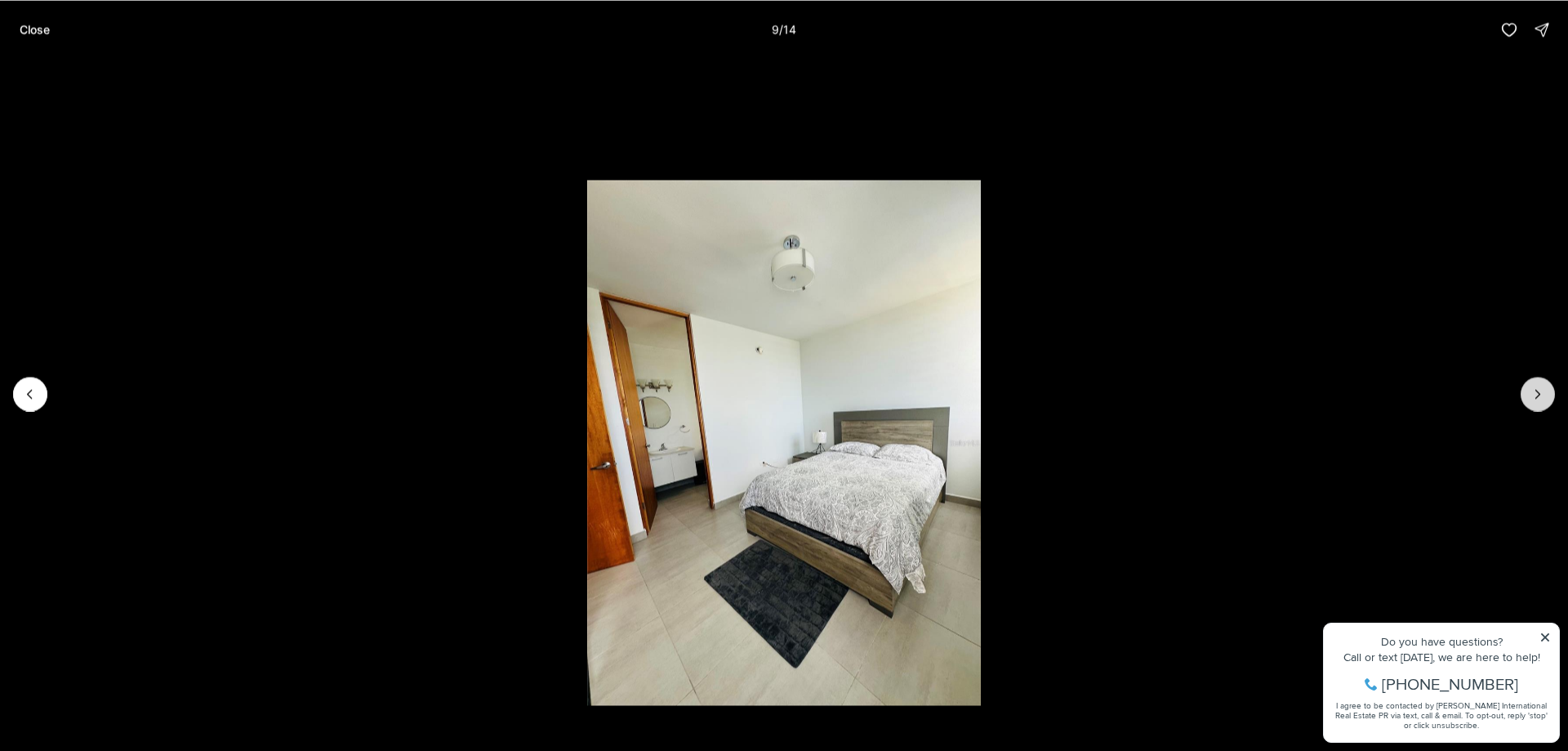
click at [1533, 393] on icon "Next slide" at bounding box center [1538, 393] width 16 height 16
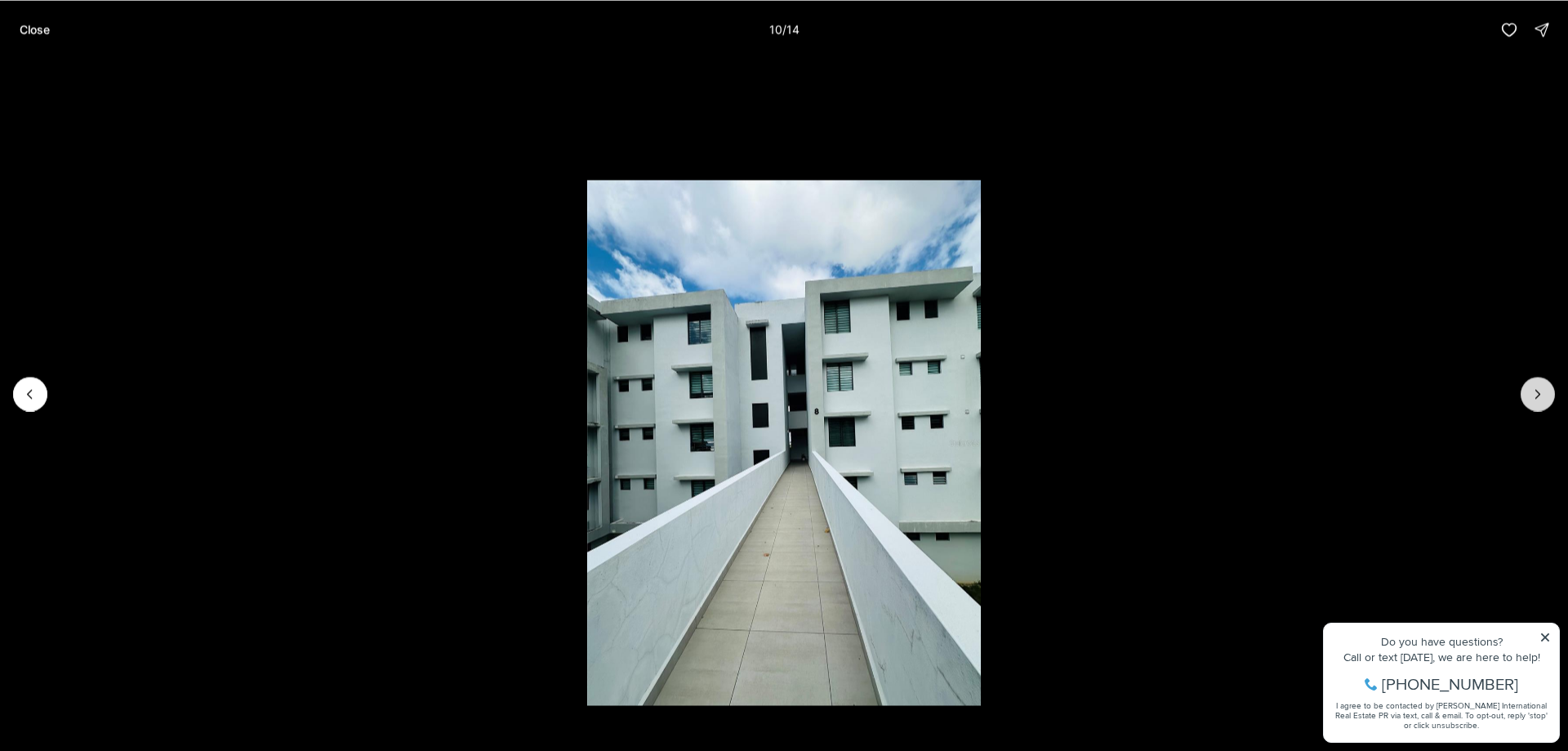
click at [1533, 393] on icon "Next slide" at bounding box center [1538, 393] width 16 height 16
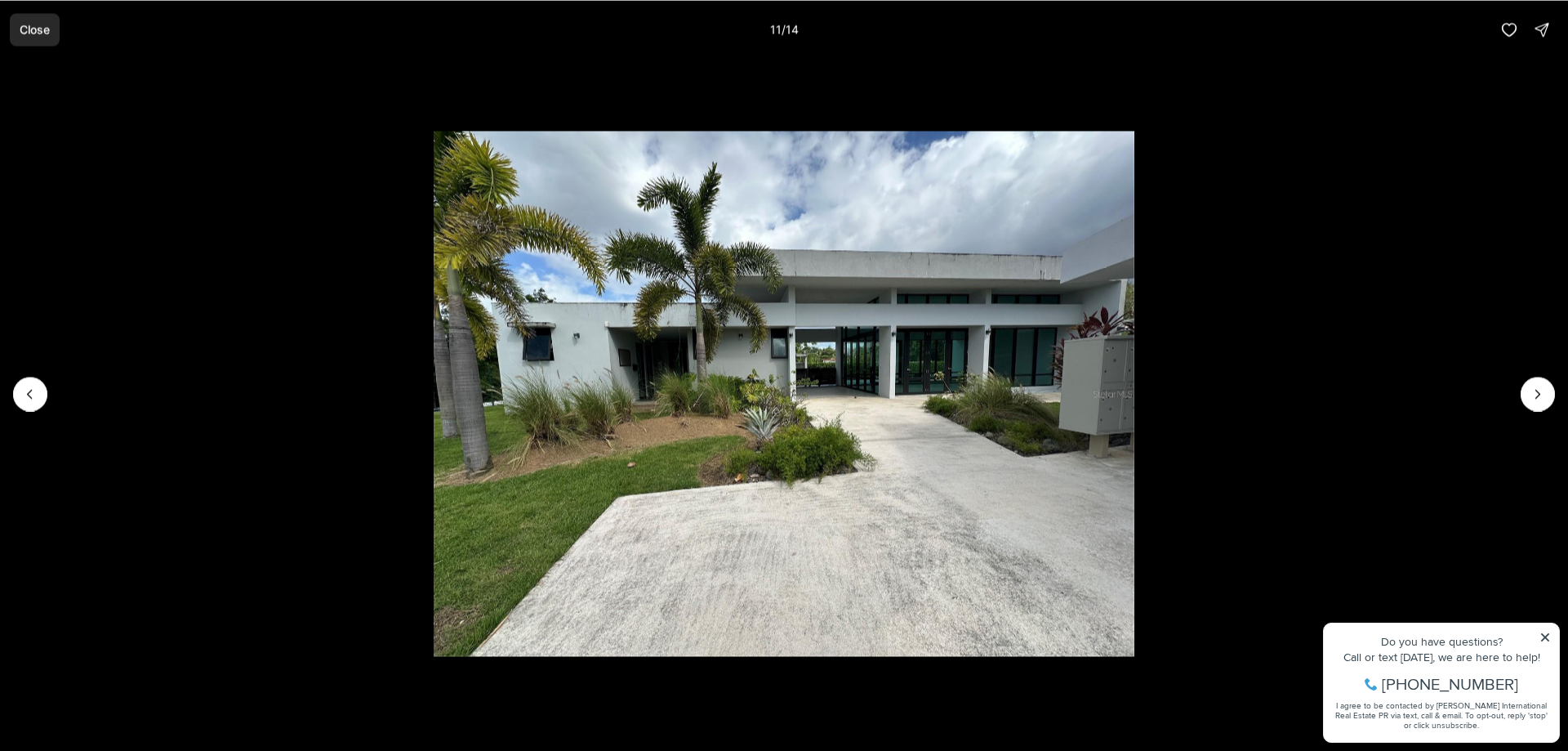
click at [33, 18] on button "Close" at bounding box center [35, 30] width 50 height 33
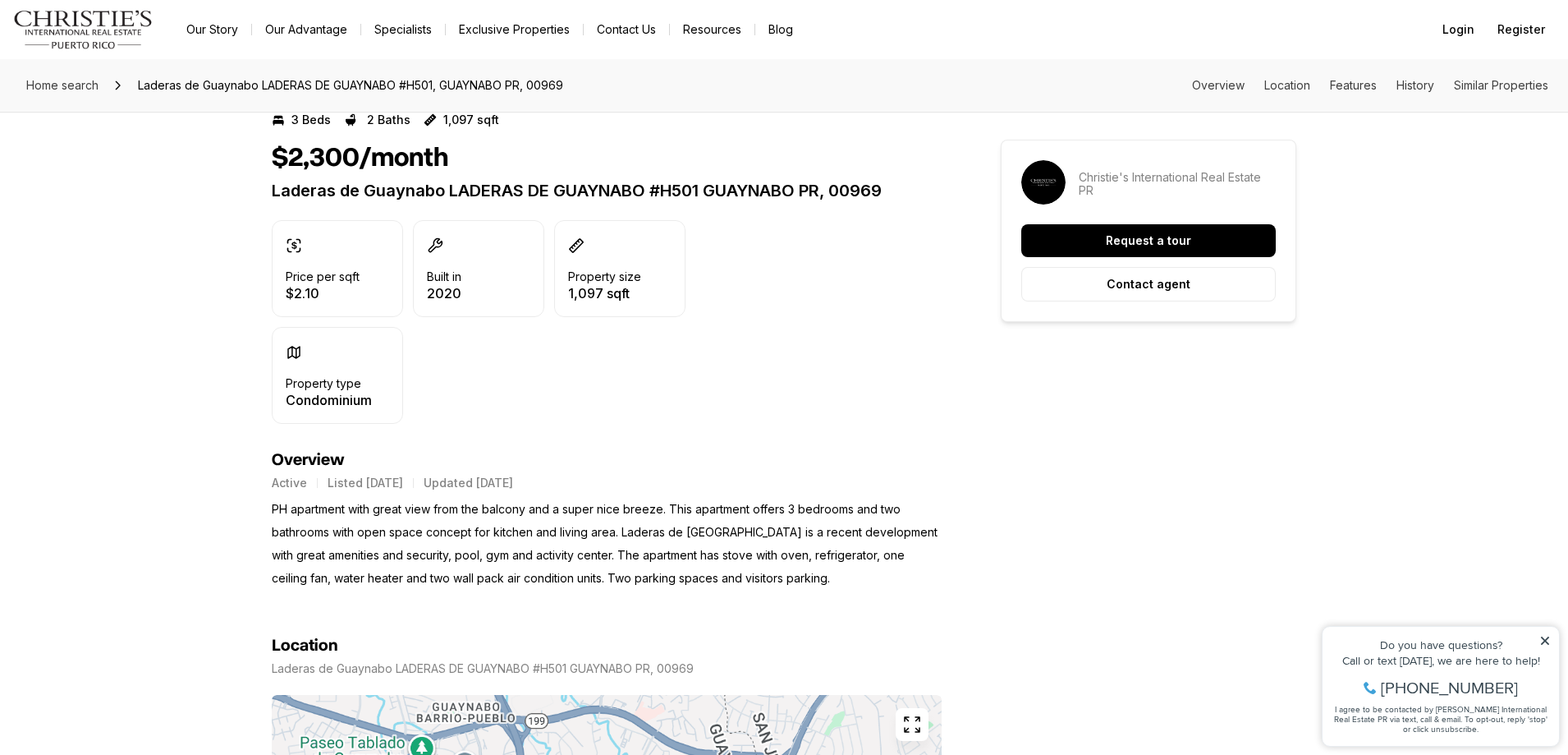
scroll to position [410, 0]
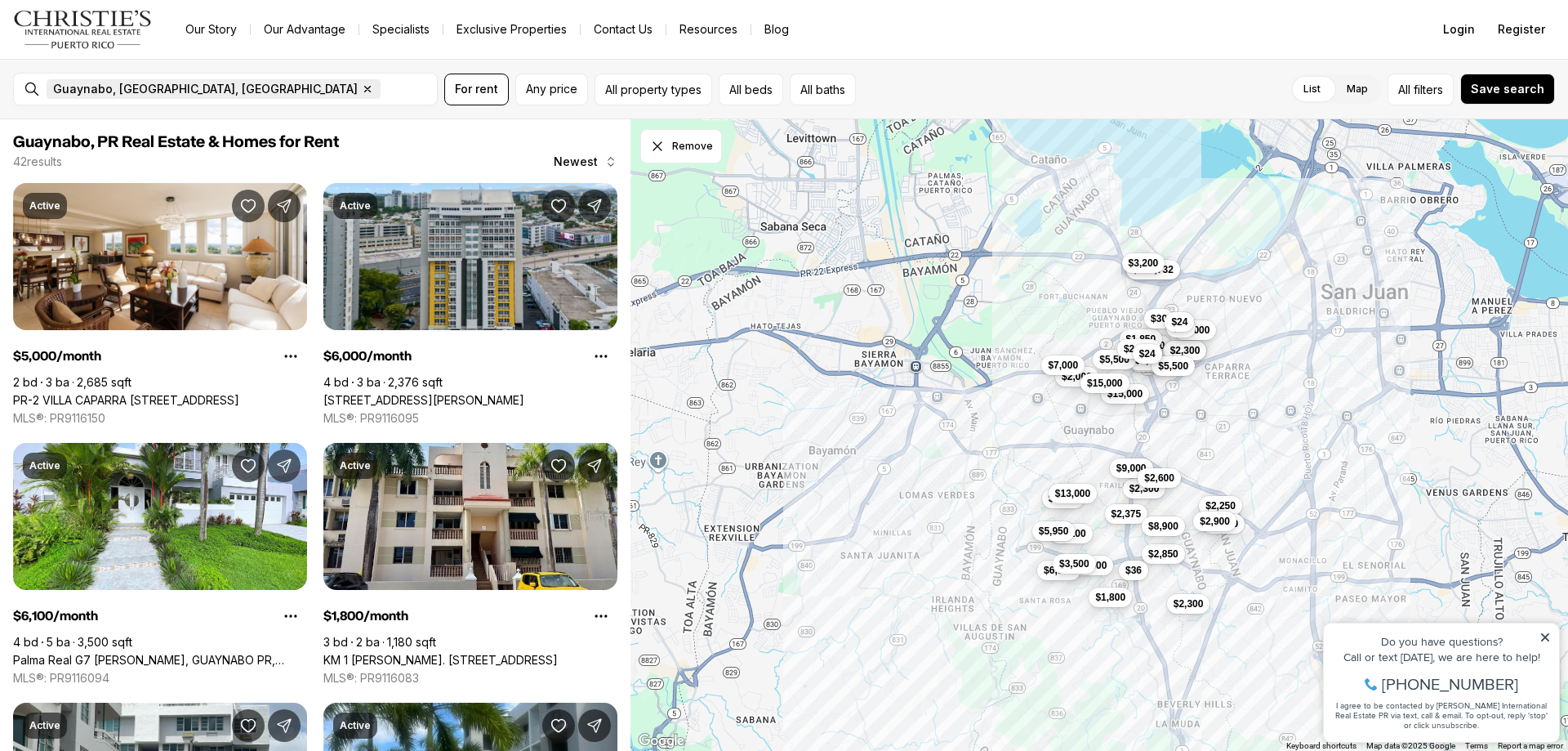
click at [361, 88] on icon "button" at bounding box center [368, 89] width 14 height 14
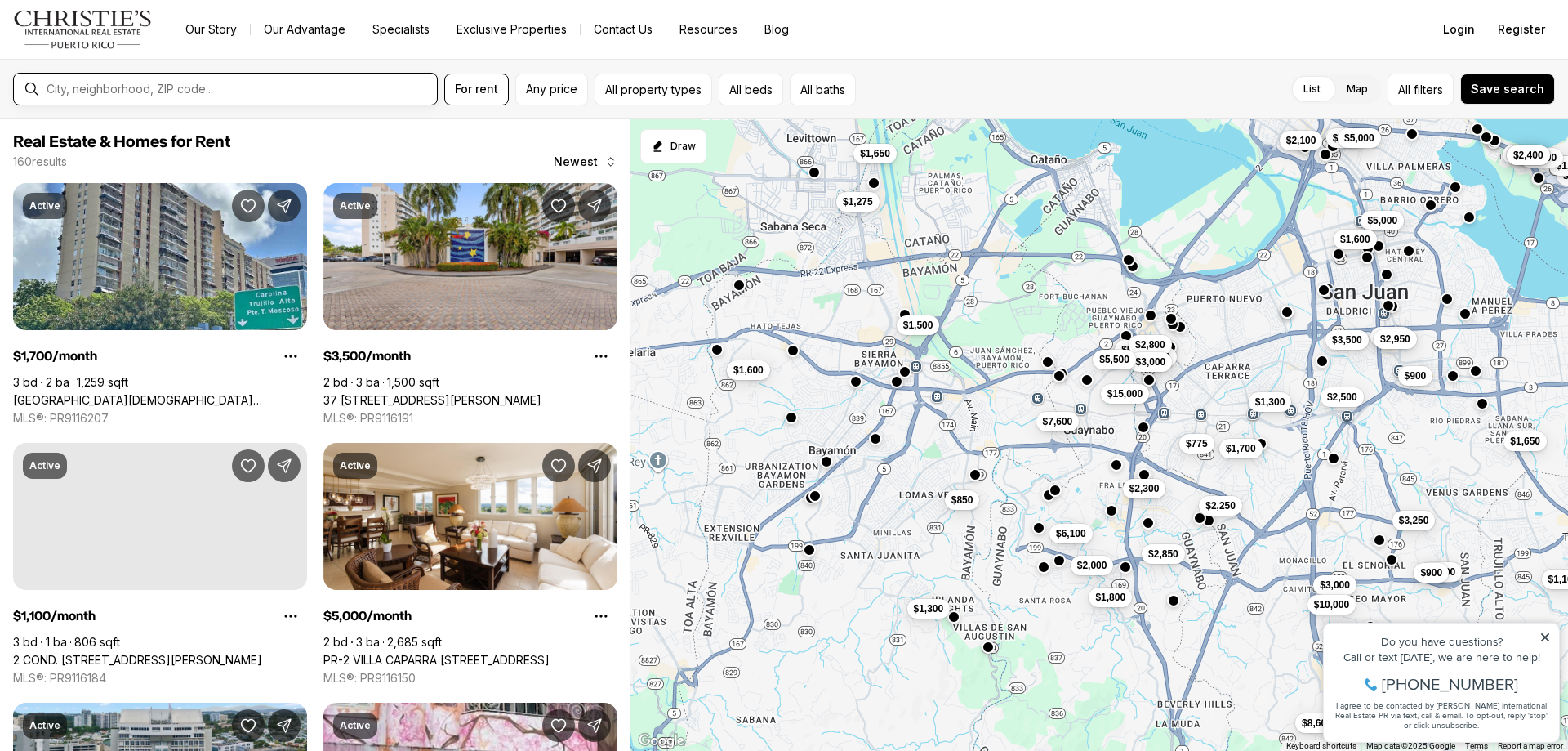
click at [54, 93] on input "text" at bounding box center [238, 89] width 384 height 14
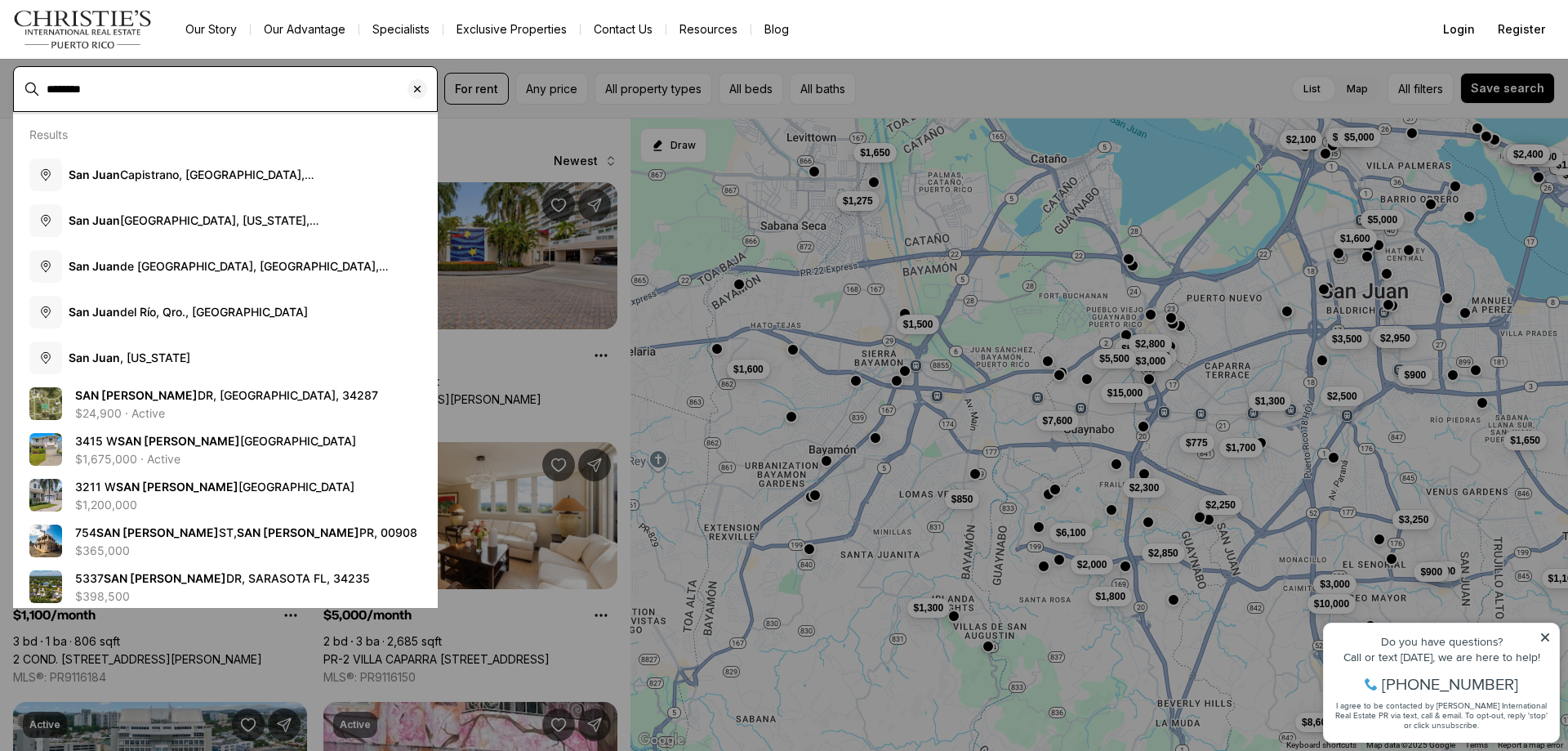
type input "********"
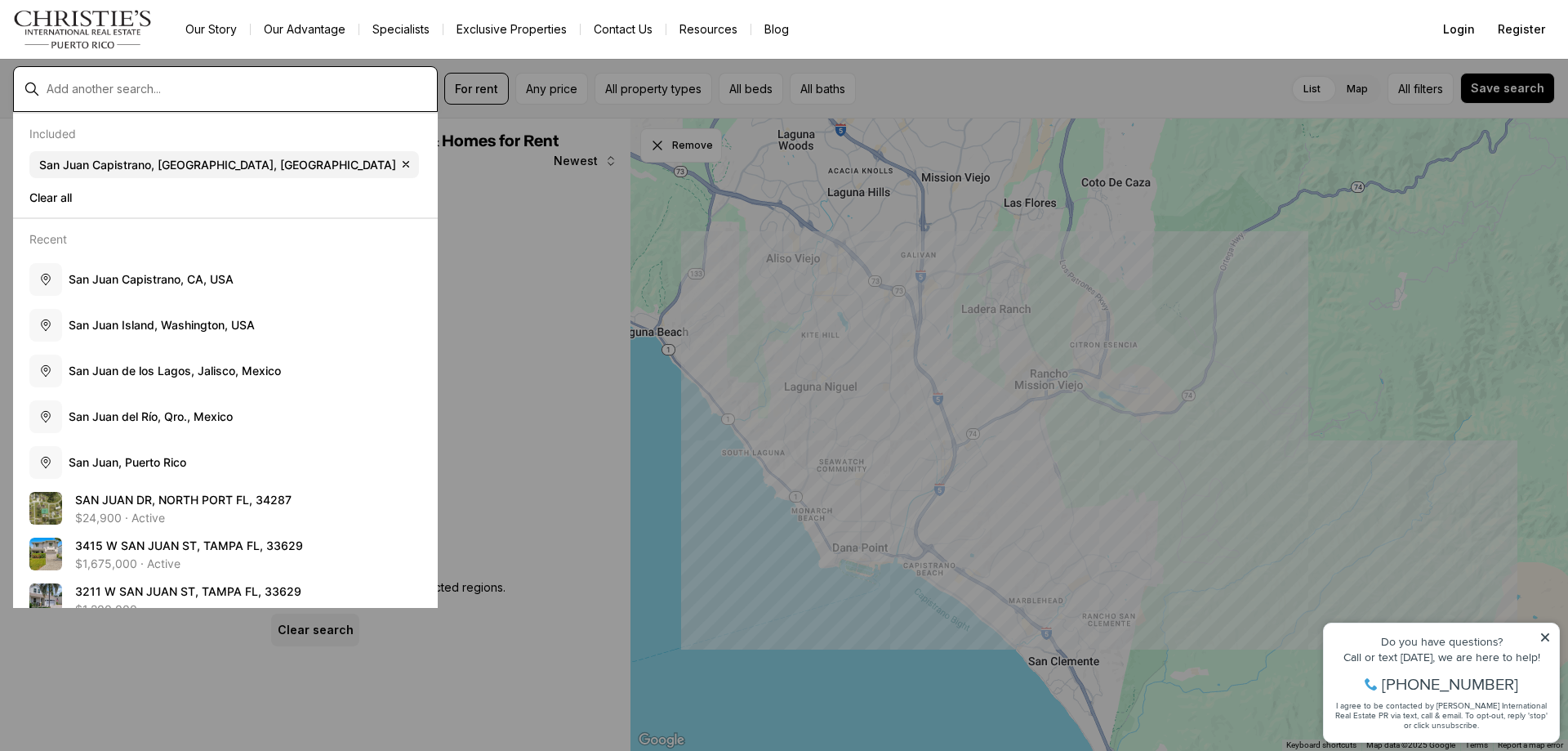
click at [118, 91] on input "text" at bounding box center [238, 89] width 384 height 14
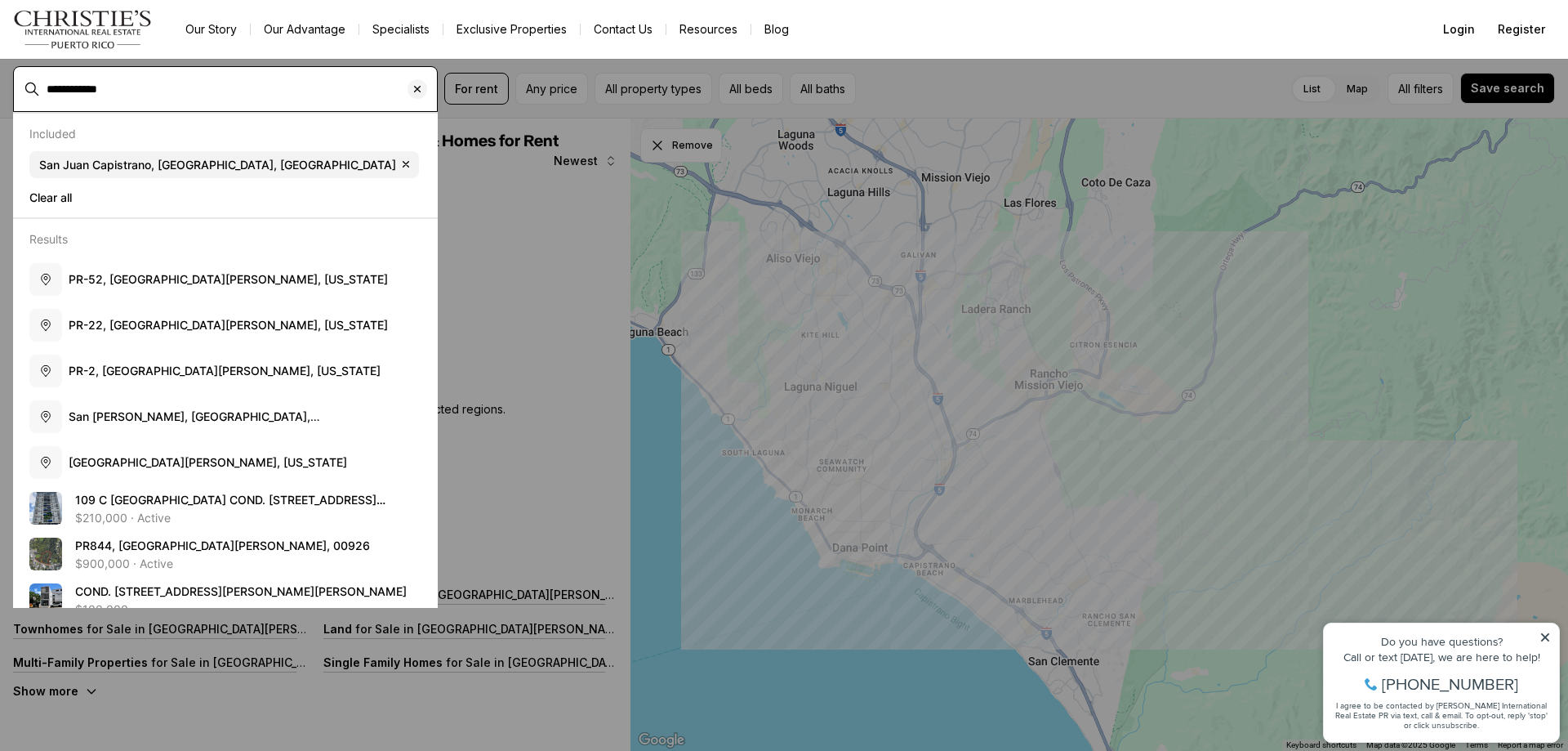
type input "**********"
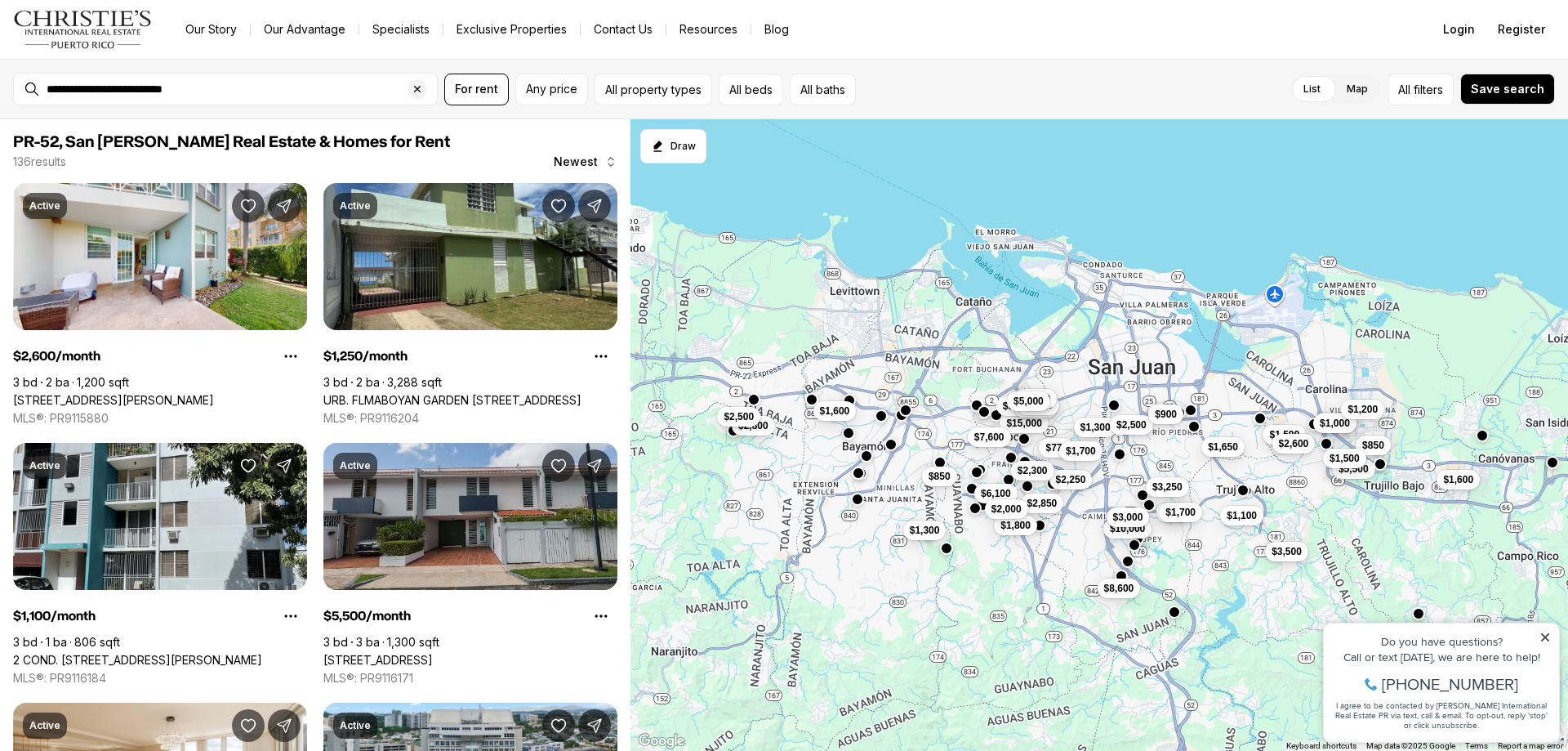
drag, startPoint x: 1093, startPoint y: 254, endPoint x: 1113, endPoint y: 494, distance: 240.8
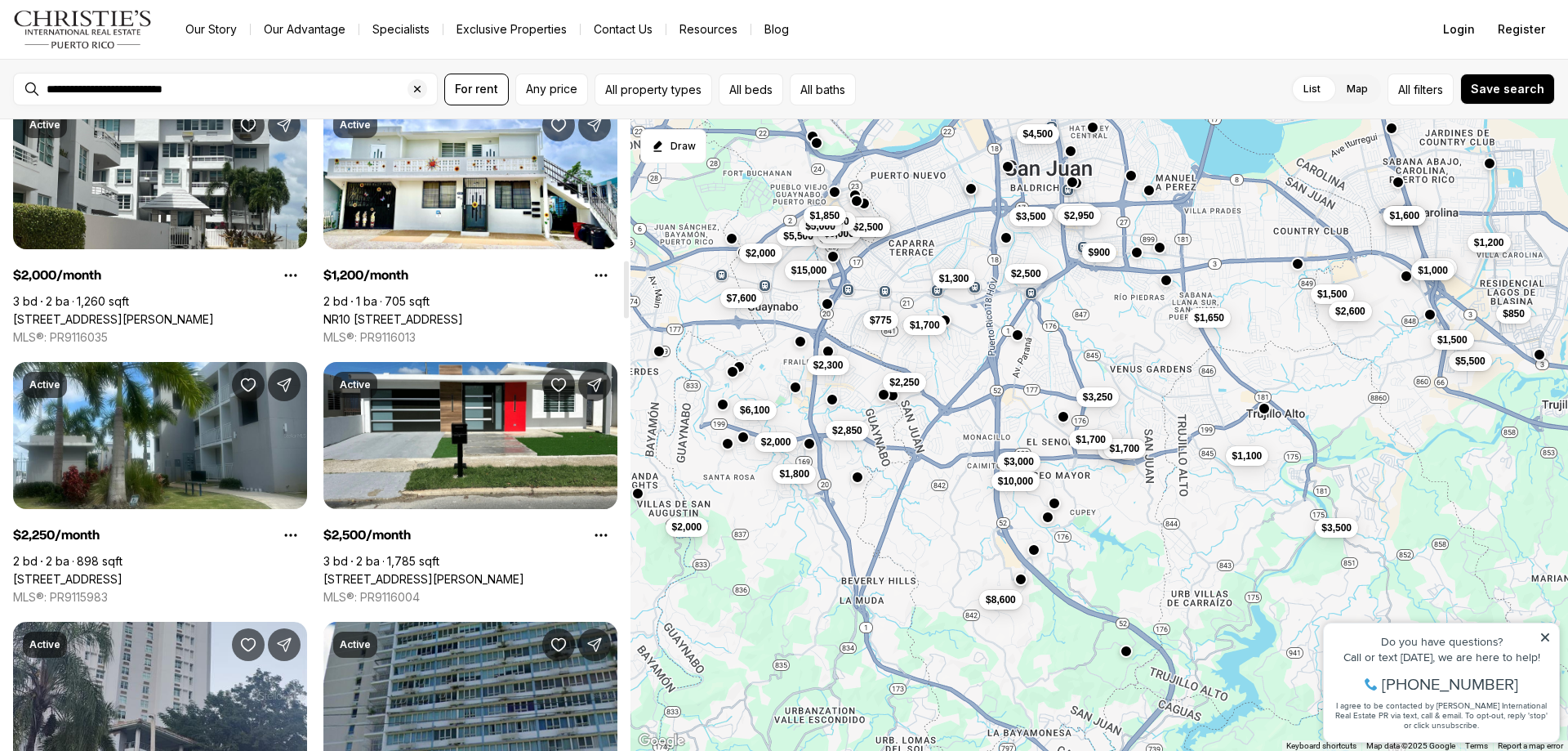
scroll to position [1715, 0]
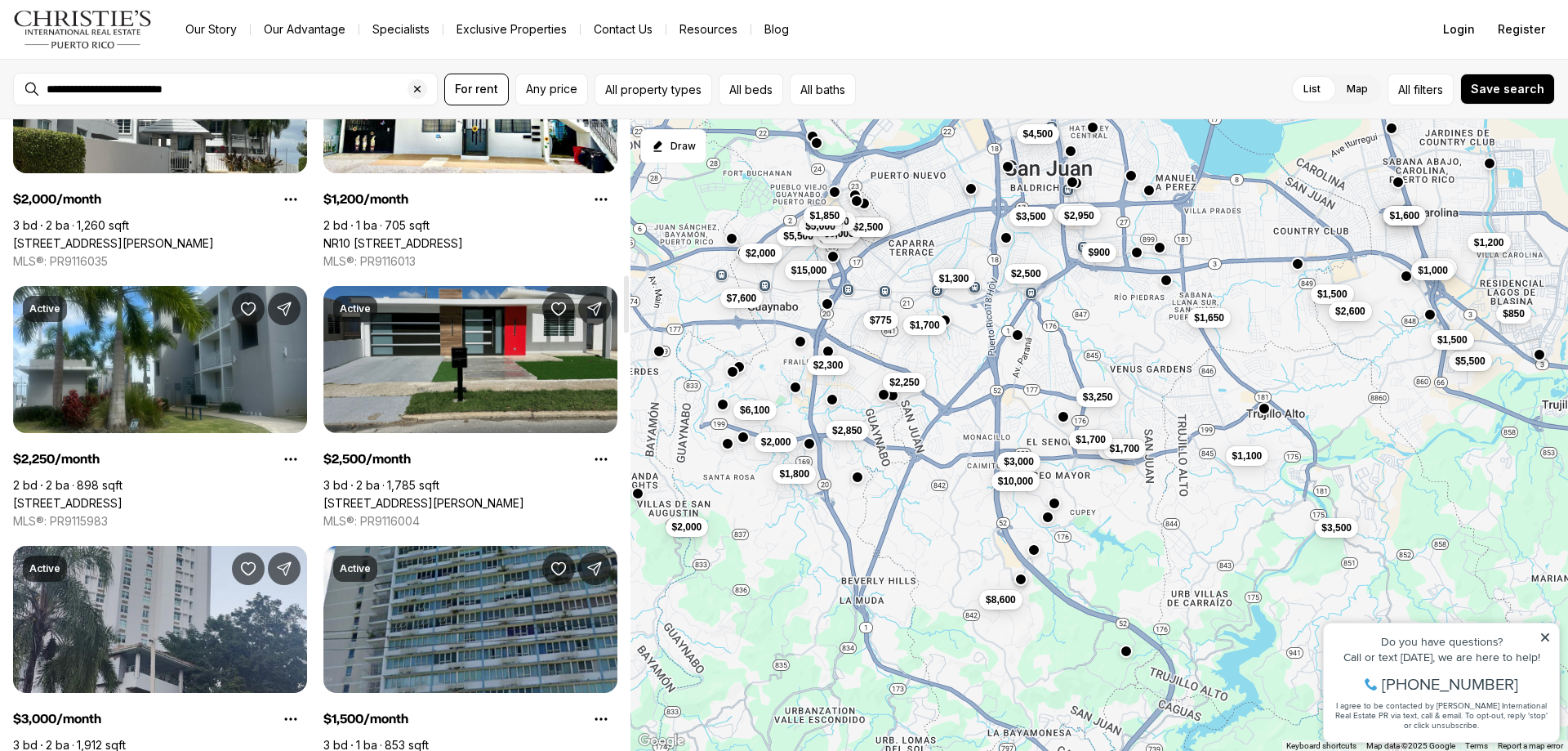
click at [433, 496] on link "16 ST., SAN JUAN PR, 00927" at bounding box center [424, 503] width 201 height 14
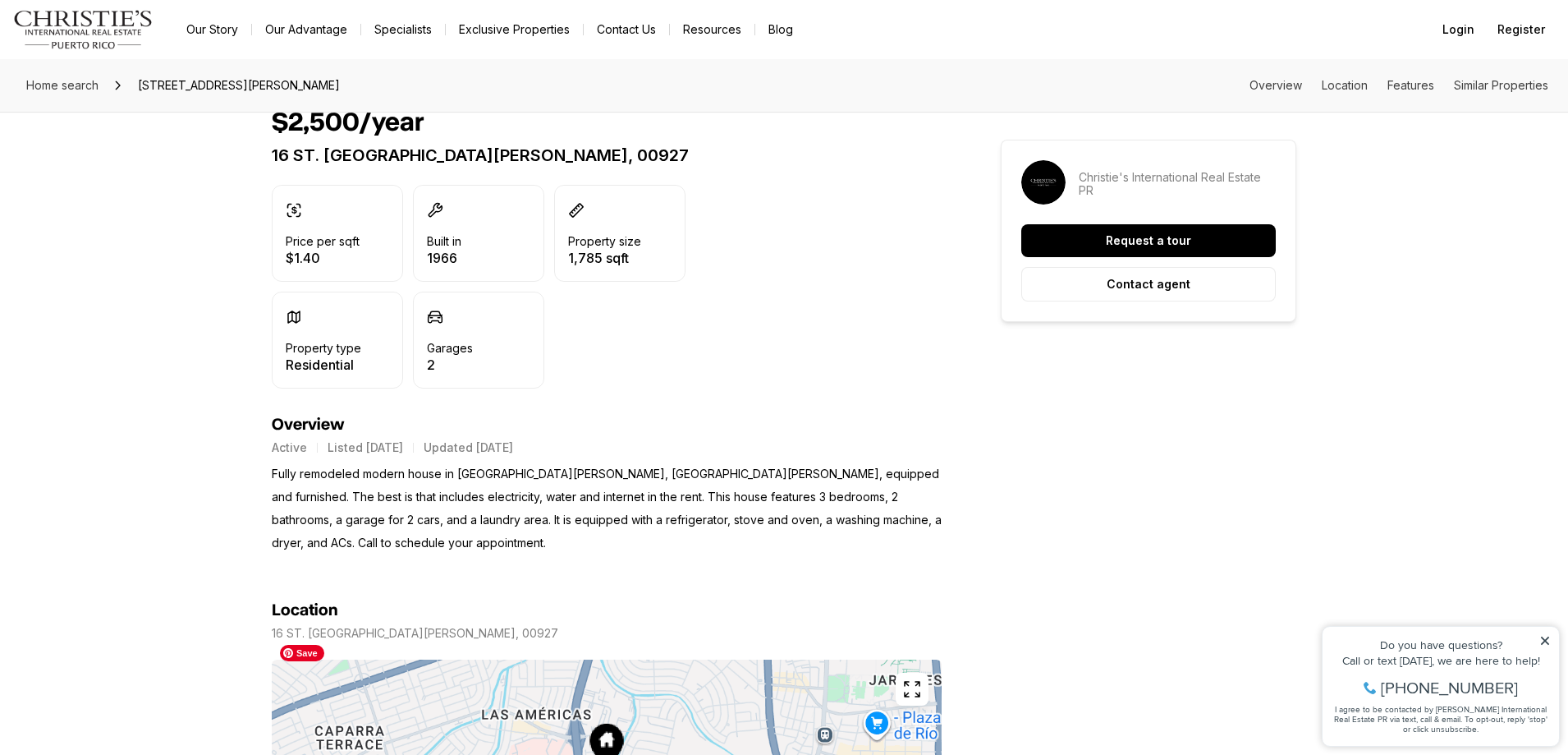
scroll to position [328, 0]
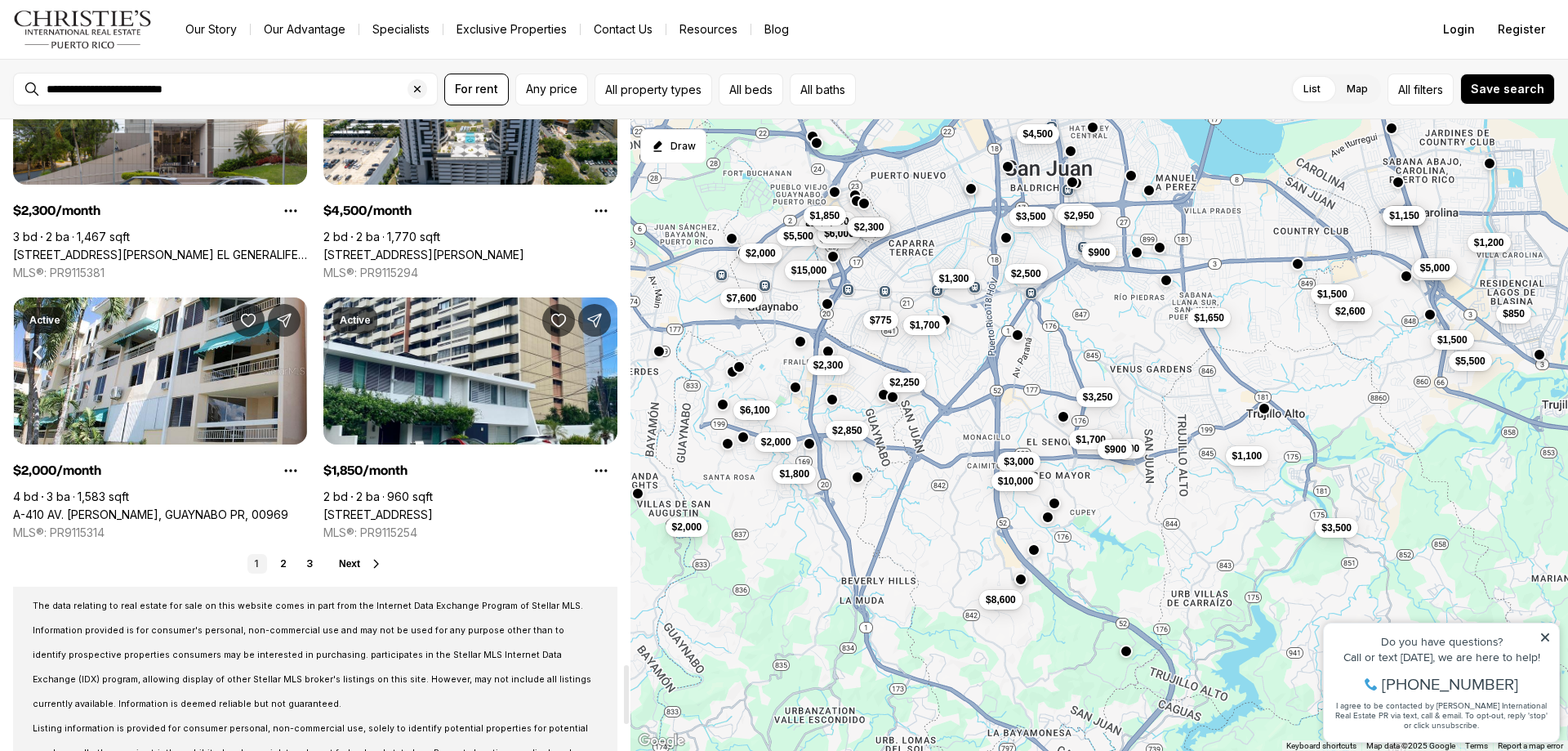
scroll to position [5881, 0]
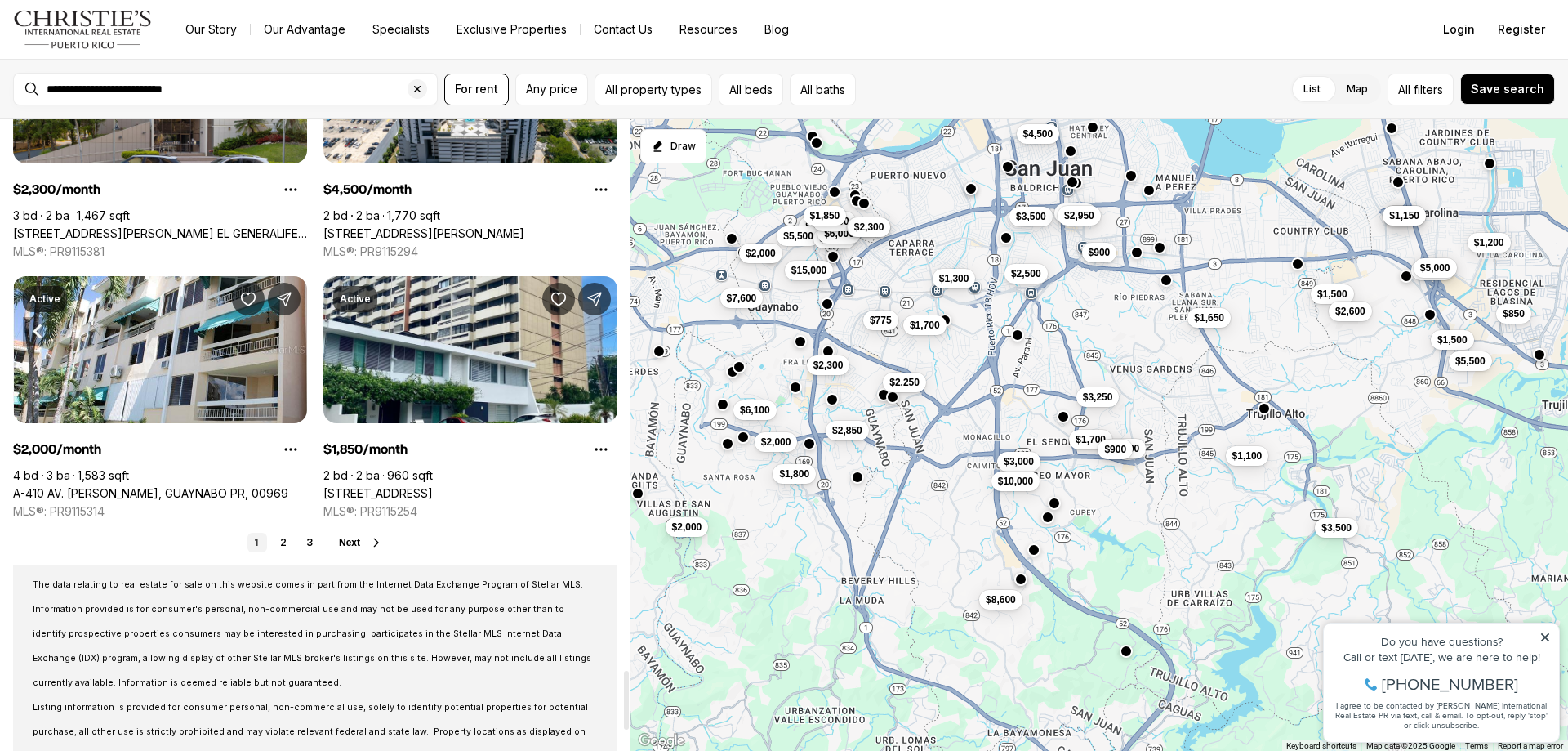
click at [352, 543] on span "Next" at bounding box center [350, 542] width 21 height 12
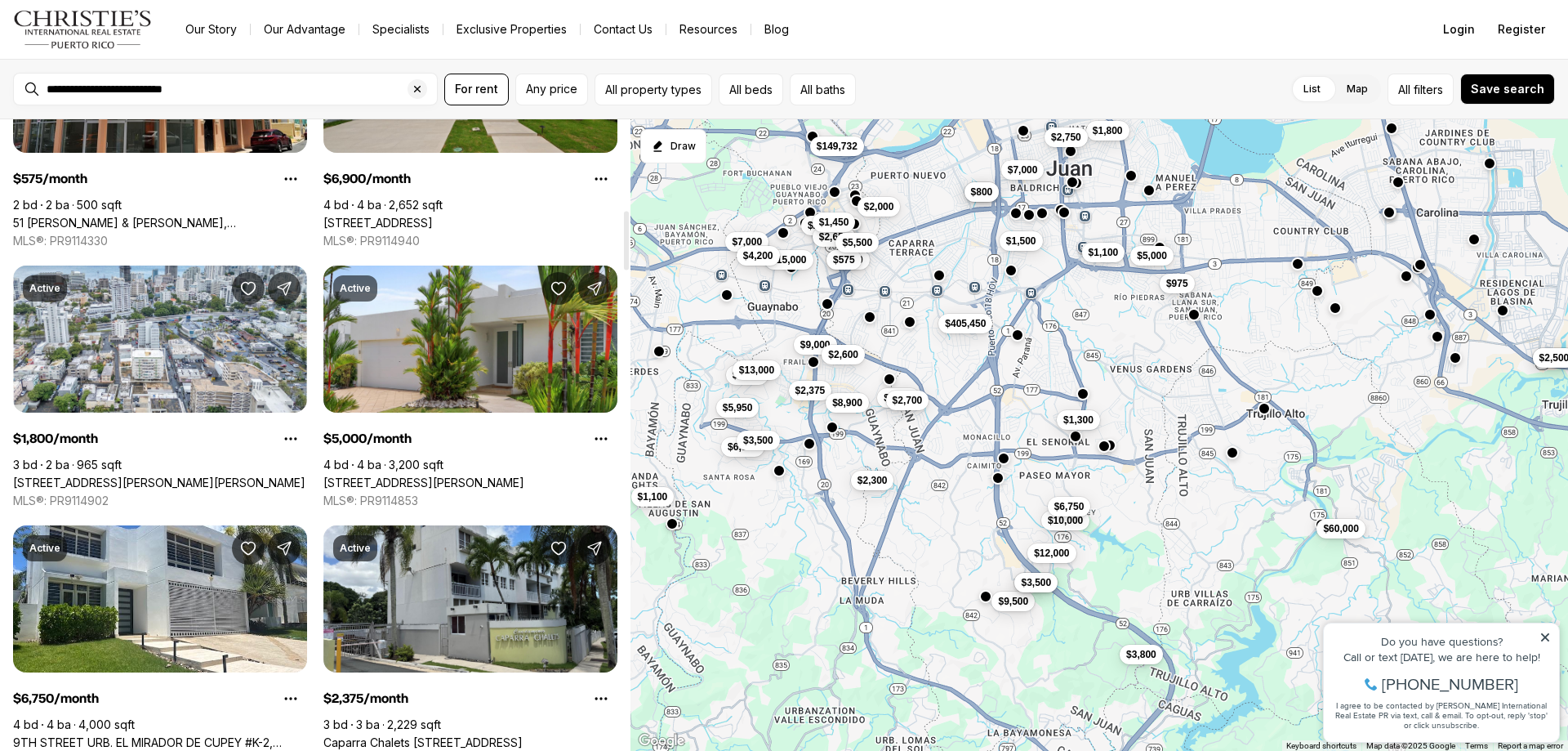
scroll to position [980, 0]
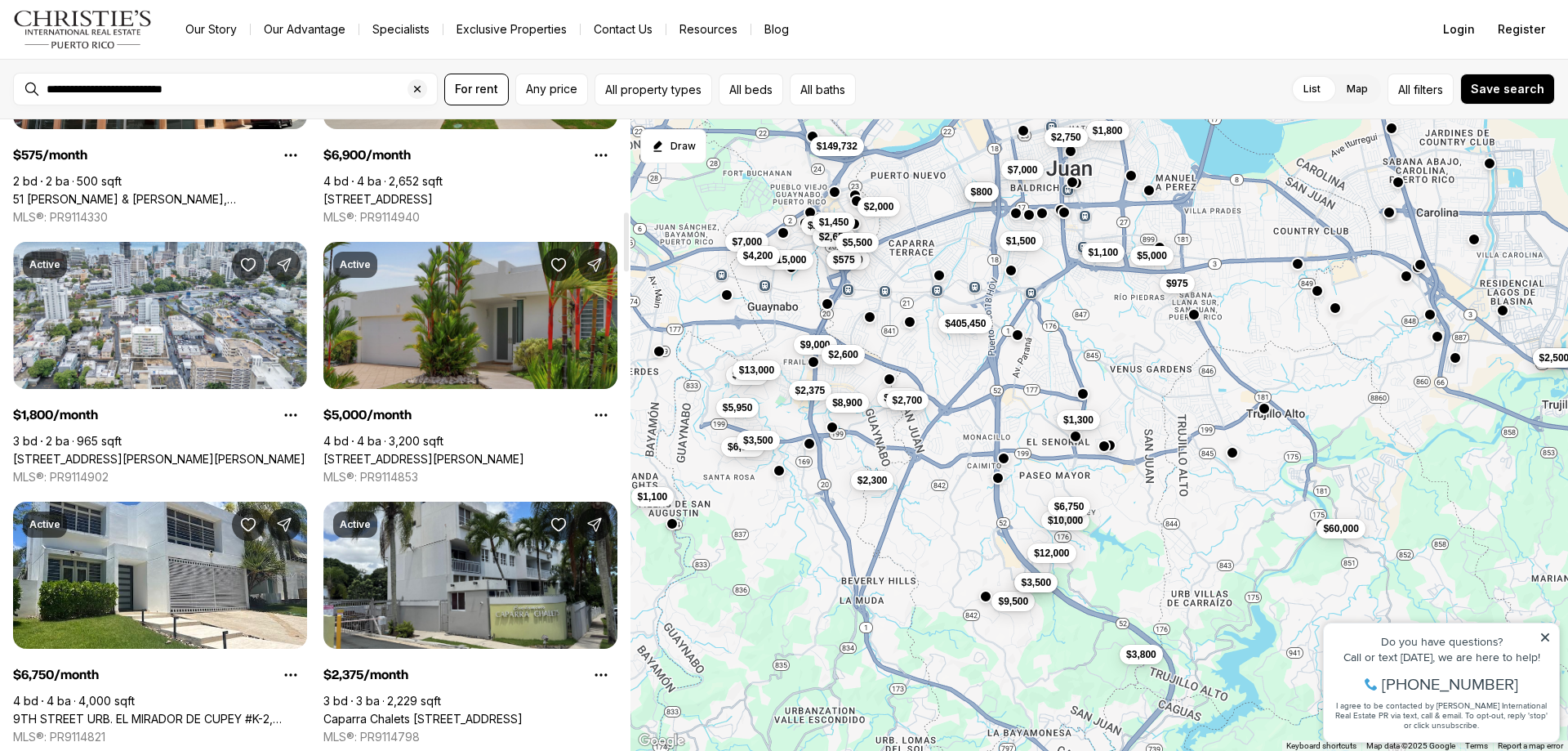
click at [462, 452] on link "[STREET_ADDRESS][PERSON_NAME]" at bounding box center [424, 459] width 201 height 14
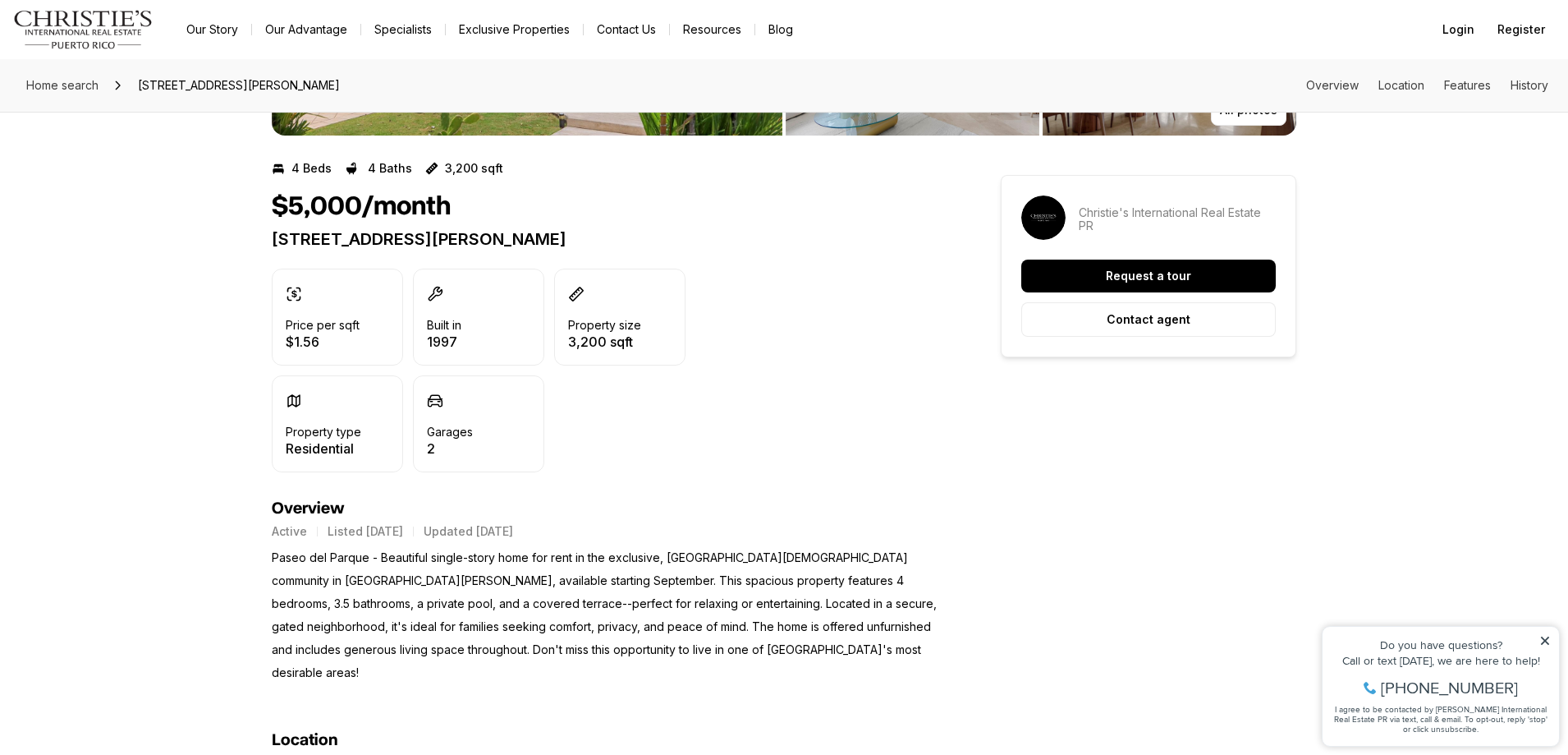
scroll to position [246, 0]
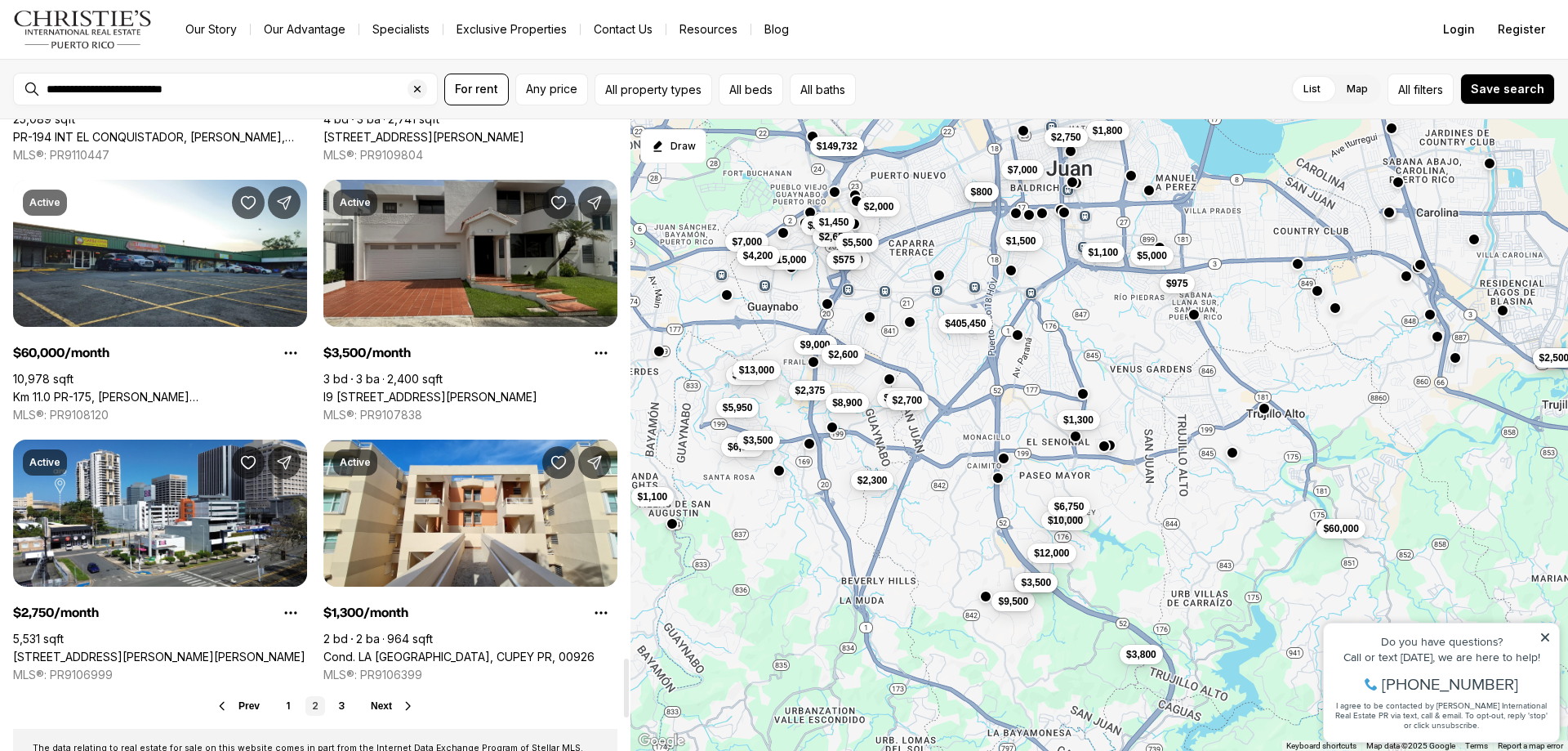
scroll to position [5881, 0]
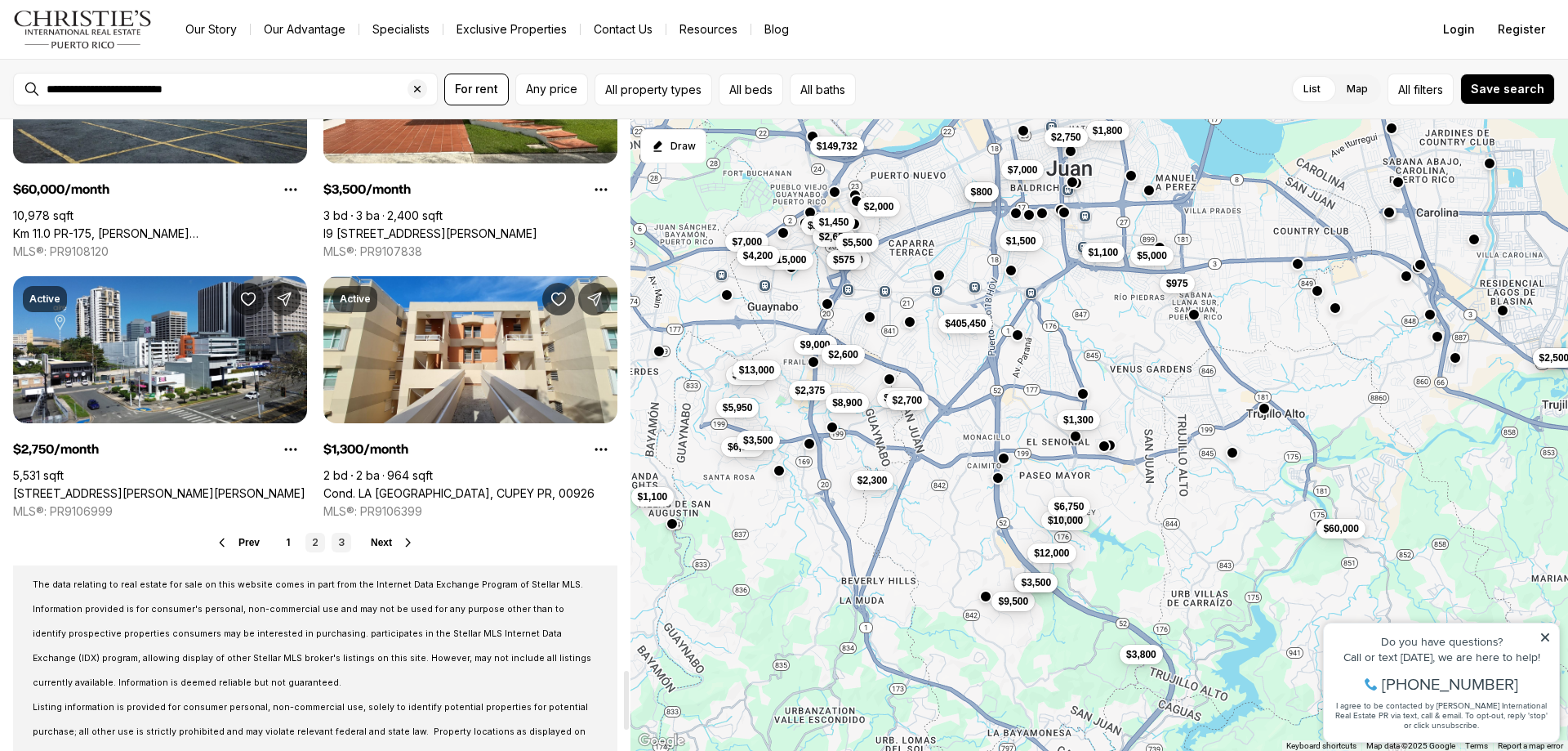
click at [380, 544] on span "Next" at bounding box center [381, 542] width 21 height 12
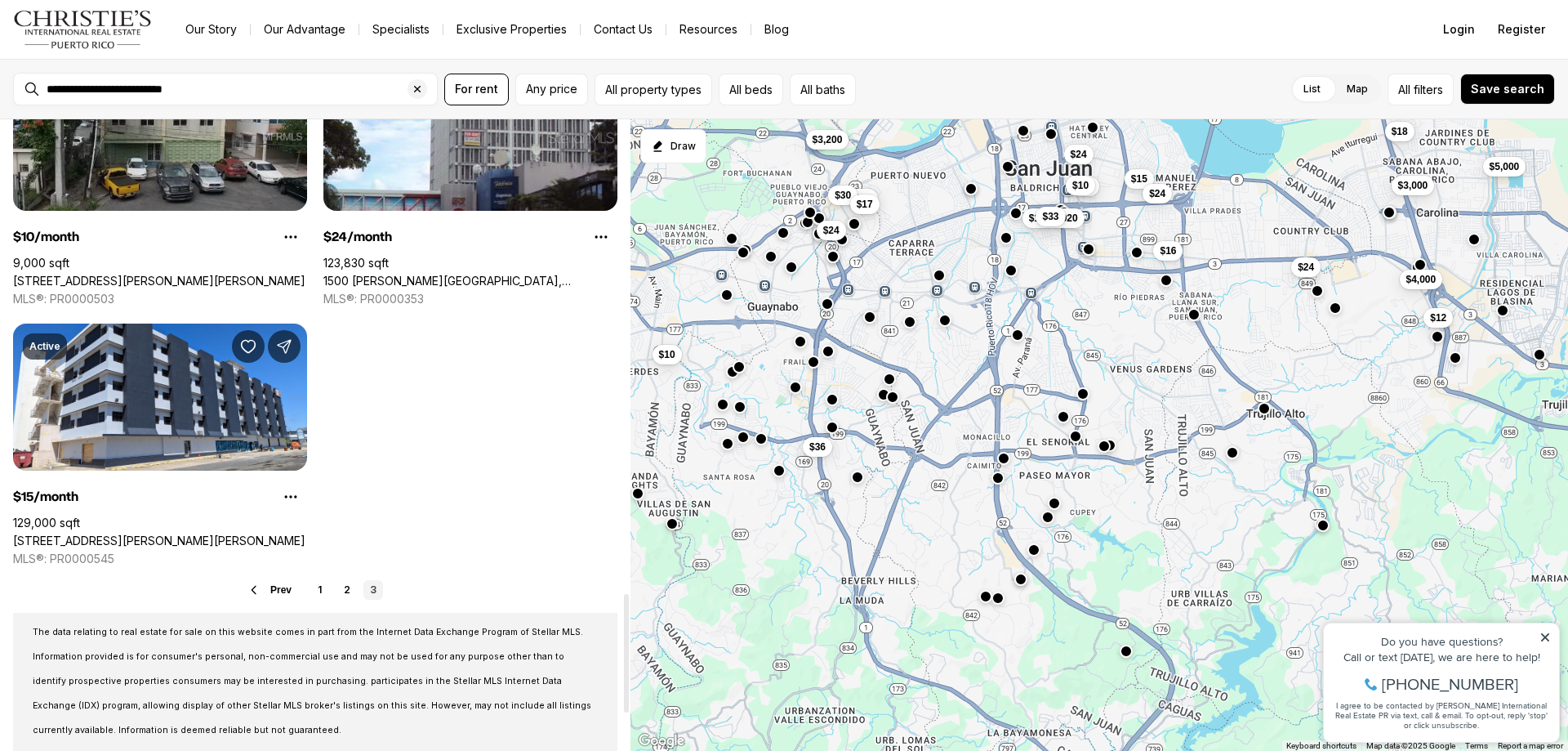
scroll to position [2532, 0]
